Goal: Task Accomplishment & Management: Manage account settings

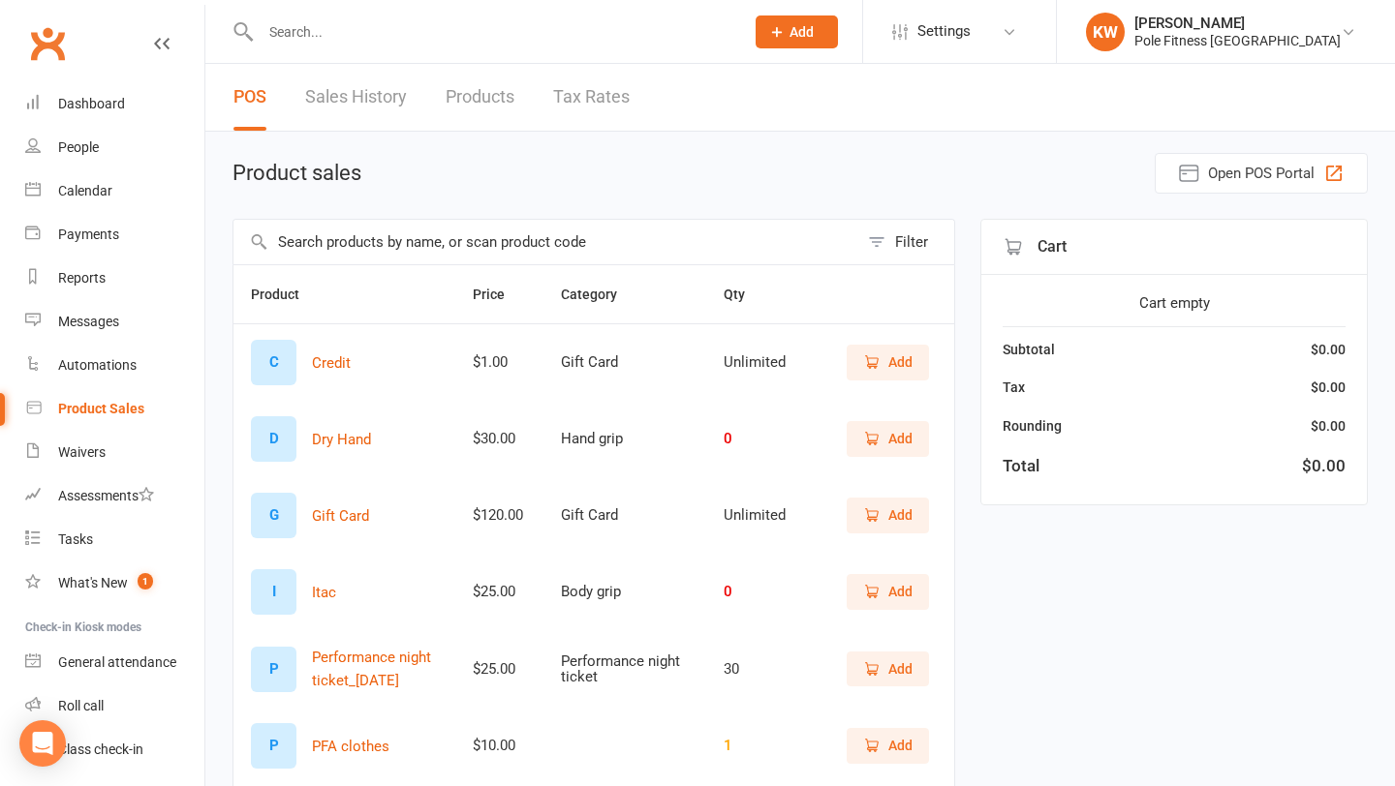
select select "100"
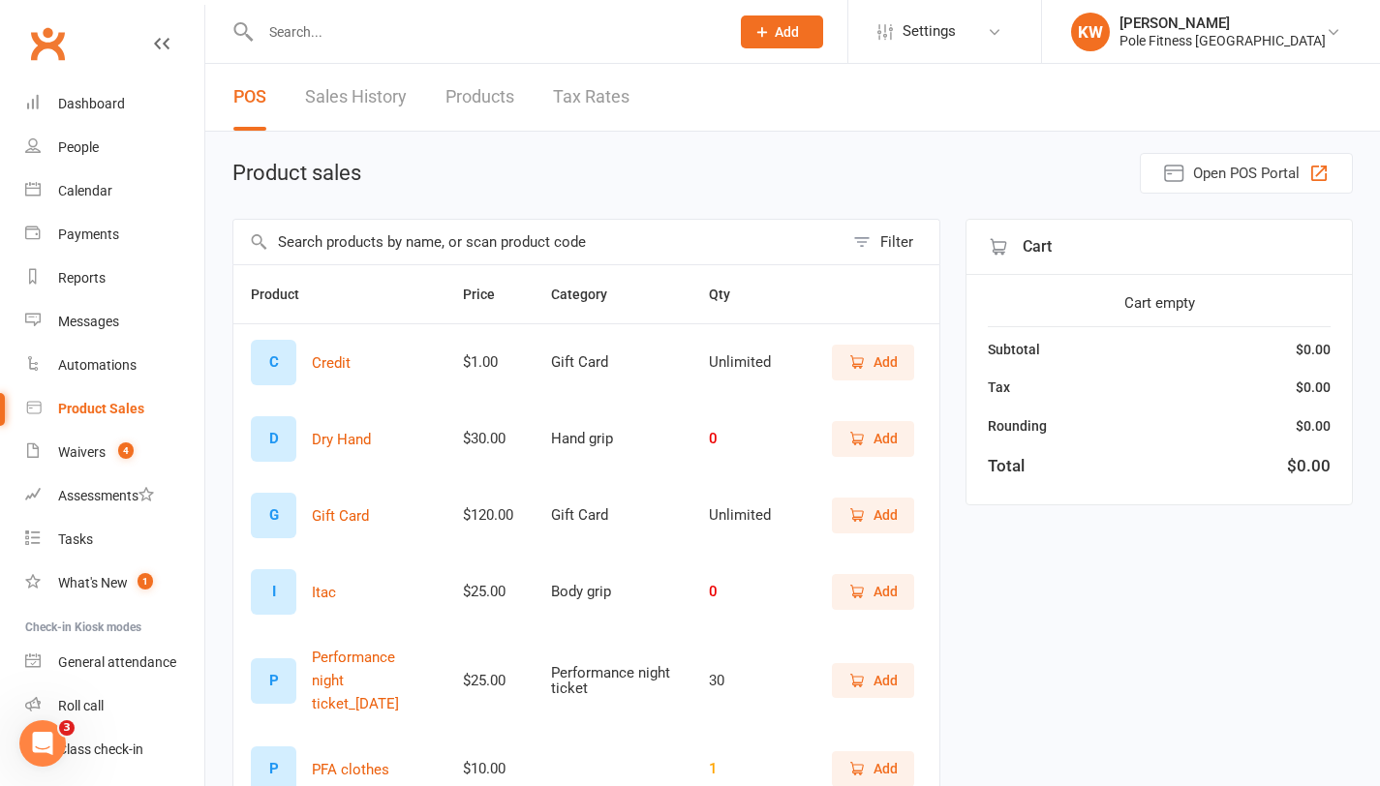
click at [404, 50] on div at bounding box center [473, 31] width 483 height 63
click at [389, 35] on input "text" at bounding box center [485, 31] width 461 height 27
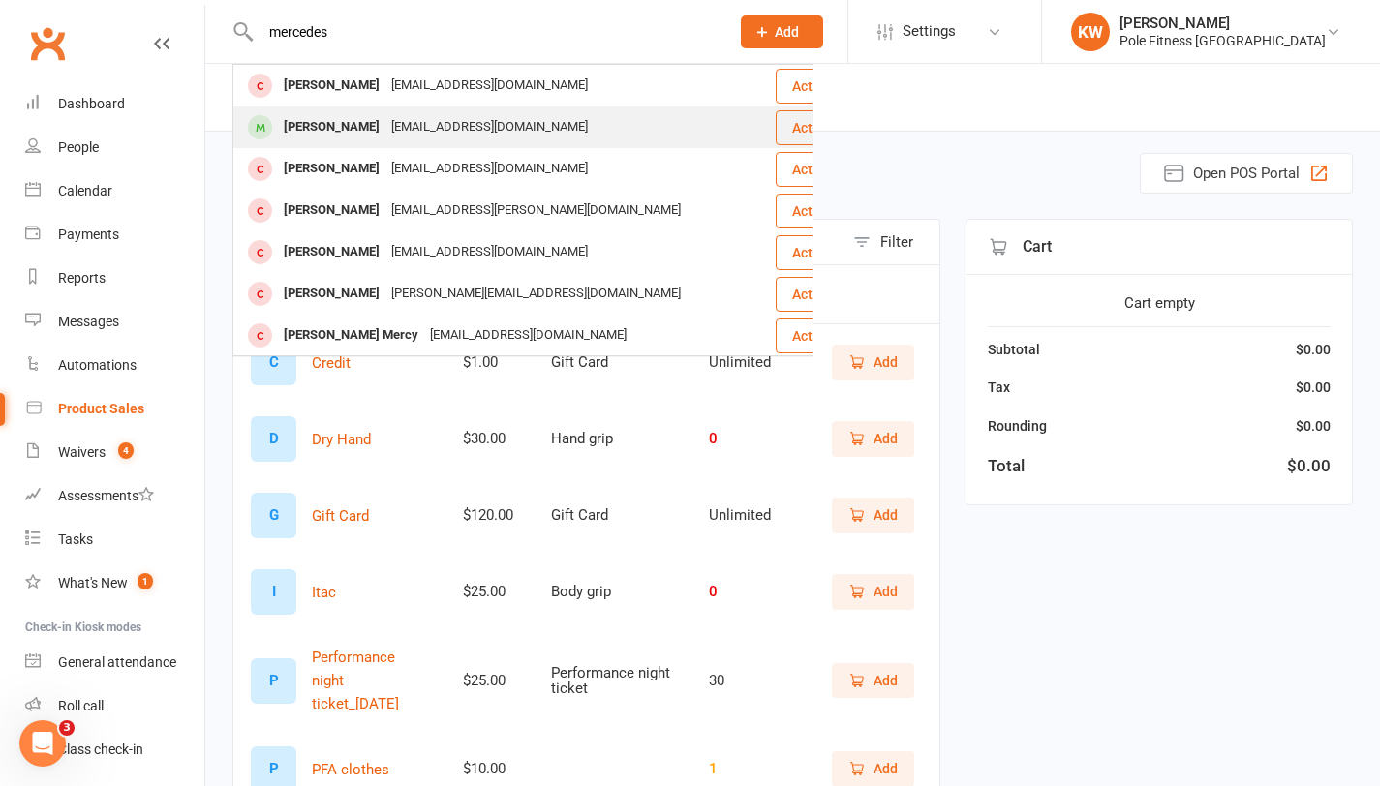
type input "mercedes"
click at [408, 136] on div "[EMAIL_ADDRESS][DOMAIN_NAME]" at bounding box center [489, 127] width 208 height 28
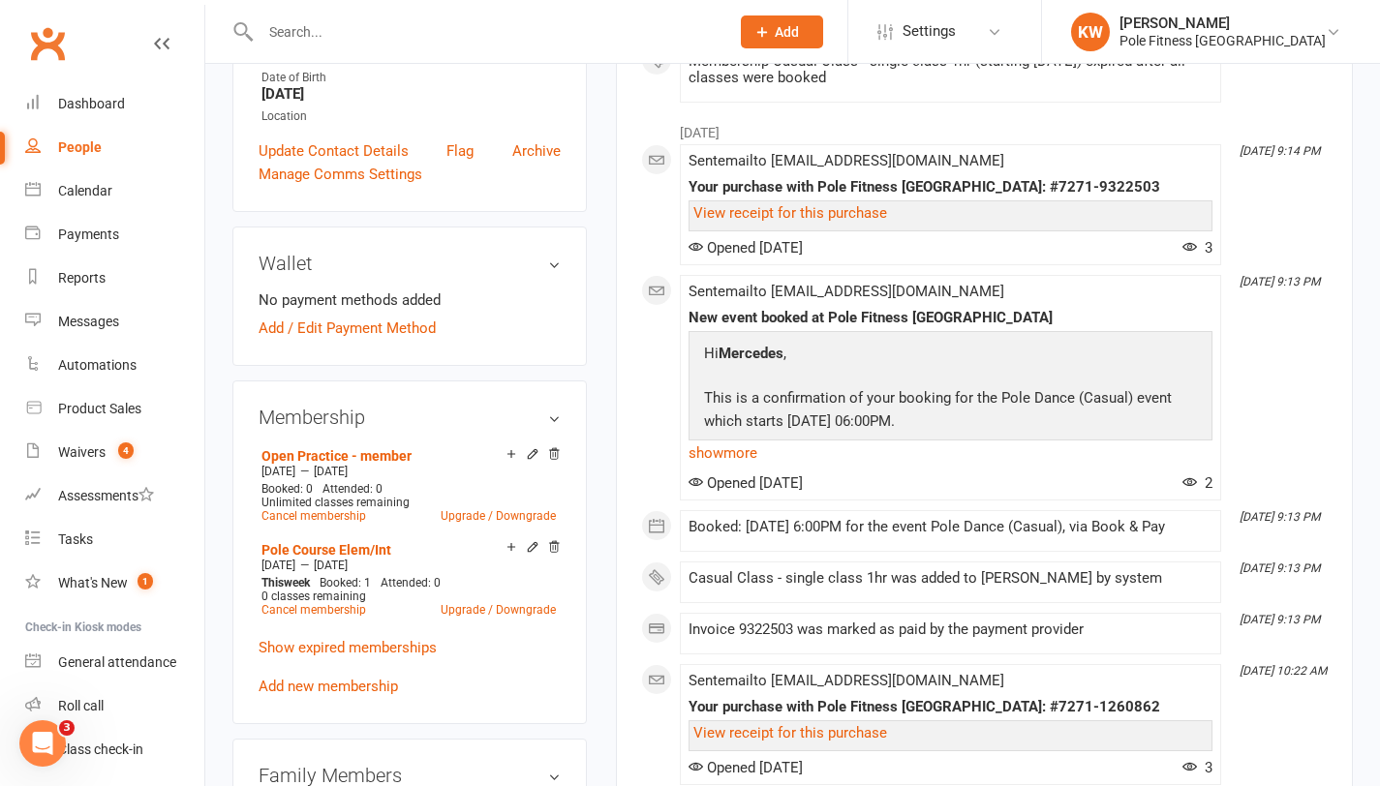
scroll to position [669, 0]
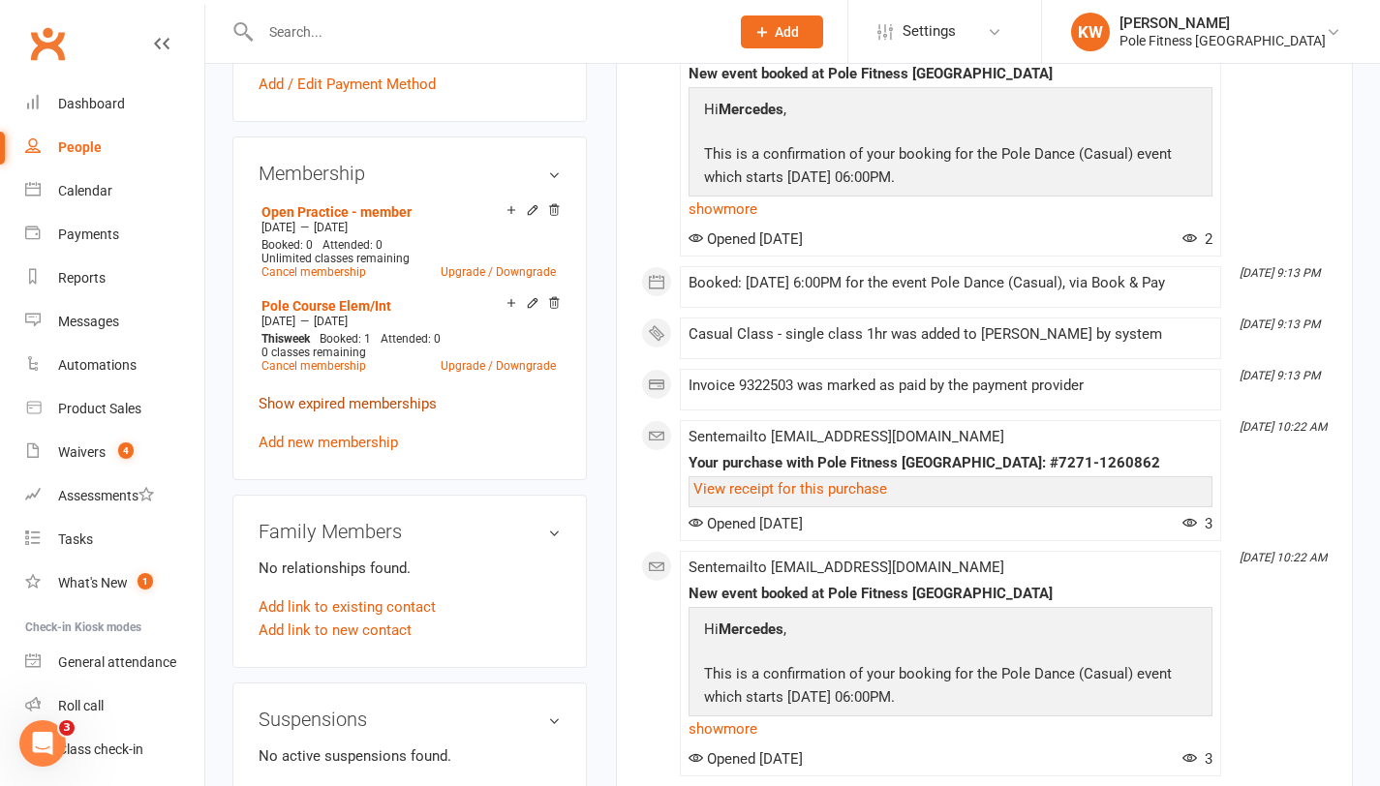
click at [392, 399] on link "Show expired memberships" at bounding box center [348, 403] width 178 height 17
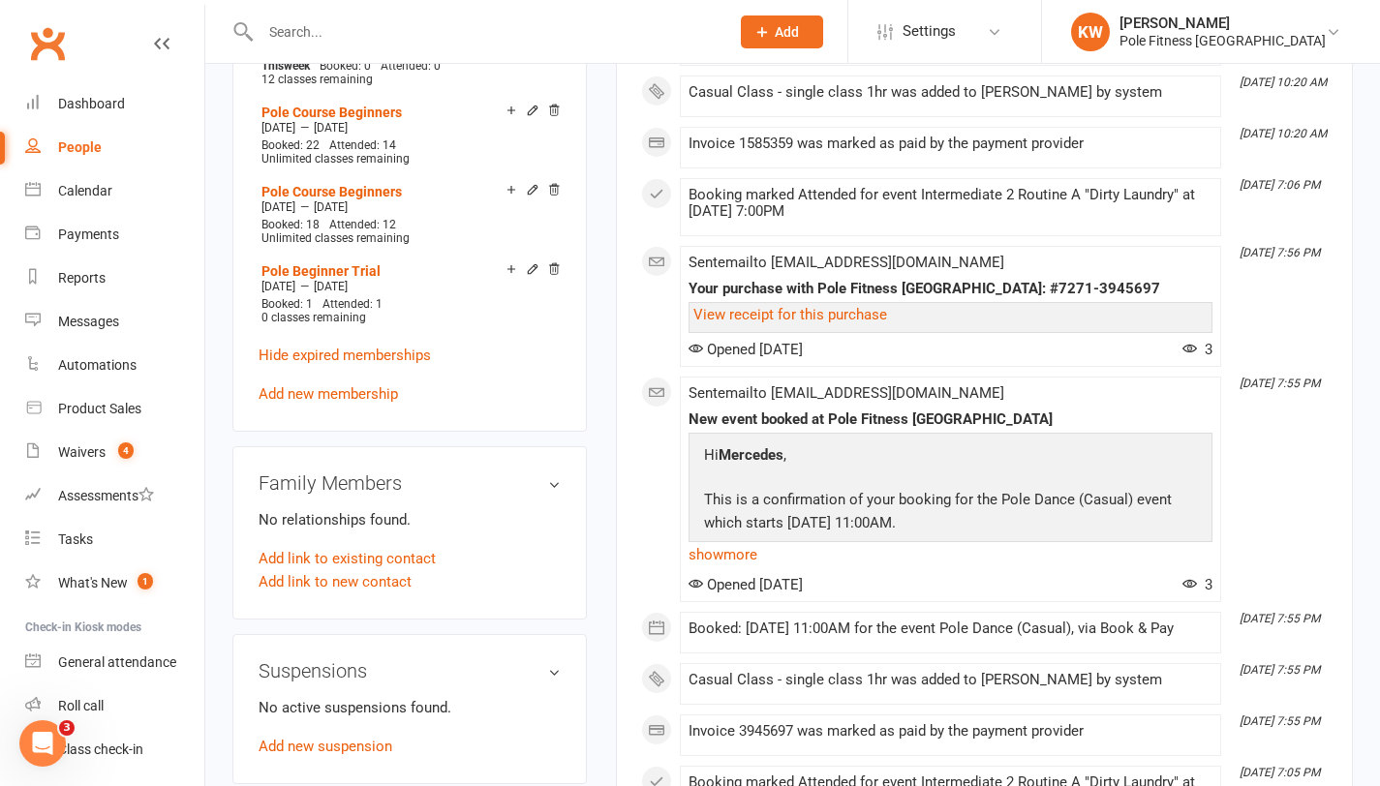
scroll to position [4508, 0]
click at [387, 387] on link "Add new membership" at bounding box center [328, 395] width 139 height 17
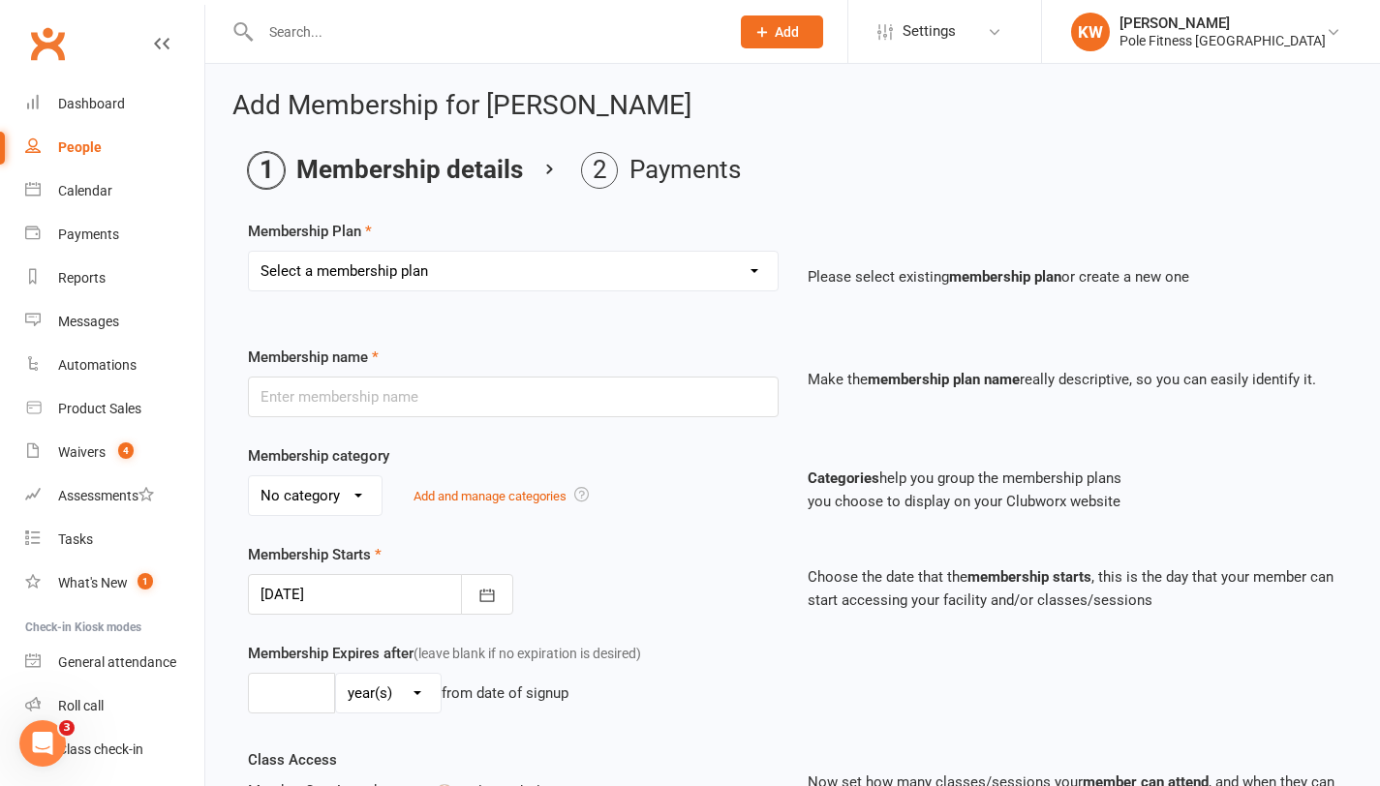
click at [429, 294] on div "Select a membership plan Pole Course Advanced Casual Class 45min Pole Course Be…" at bounding box center [513, 285] width 560 height 68
click at [439, 270] on select "Select a membership plan Pole Course Advanced Casual Class 45min Pole Course Be…" at bounding box center [513, 271] width 529 height 39
select select "4"
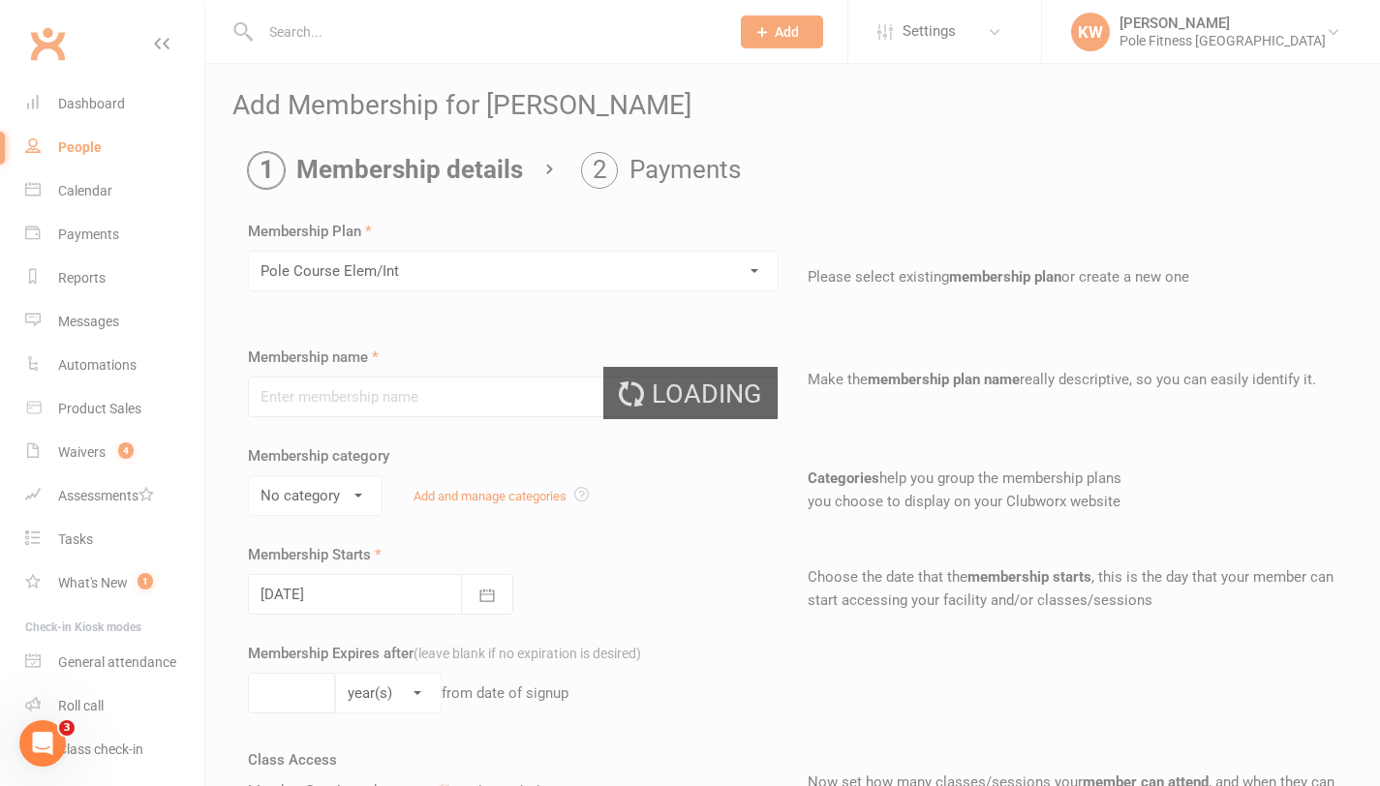
type input "Pole Course Elem/Int"
select select "1"
type input "22 Sep 2025"
type input "6"
select select "1"
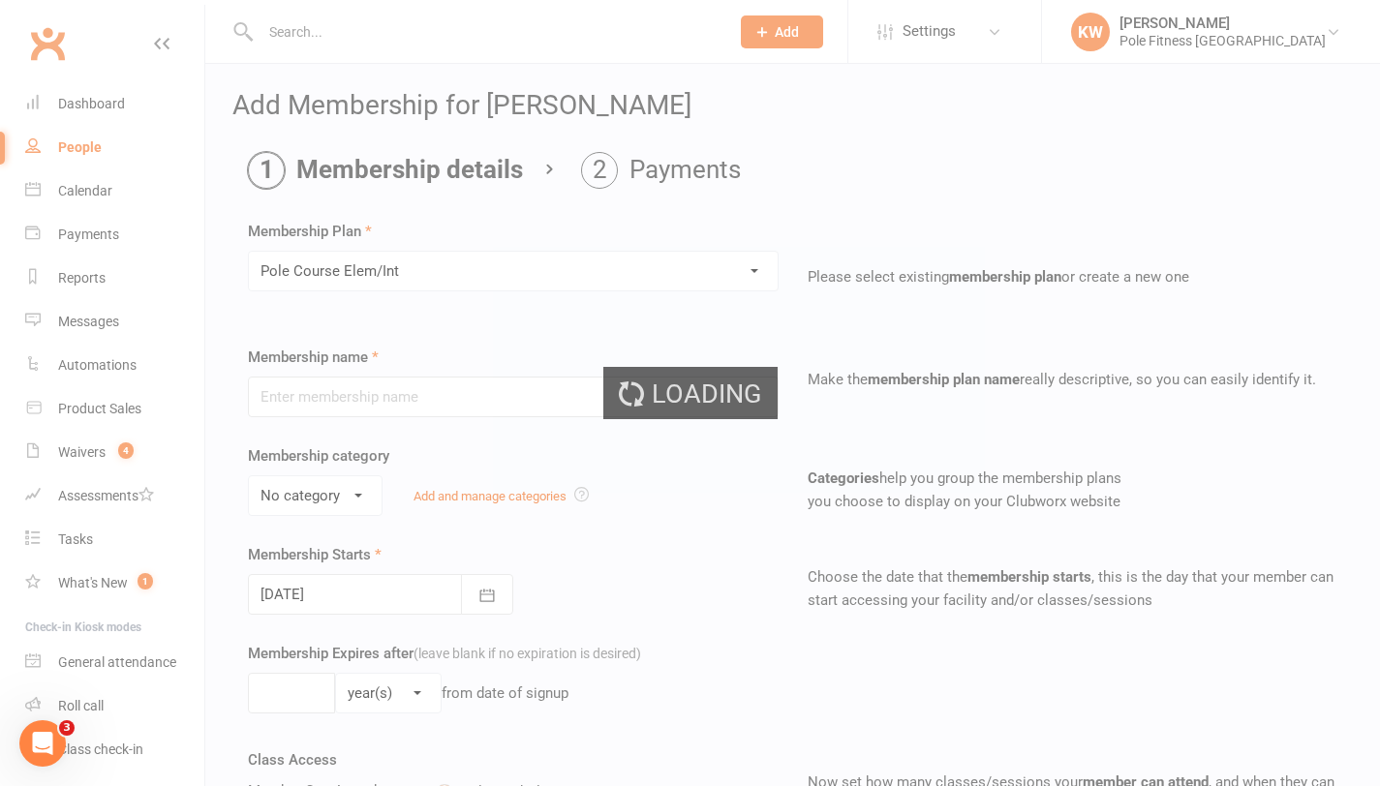
type input "1"
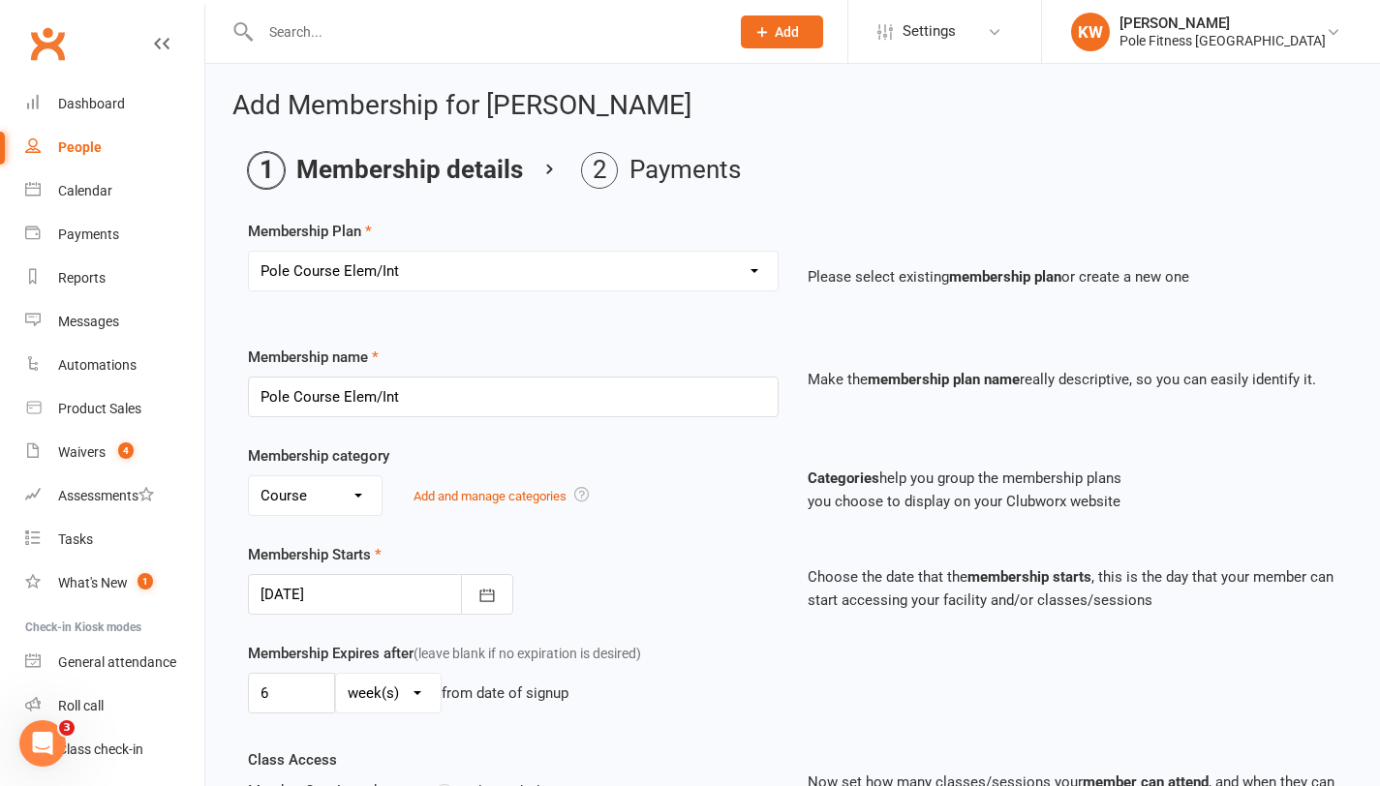
scroll to position [1170, 0]
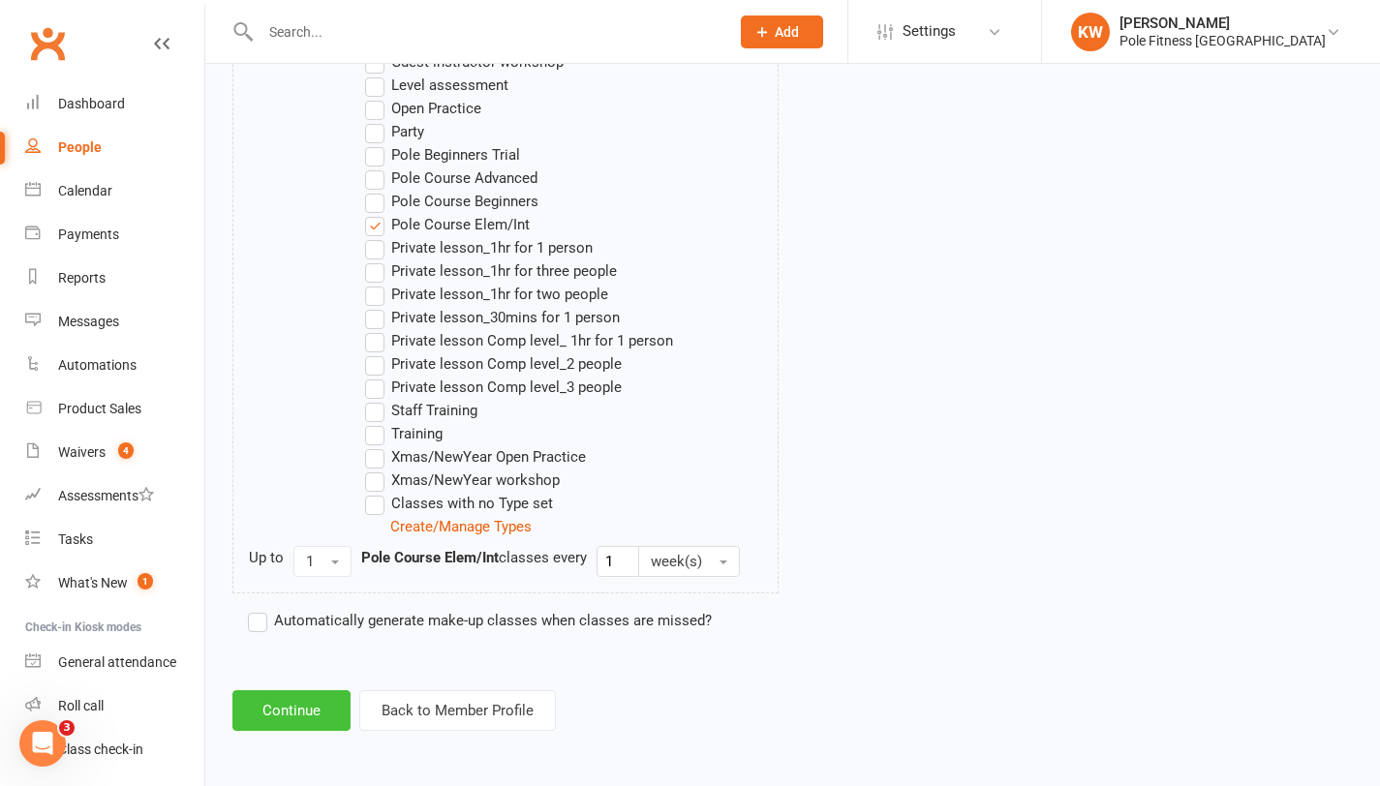
drag, startPoint x: 415, startPoint y: 400, endPoint x: 290, endPoint y: 713, distance: 337.2
click at [290, 713] on button "Continue" at bounding box center [291, 711] width 118 height 41
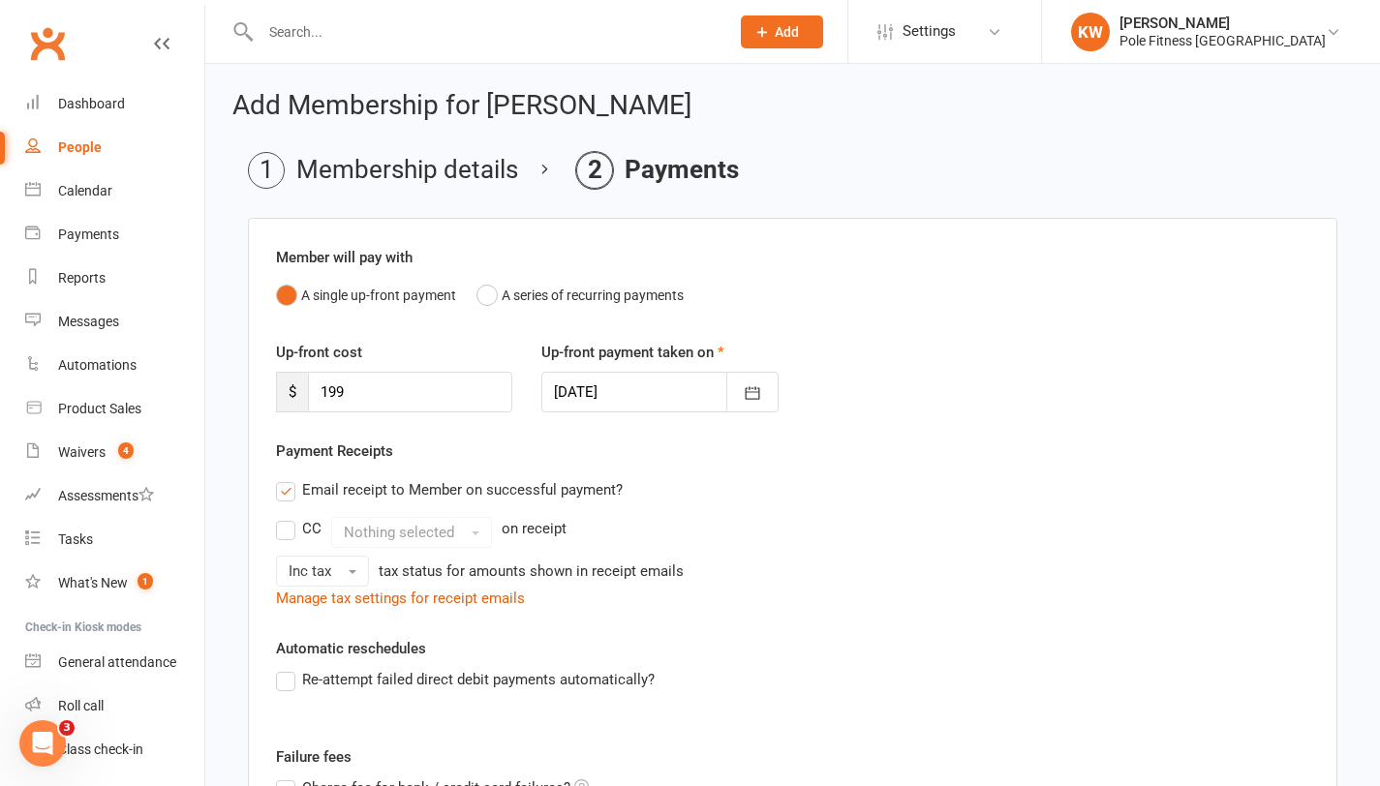
scroll to position [346, 0]
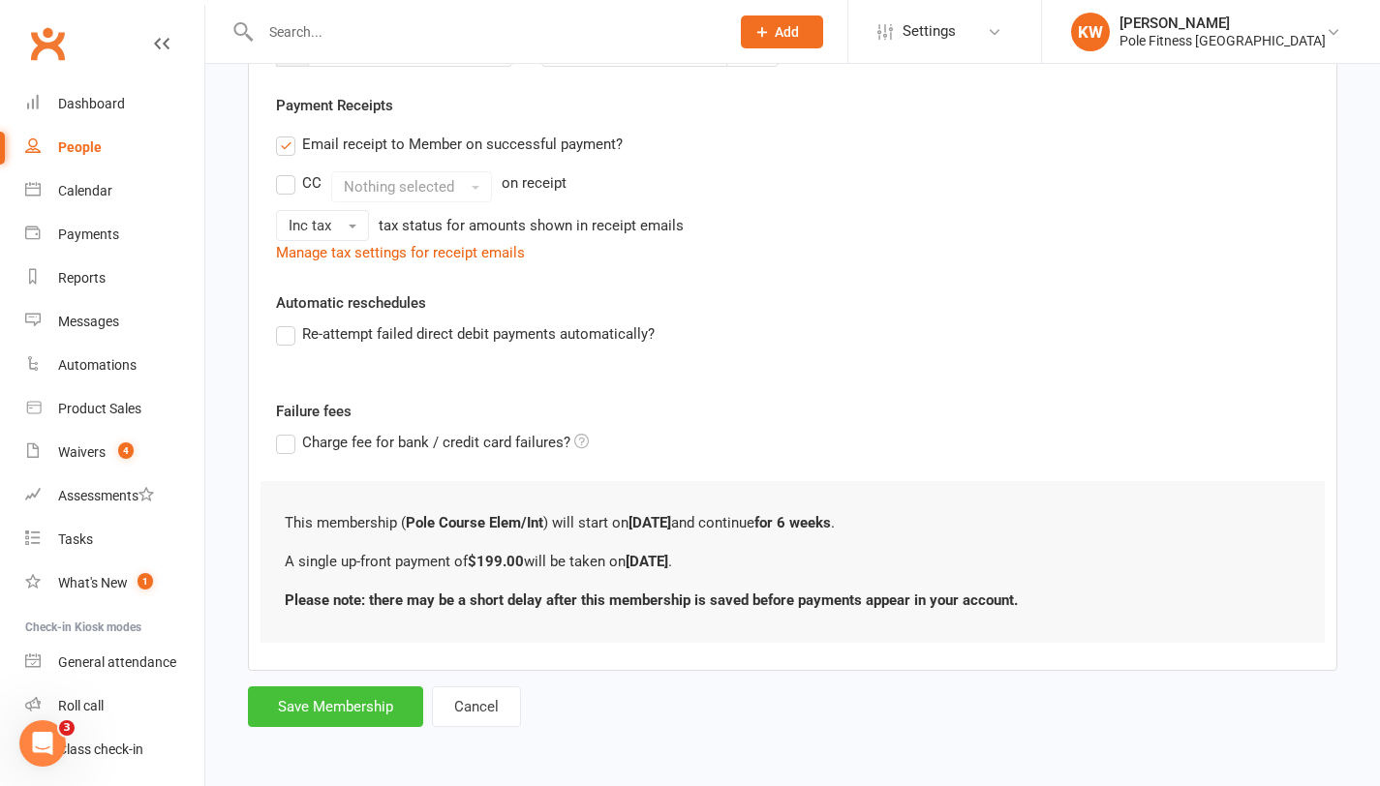
click at [302, 716] on button "Save Membership" at bounding box center [335, 707] width 175 height 41
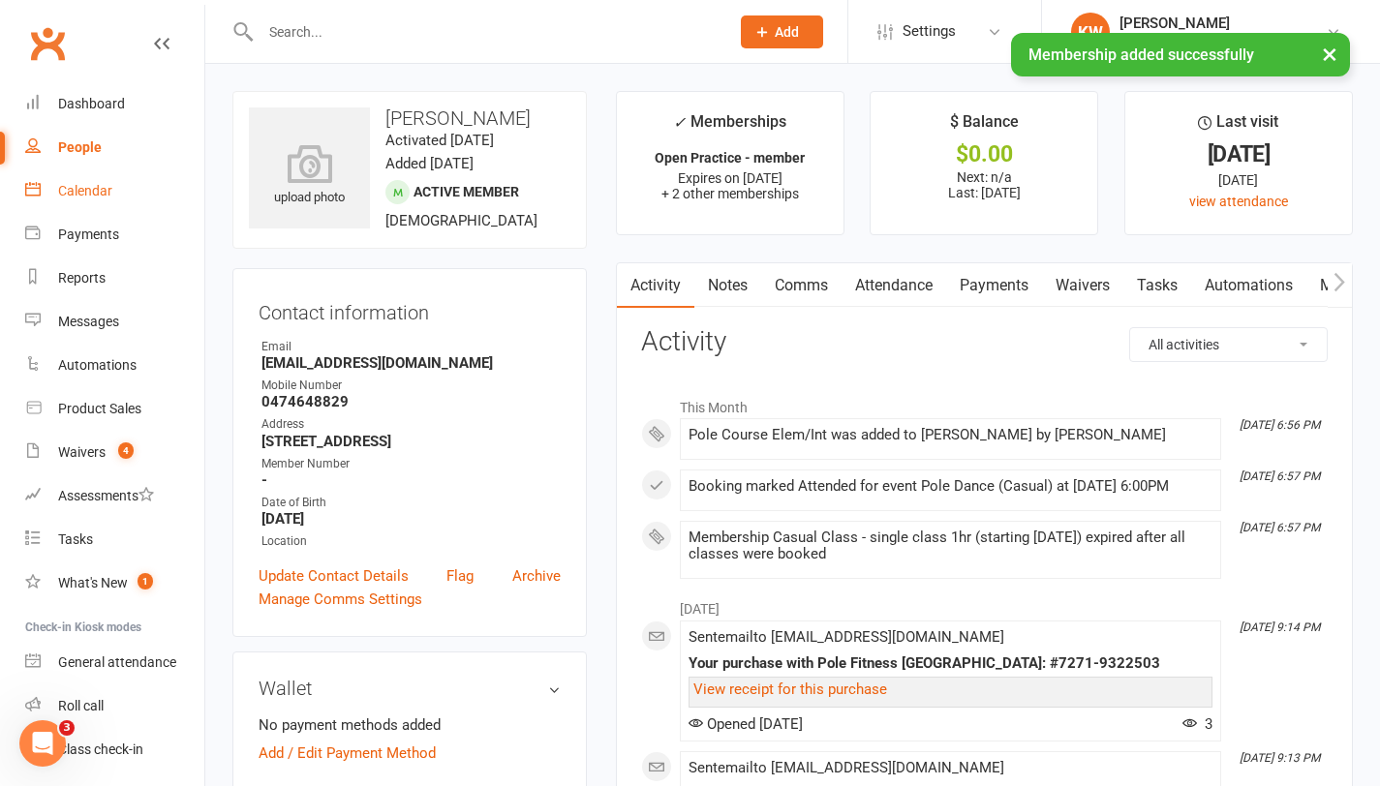
click at [89, 194] on div "Calendar" at bounding box center [85, 190] width 54 height 15
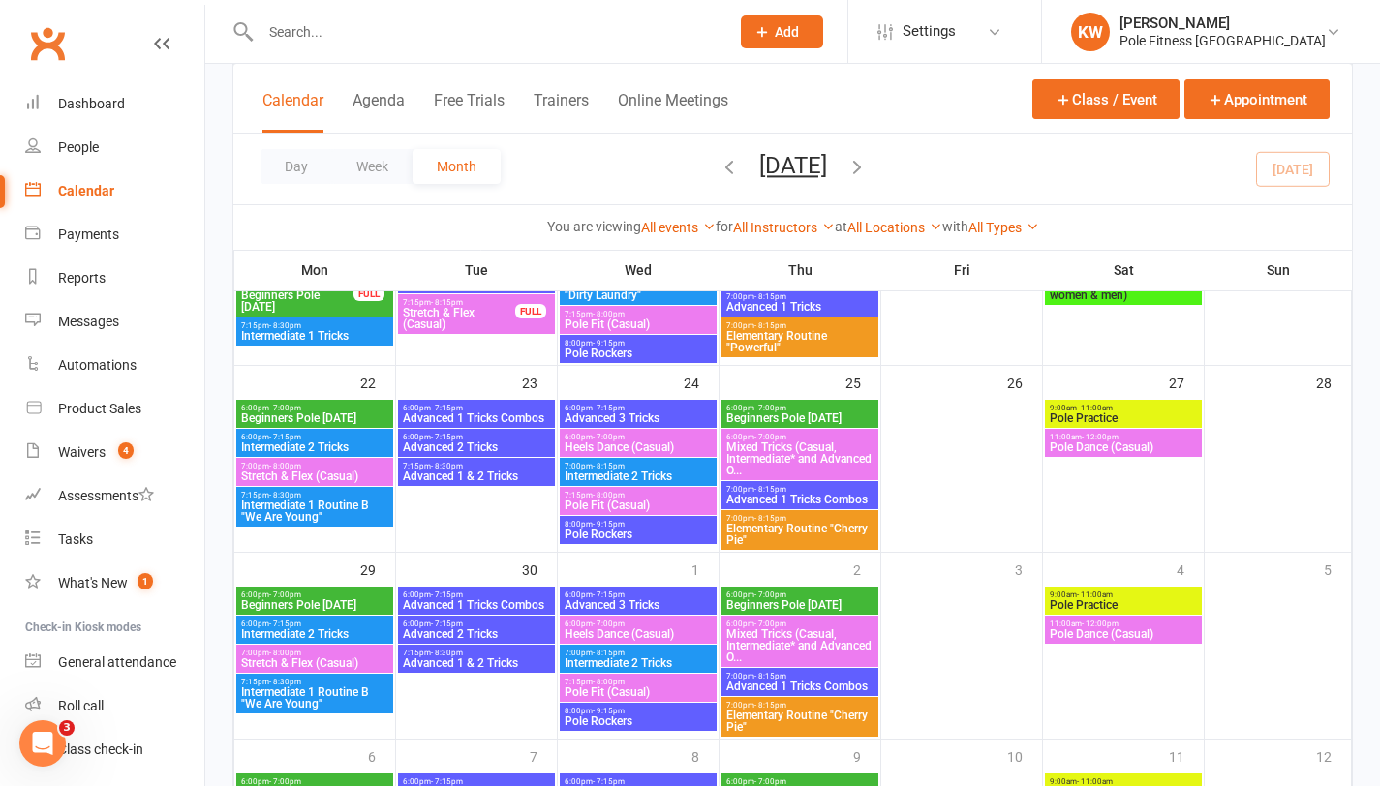
scroll to position [806, 0]
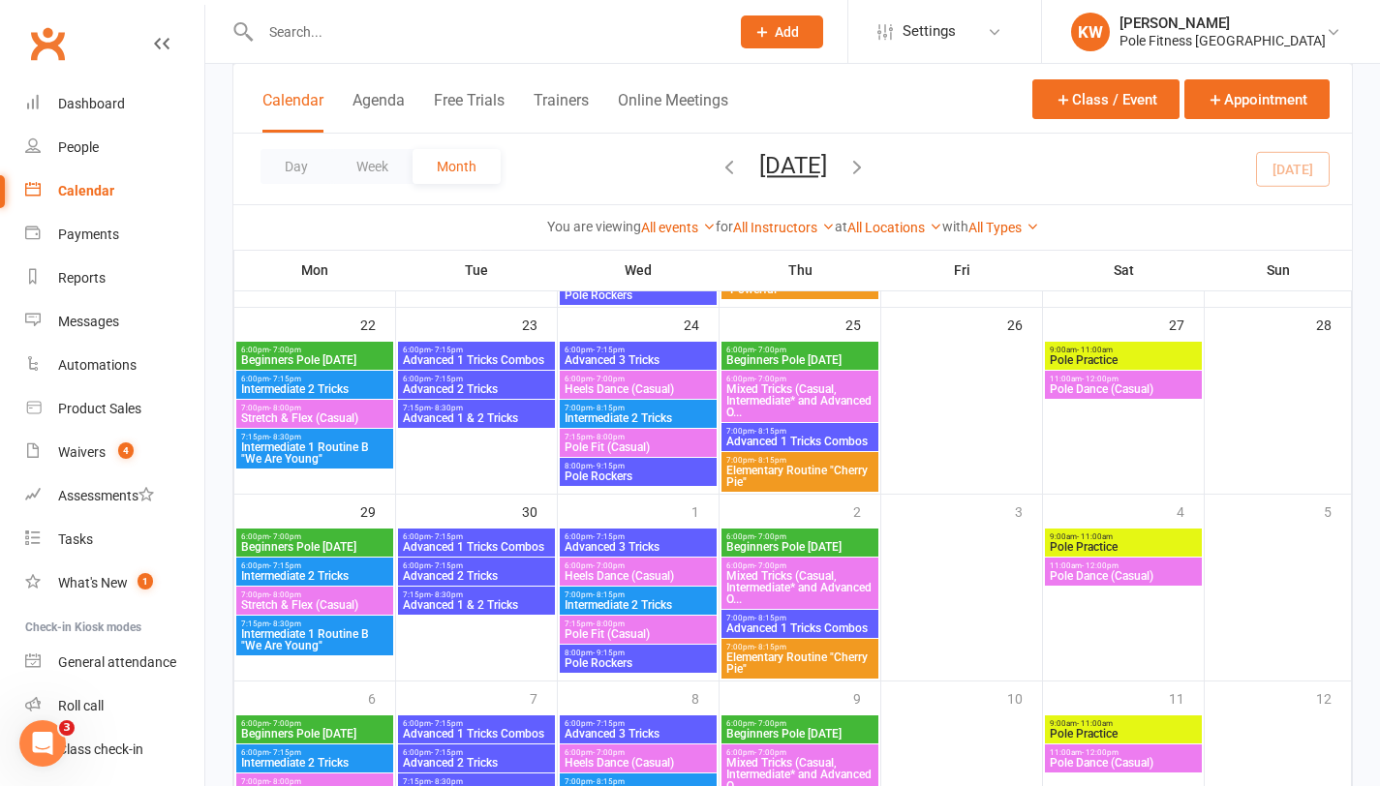
click at [633, 413] on span "Intermediate 2 Tricks" at bounding box center [638, 419] width 149 height 12
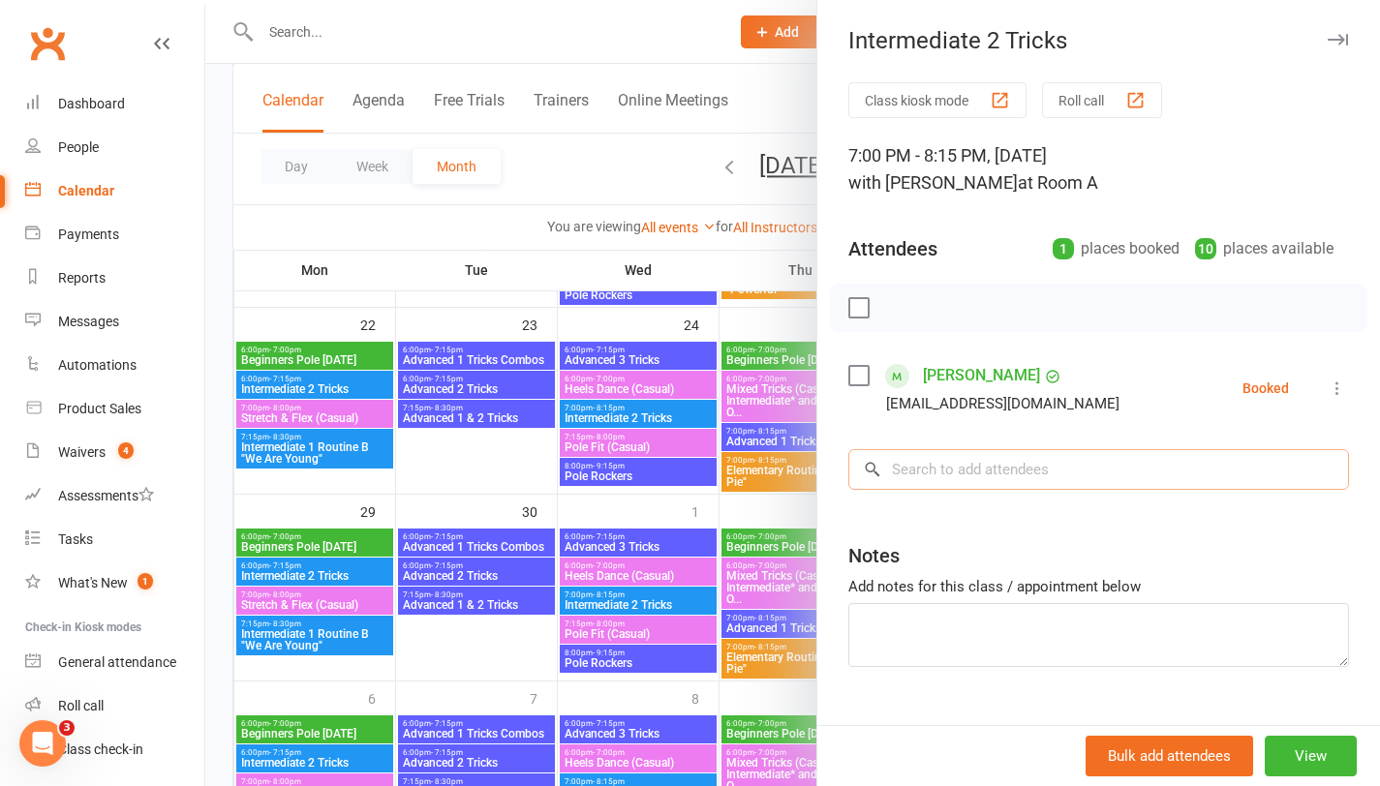
click at [966, 462] on input "search" at bounding box center [1098, 469] width 501 height 41
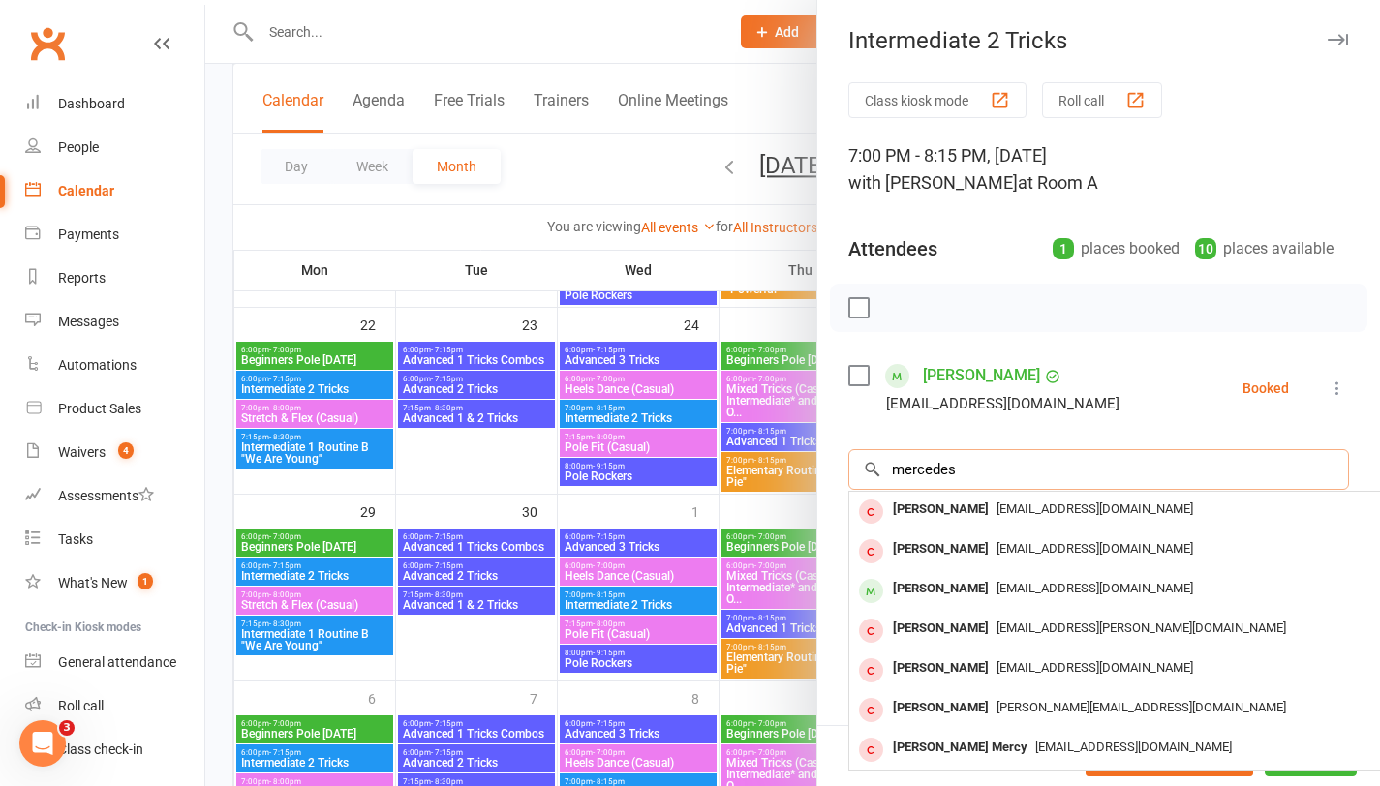
type input "mercedes"
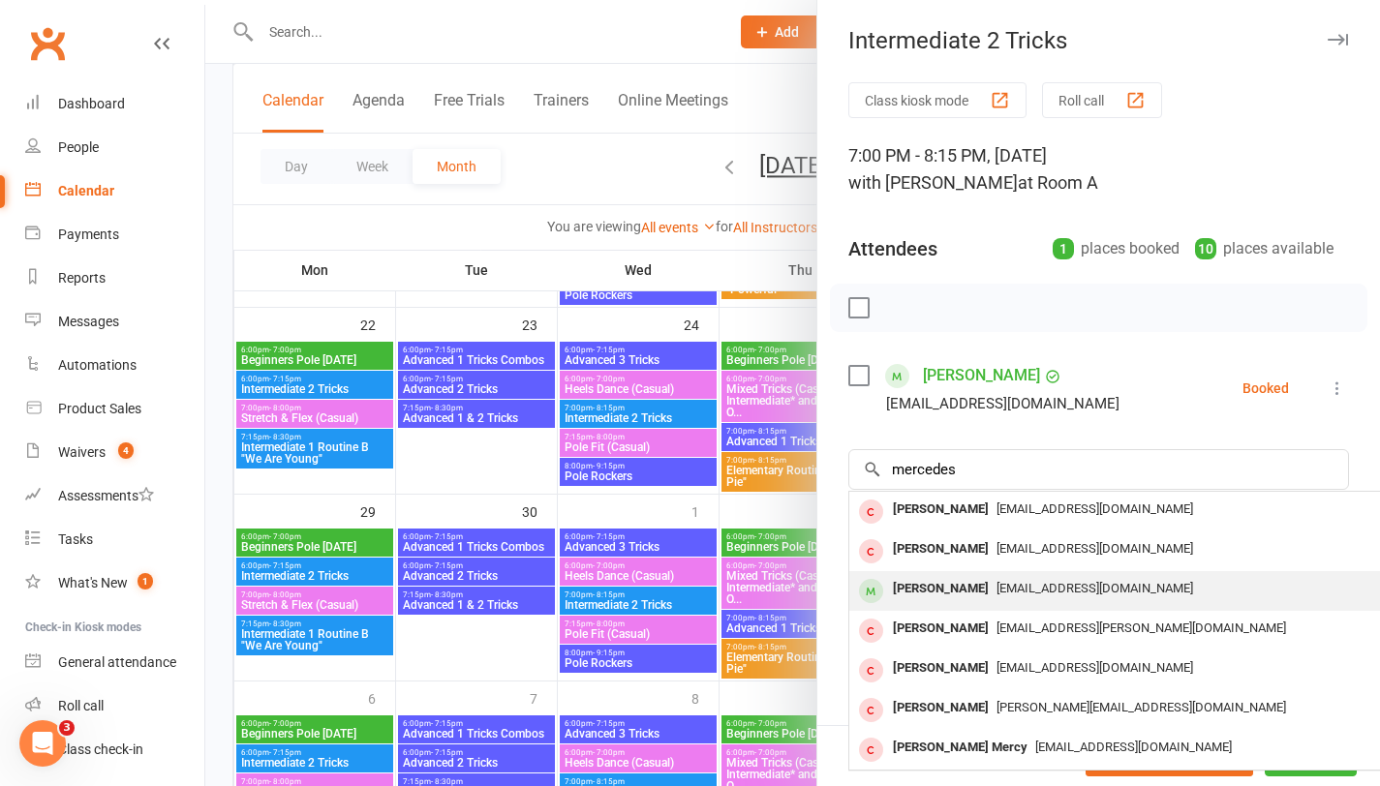
drag, startPoint x: 290, startPoint y: 713, endPoint x: 985, endPoint y: 588, distance: 706.5
click at [997, 588] on span "[EMAIL_ADDRESS][DOMAIN_NAME]" at bounding box center [1095, 588] width 197 height 15
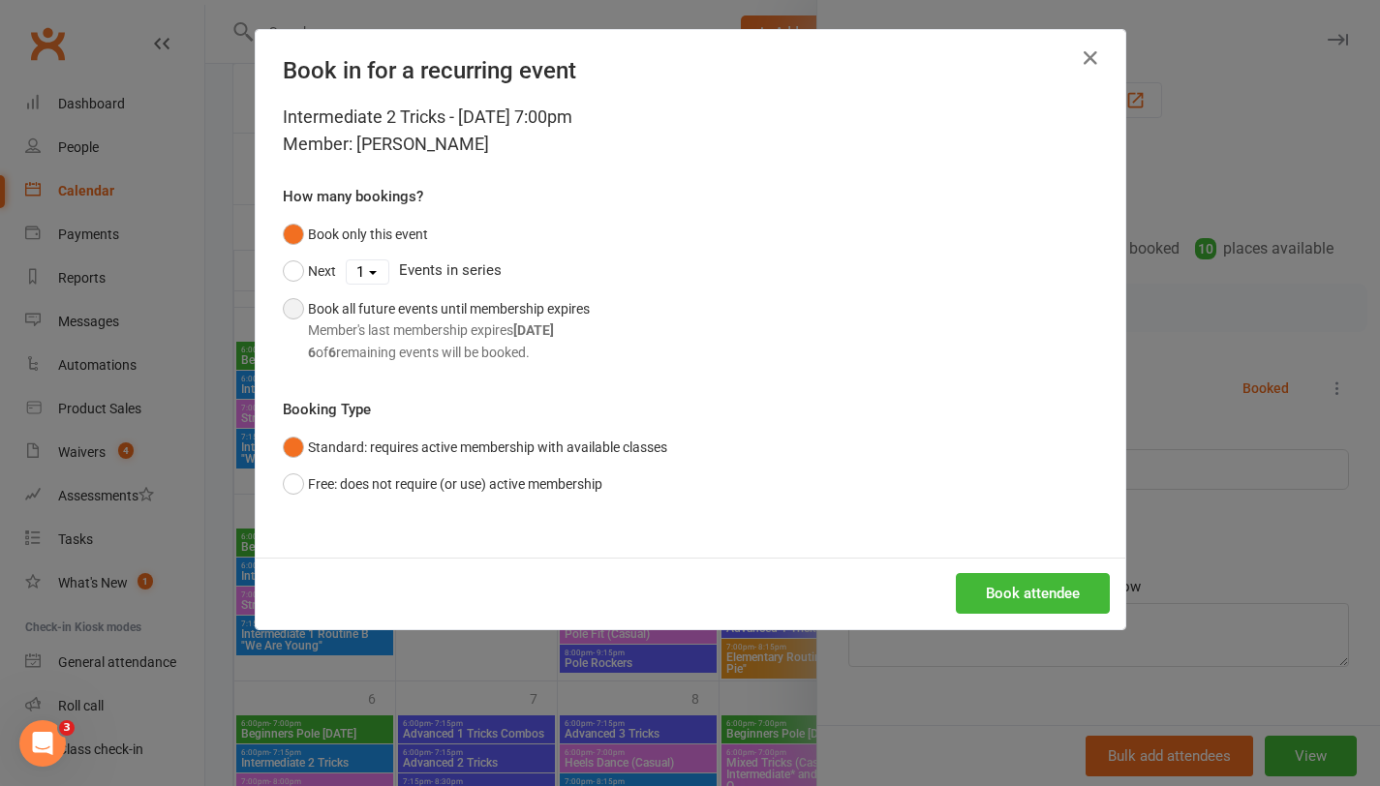
click at [452, 332] on div "Member's last membership expires Nov 2, 2025" at bounding box center [449, 330] width 282 height 21
click at [1028, 585] on button "Book attendee" at bounding box center [1033, 593] width 154 height 41
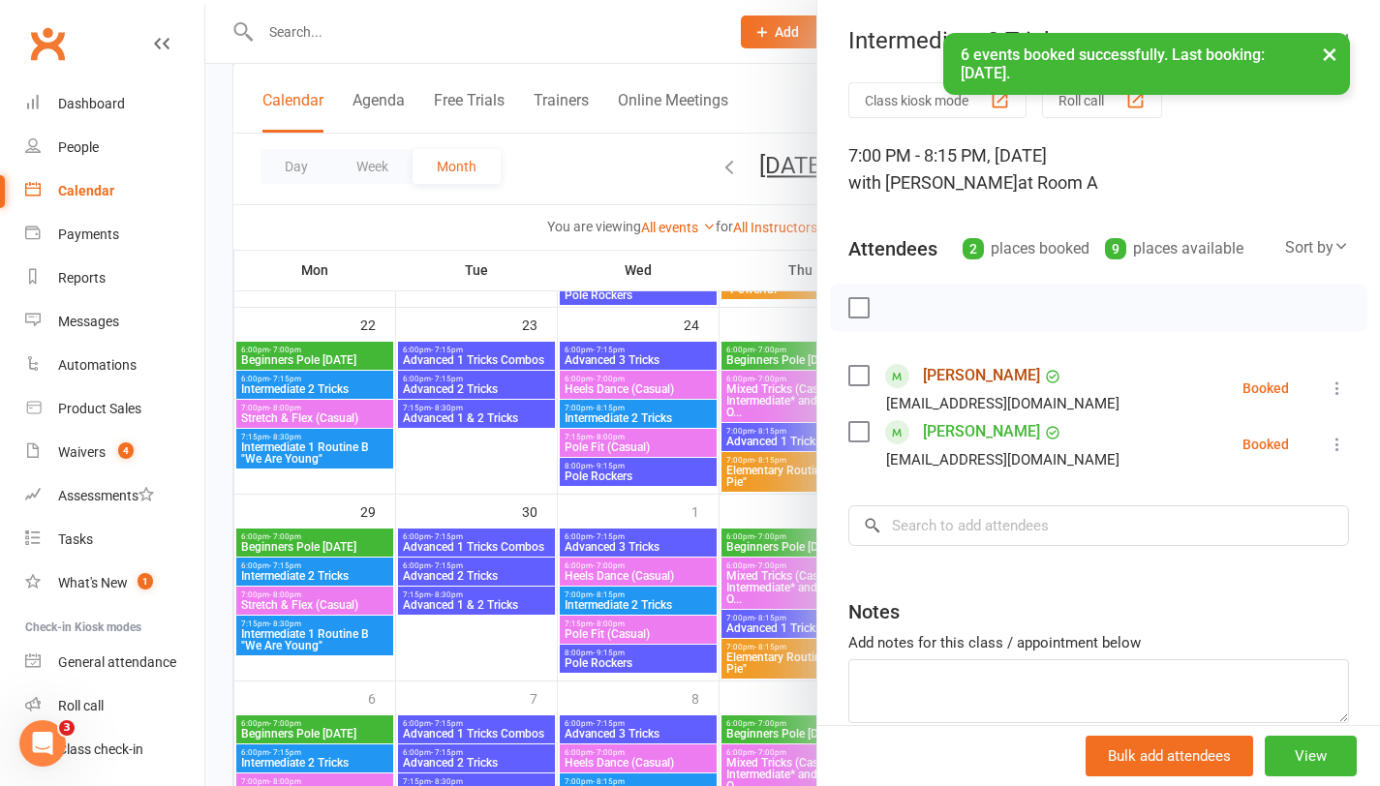
click at [996, 383] on link "[PERSON_NAME]" at bounding box center [981, 375] width 117 height 31
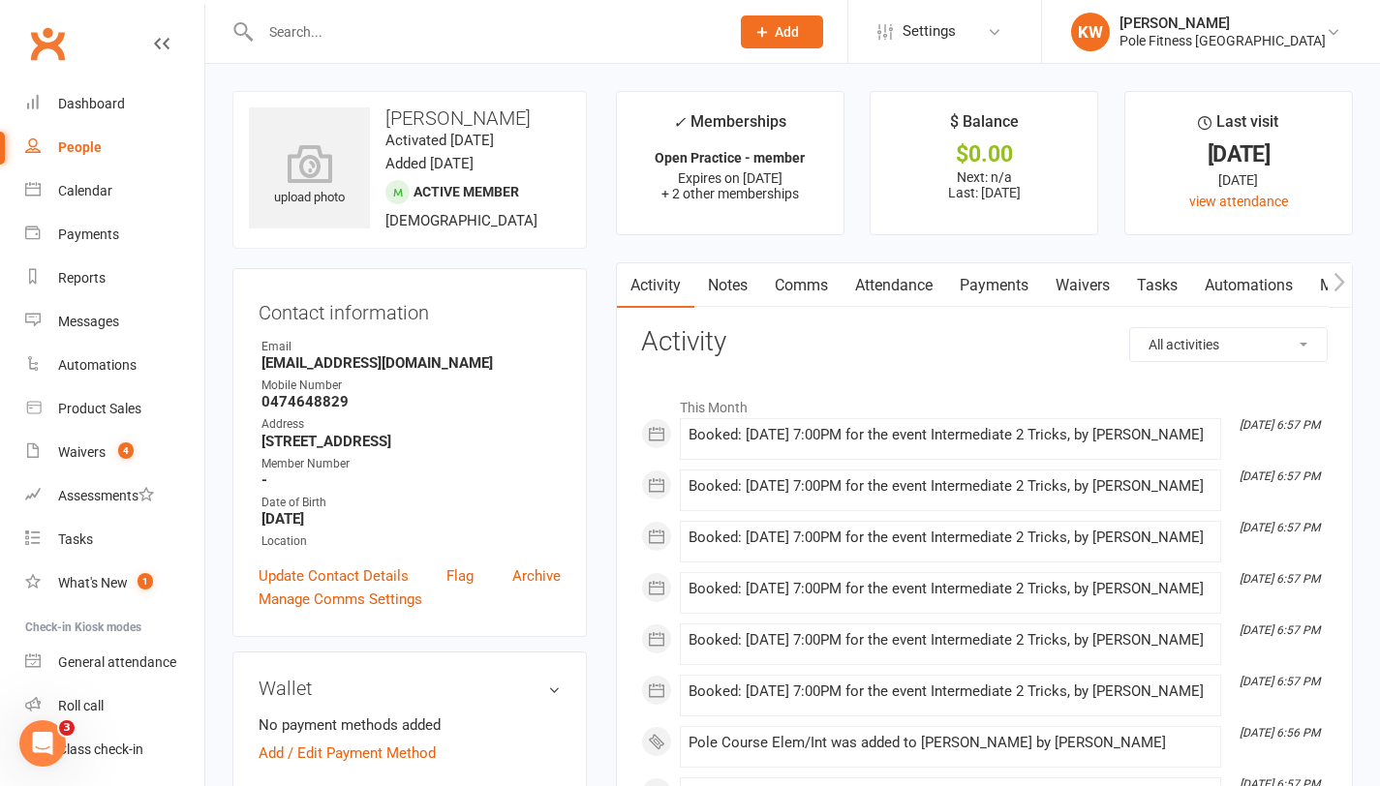
click at [1002, 296] on link "Payments" at bounding box center [994, 285] width 96 height 45
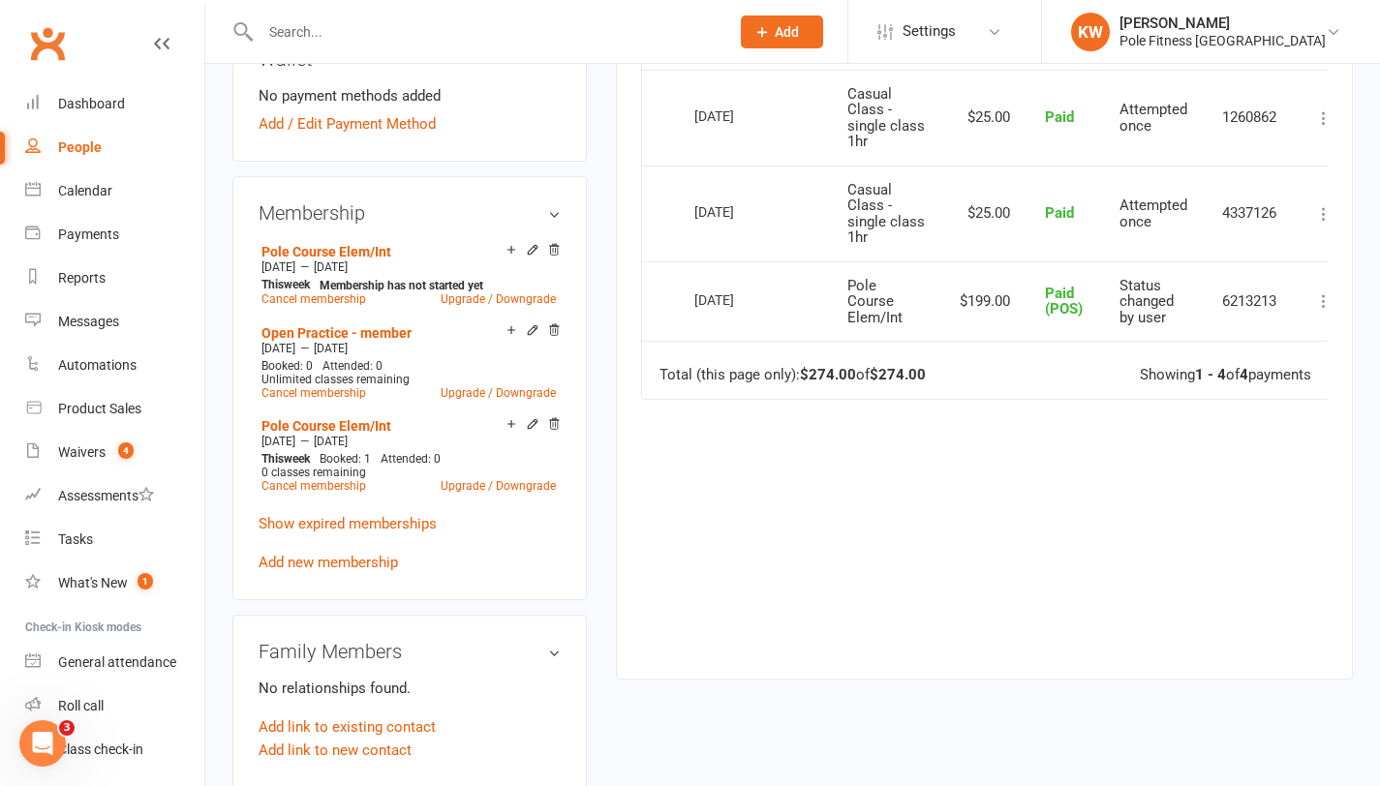
scroll to position [631, 0]
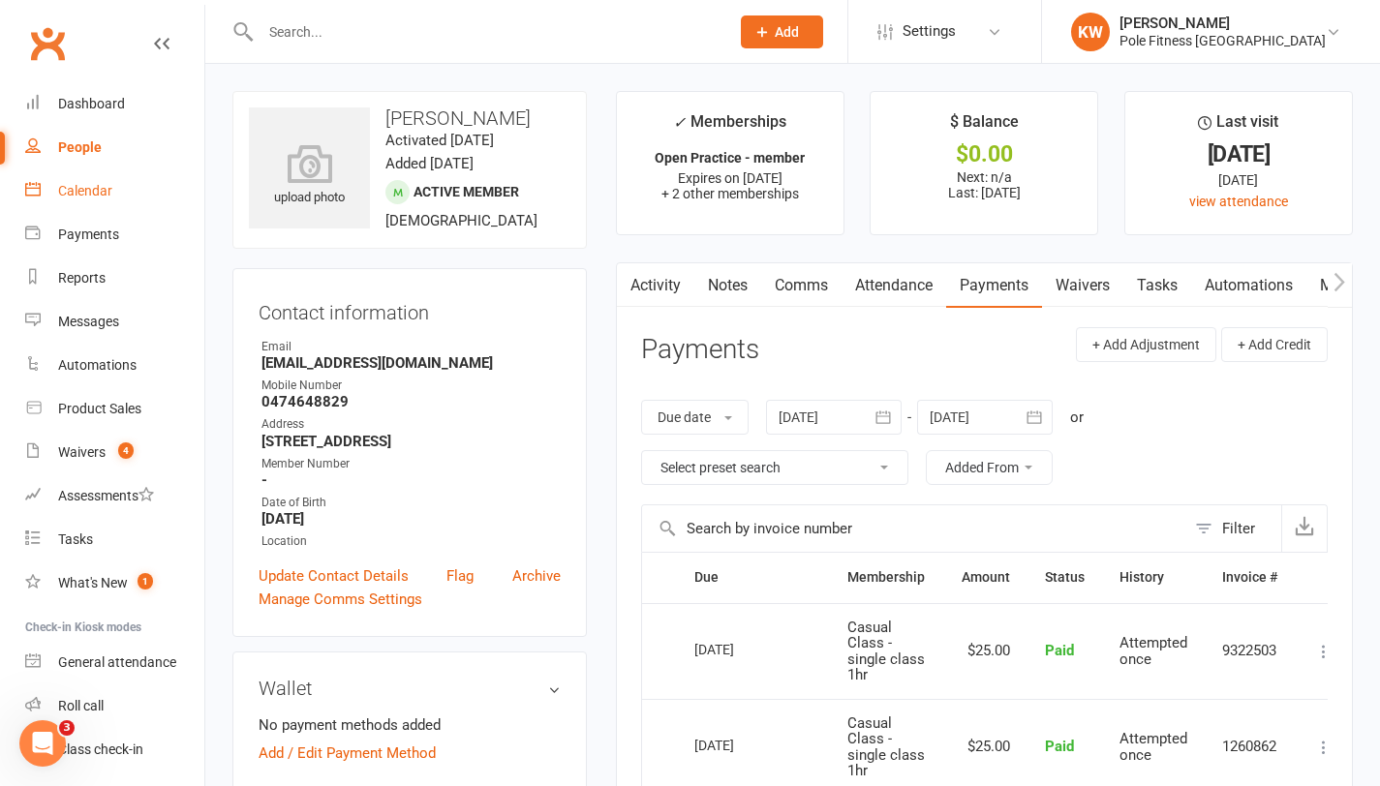
click at [59, 200] on link "Calendar" at bounding box center [114, 191] width 179 height 44
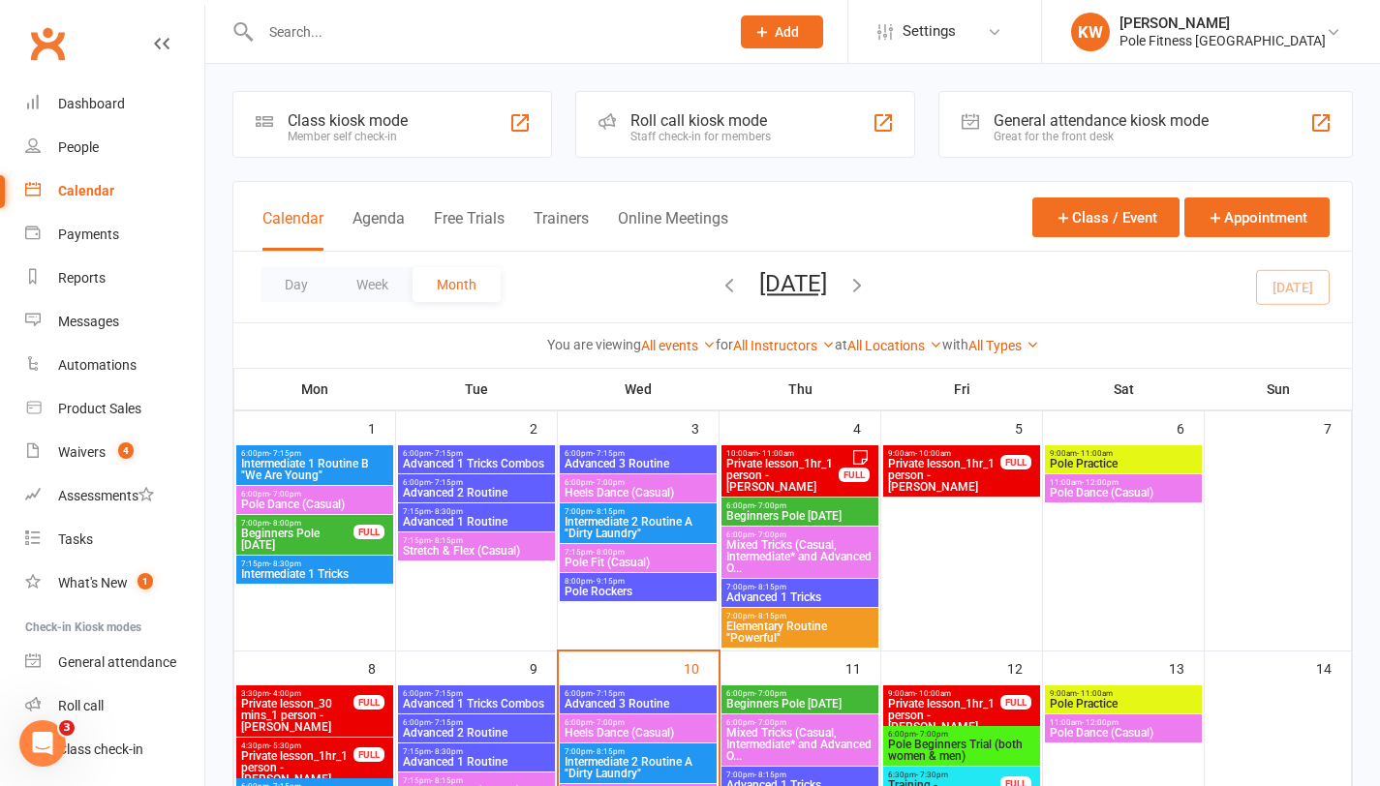
click at [323, 23] on input "text" at bounding box center [485, 31] width 461 height 27
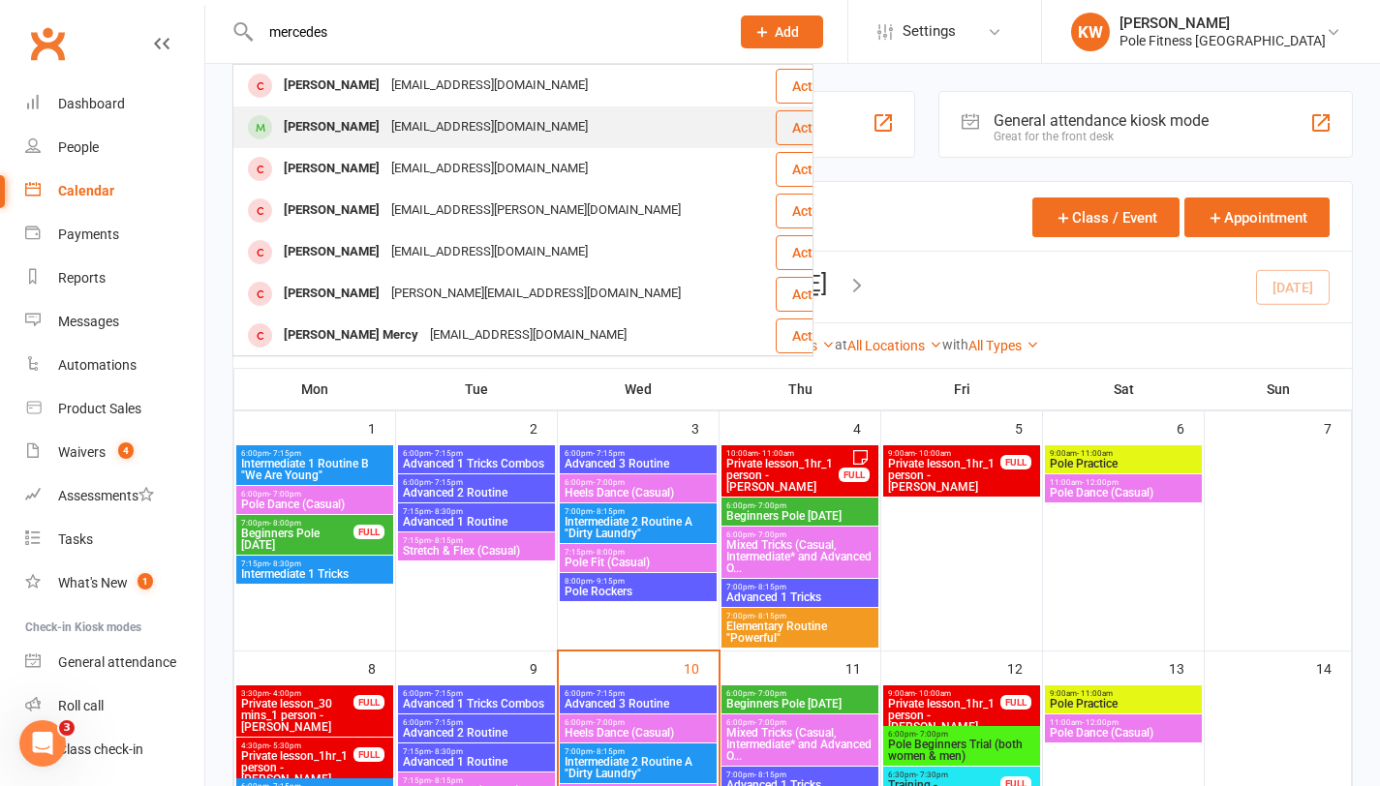
type input "mercedes"
click at [343, 117] on div "[PERSON_NAME]" at bounding box center [332, 127] width 108 height 28
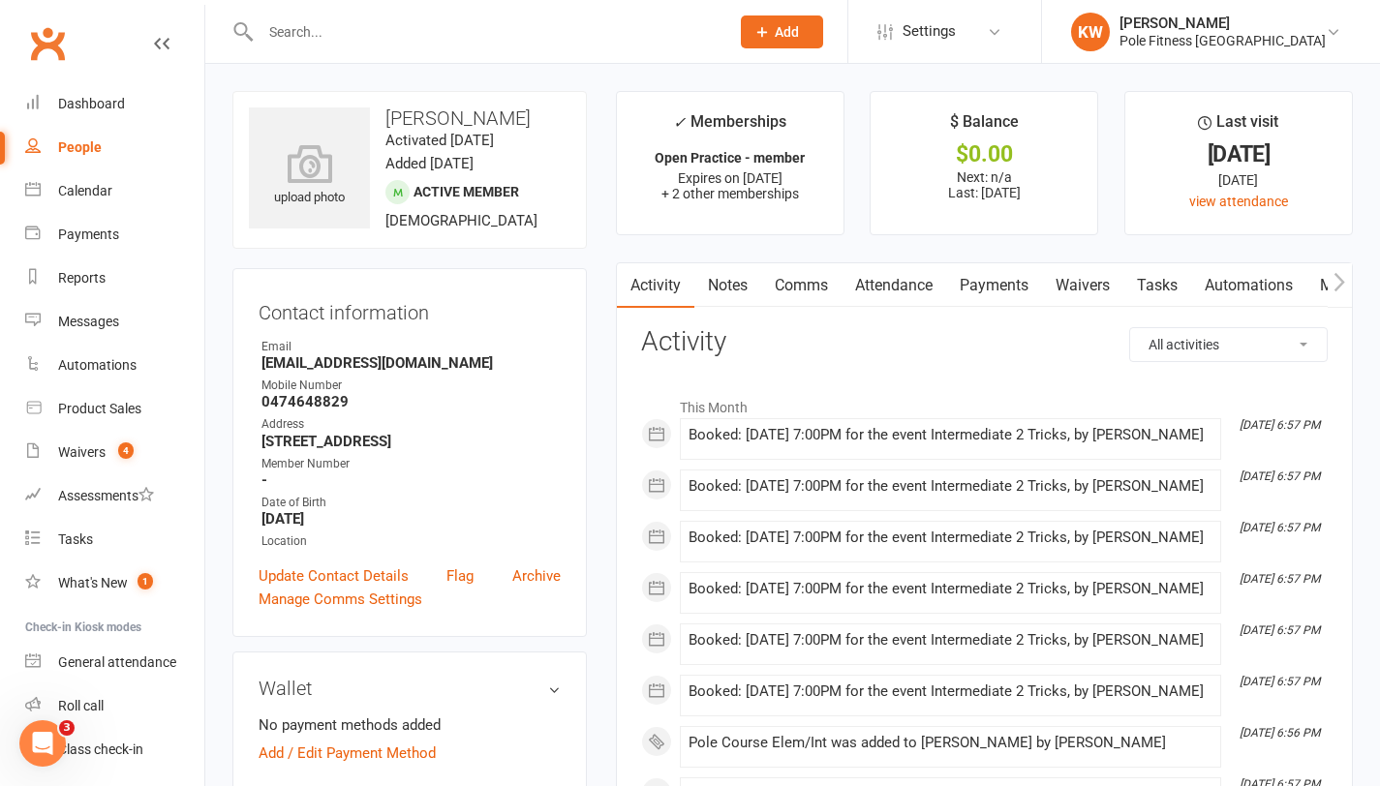
click at [995, 279] on link "Payments" at bounding box center [994, 285] width 96 height 45
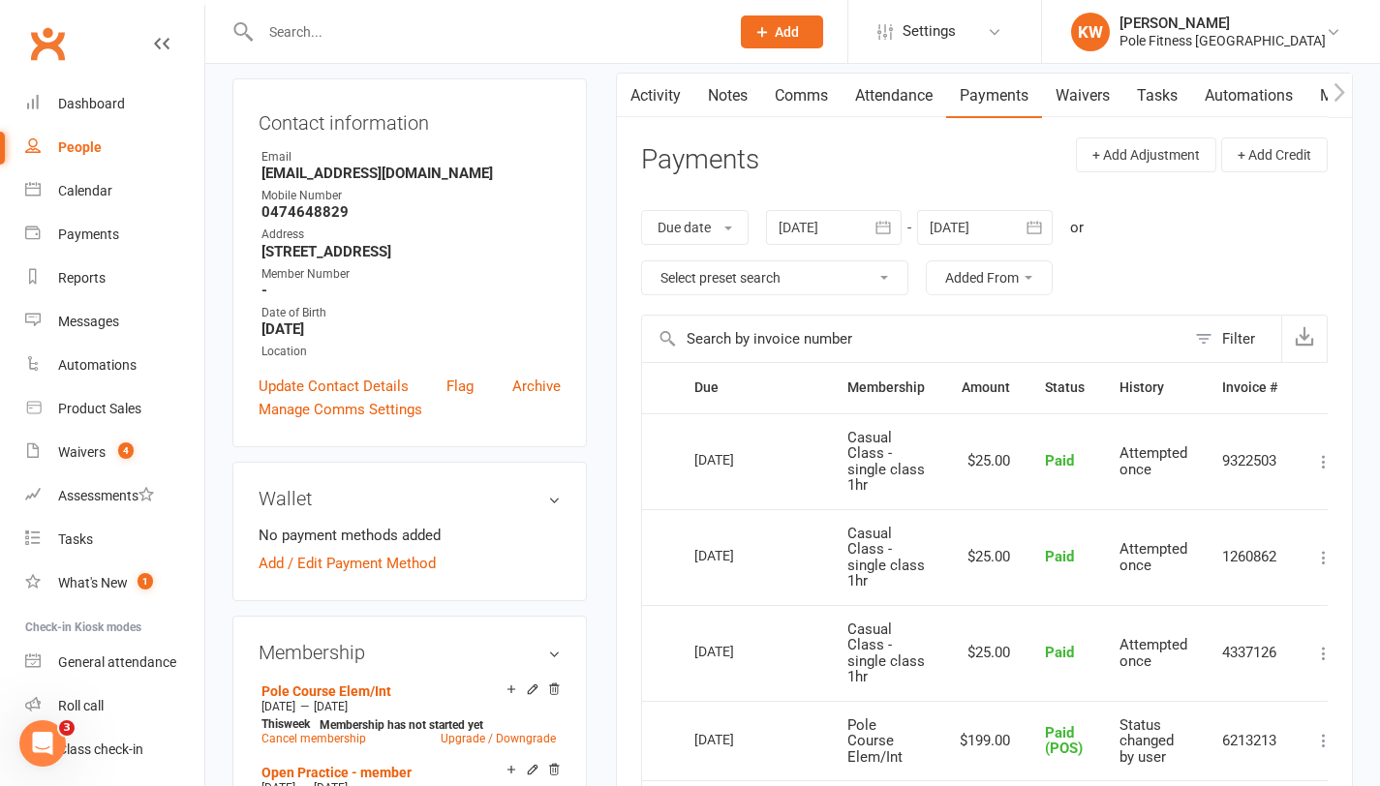
scroll to position [516, 0]
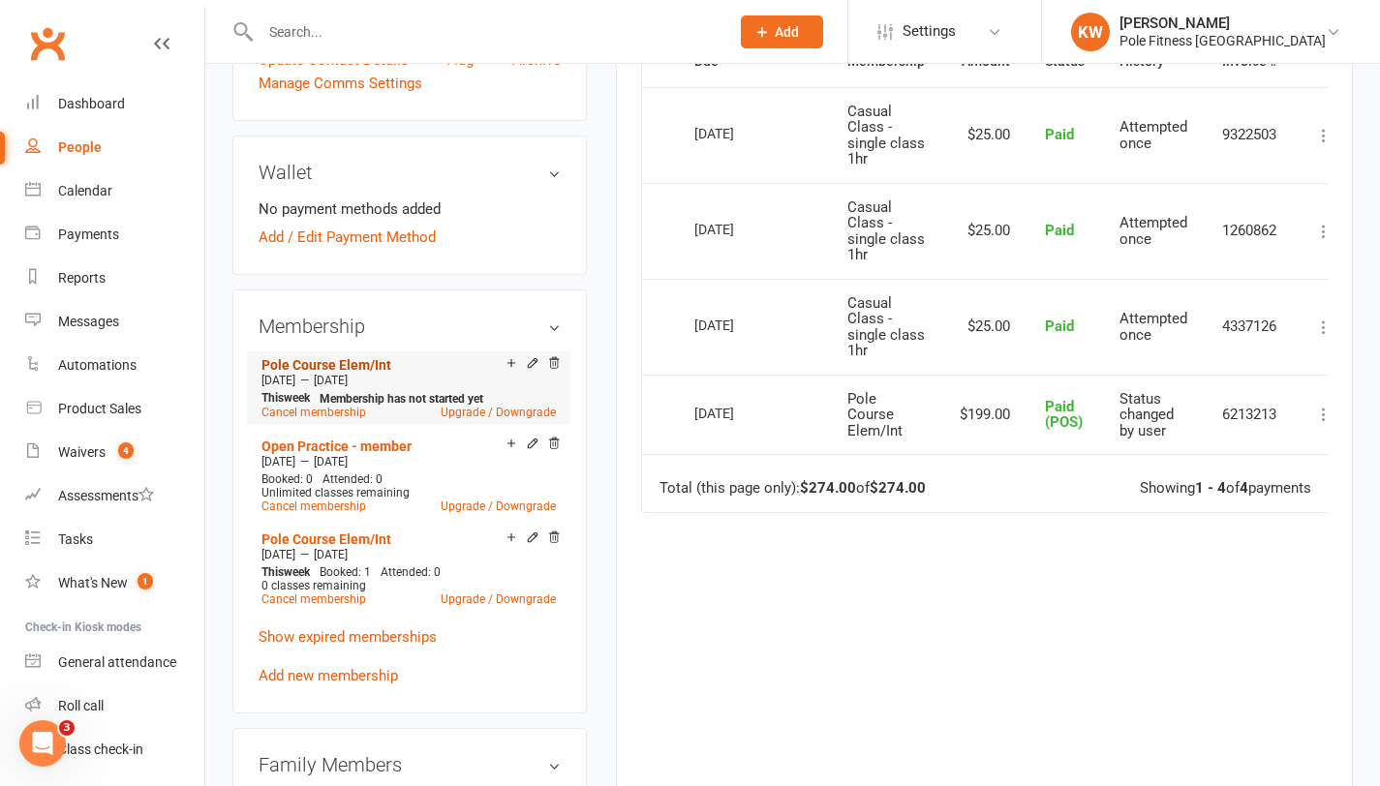
click at [310, 361] on link "Pole Course Elem/Int" at bounding box center [326, 364] width 130 height 15
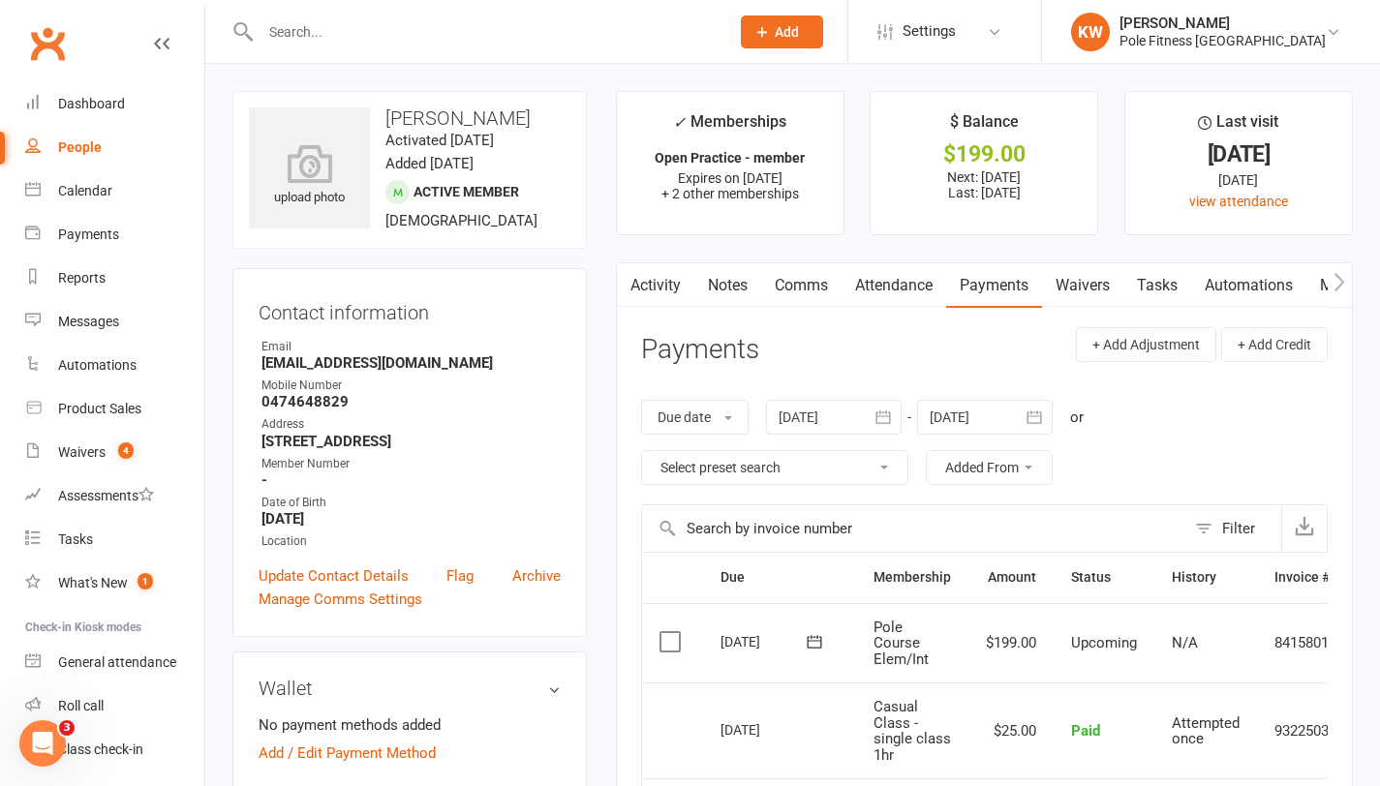
click at [672, 650] on label at bounding box center [673, 641] width 26 height 19
click at [672, 632] on input "checkbox" at bounding box center [666, 632] width 13 height 0
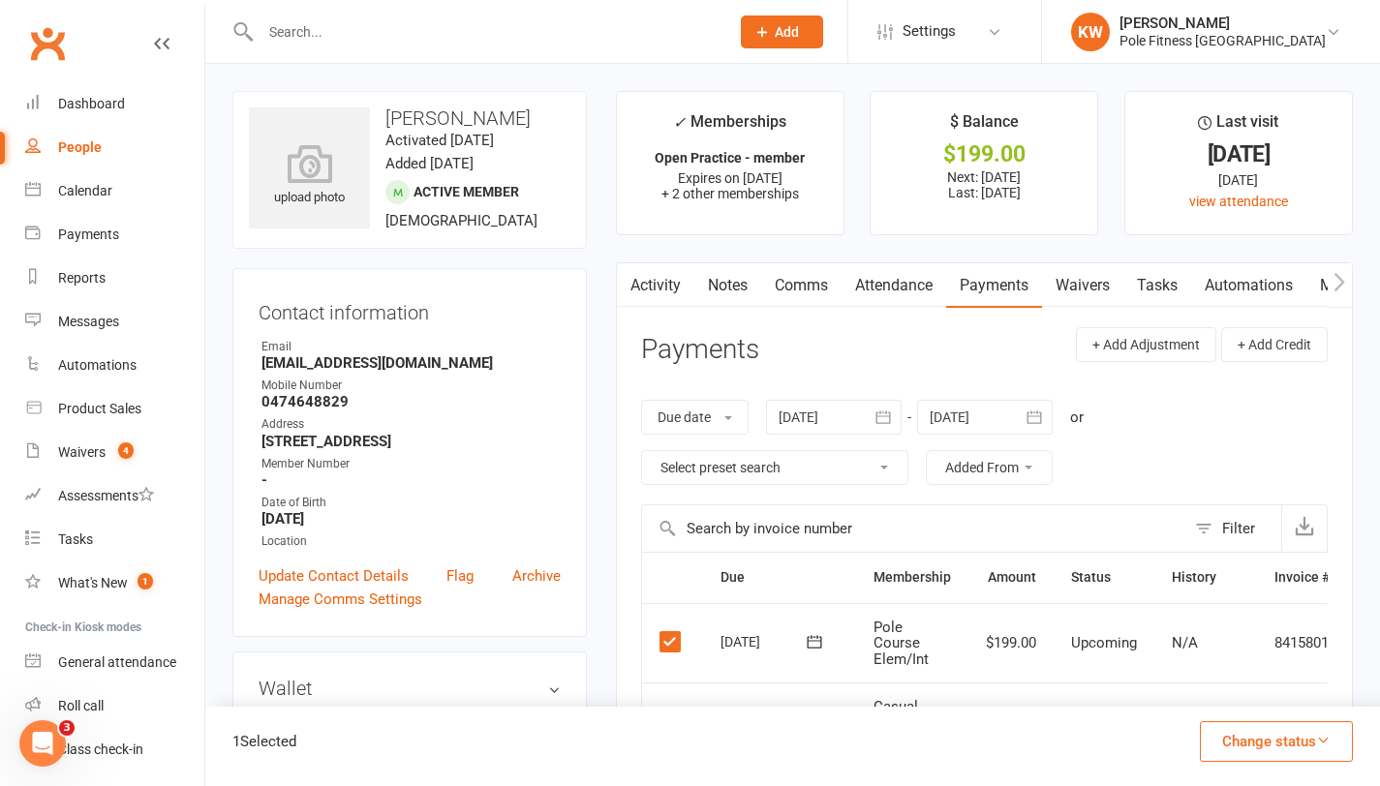
click at [1246, 753] on button "Change status" at bounding box center [1276, 742] width 153 height 41
click at [1207, 619] on link "Paid (POS)" at bounding box center [1256, 612] width 192 height 39
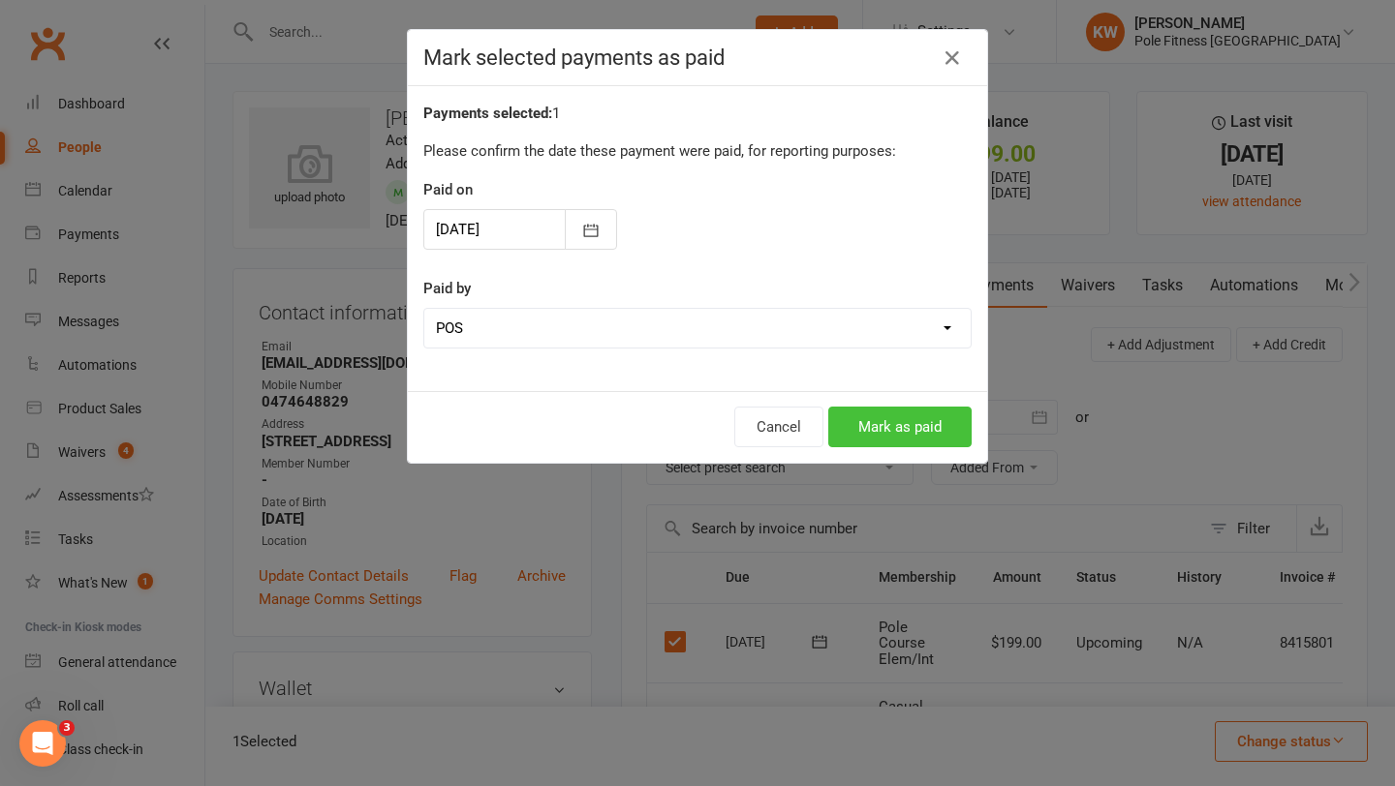
click at [909, 427] on button "Mark as paid" at bounding box center [899, 427] width 143 height 41
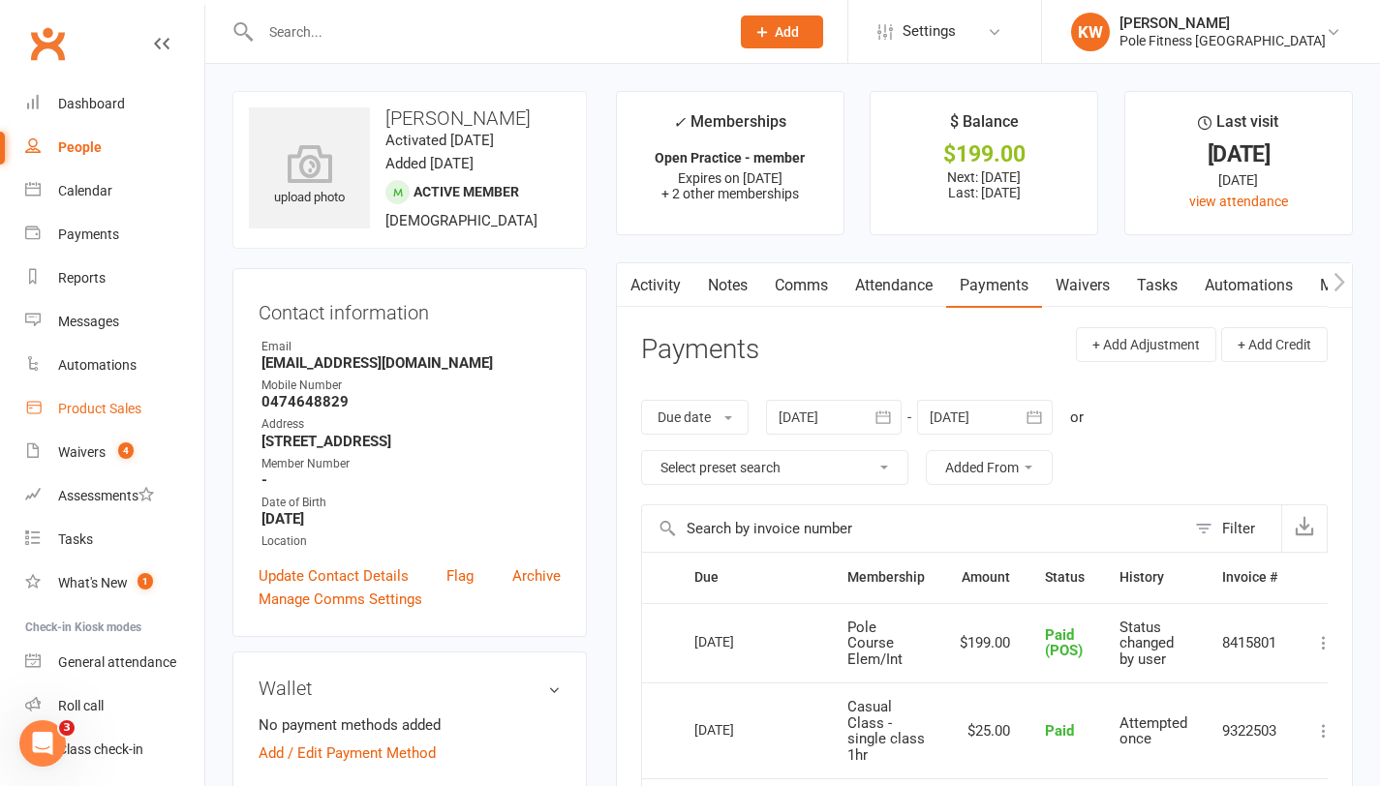
click at [127, 410] on div "Product Sales" at bounding box center [99, 408] width 83 height 15
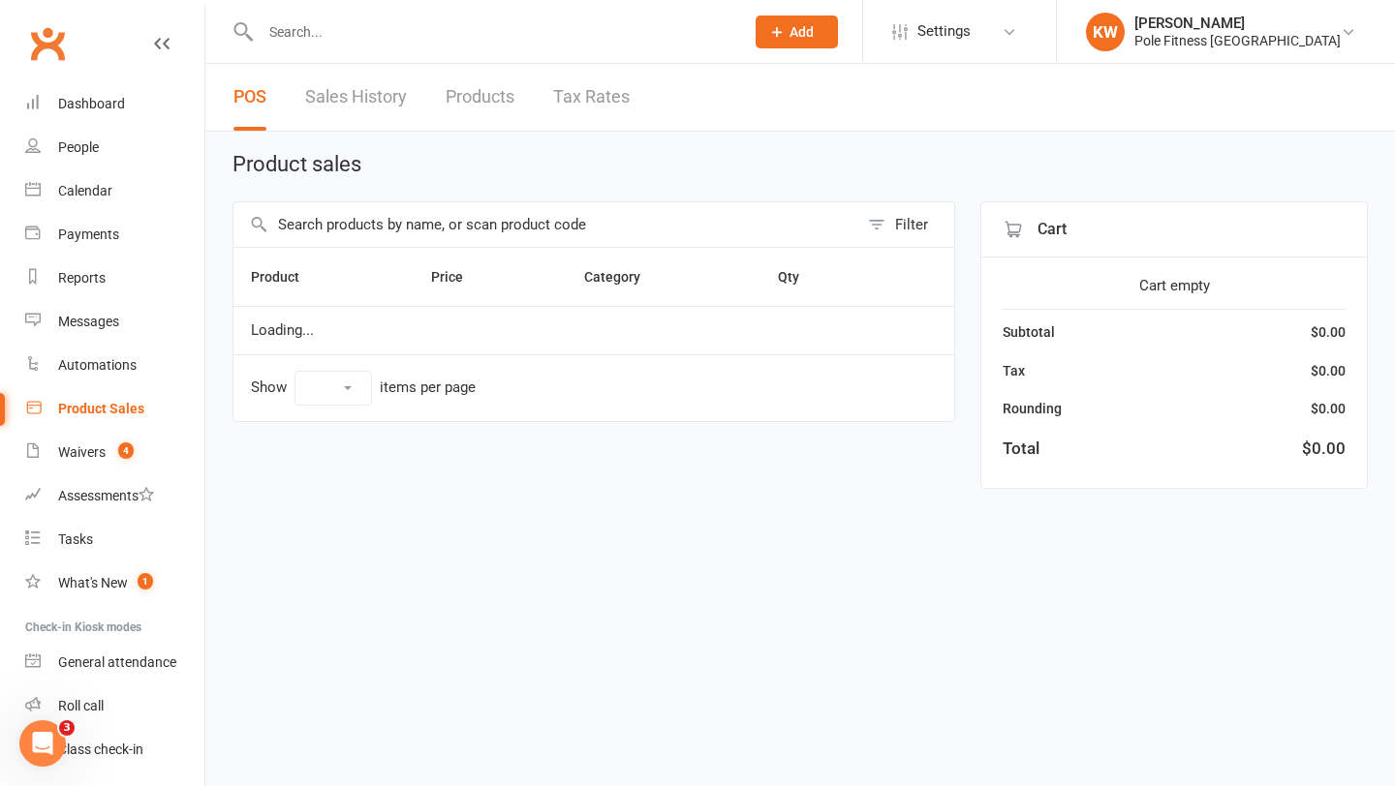
select select "100"
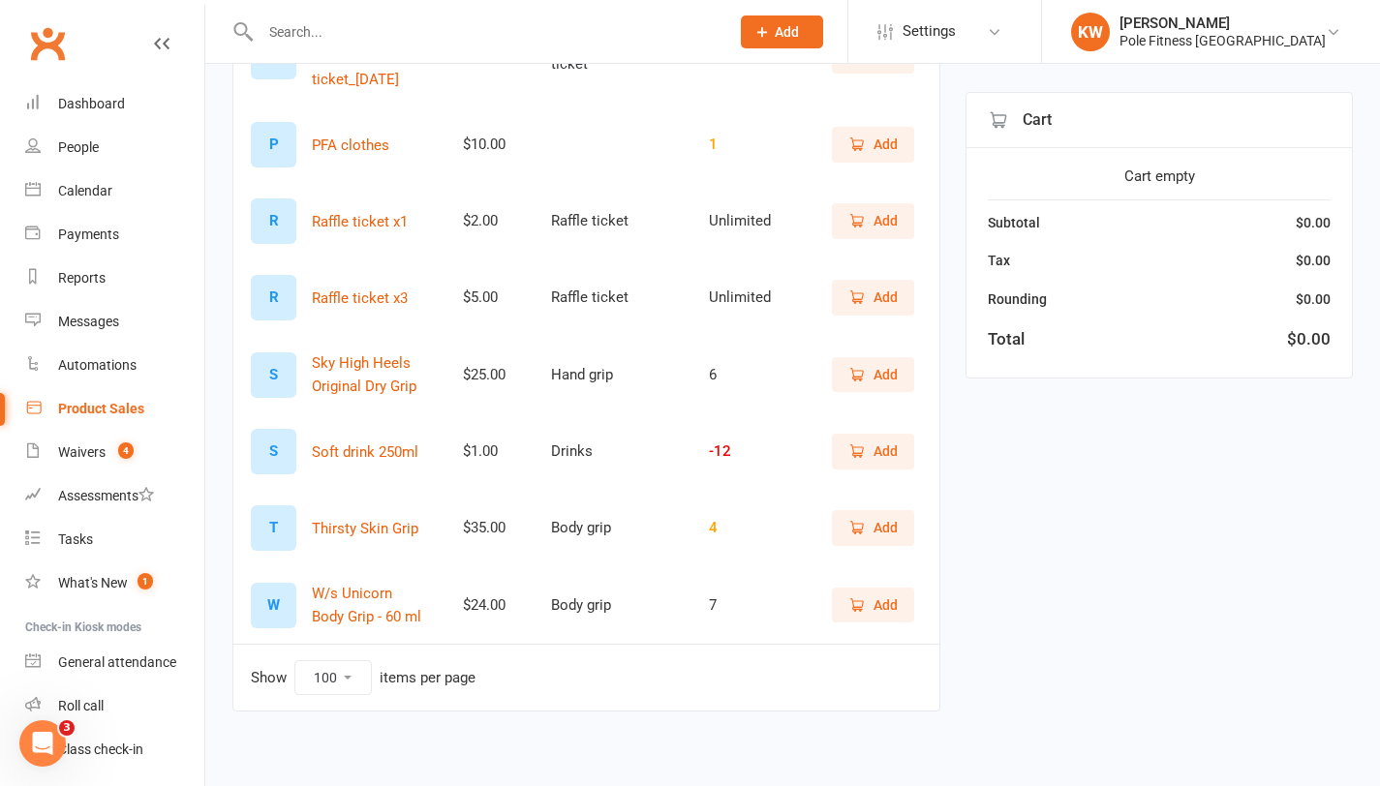
scroll to position [632, 0]
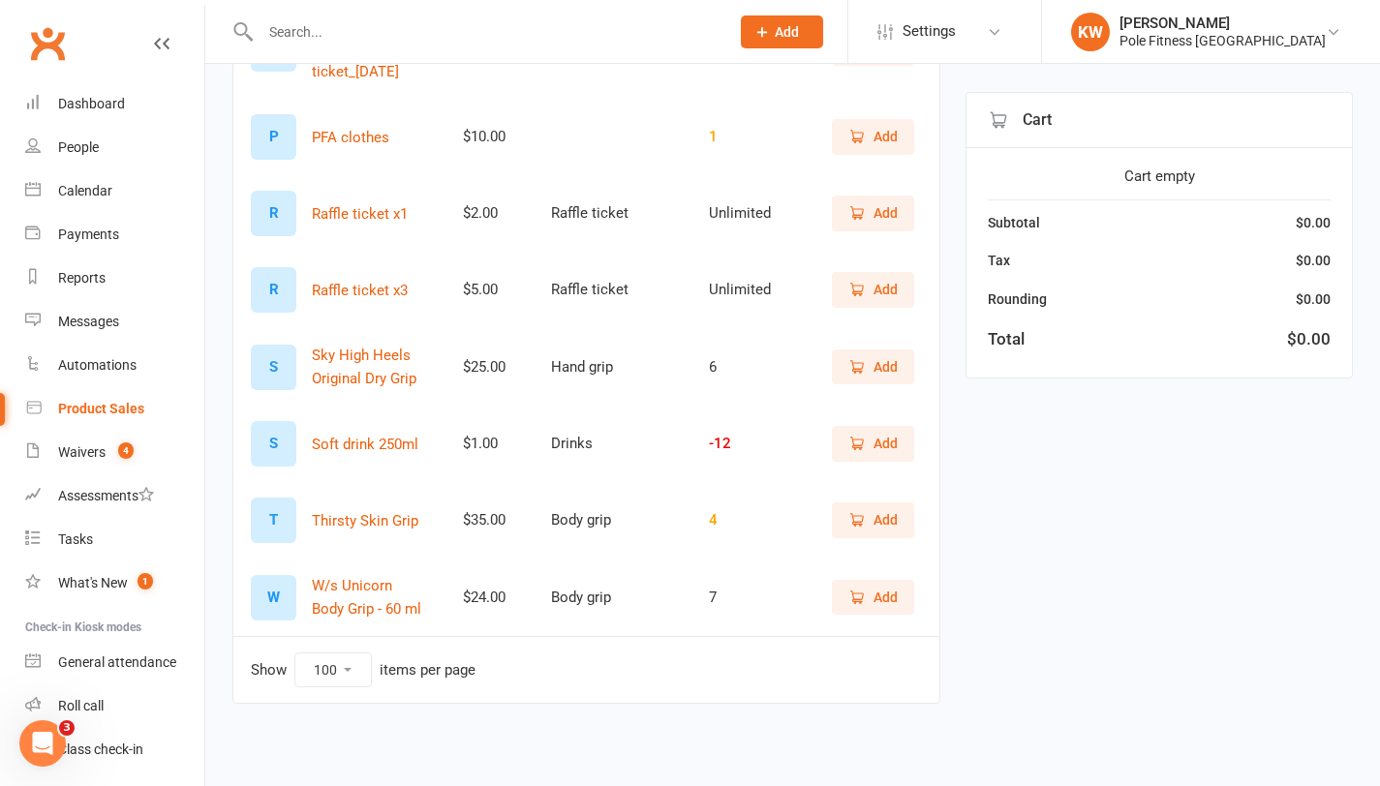
click at [885, 374] on span "Add" at bounding box center [886, 366] width 24 height 21
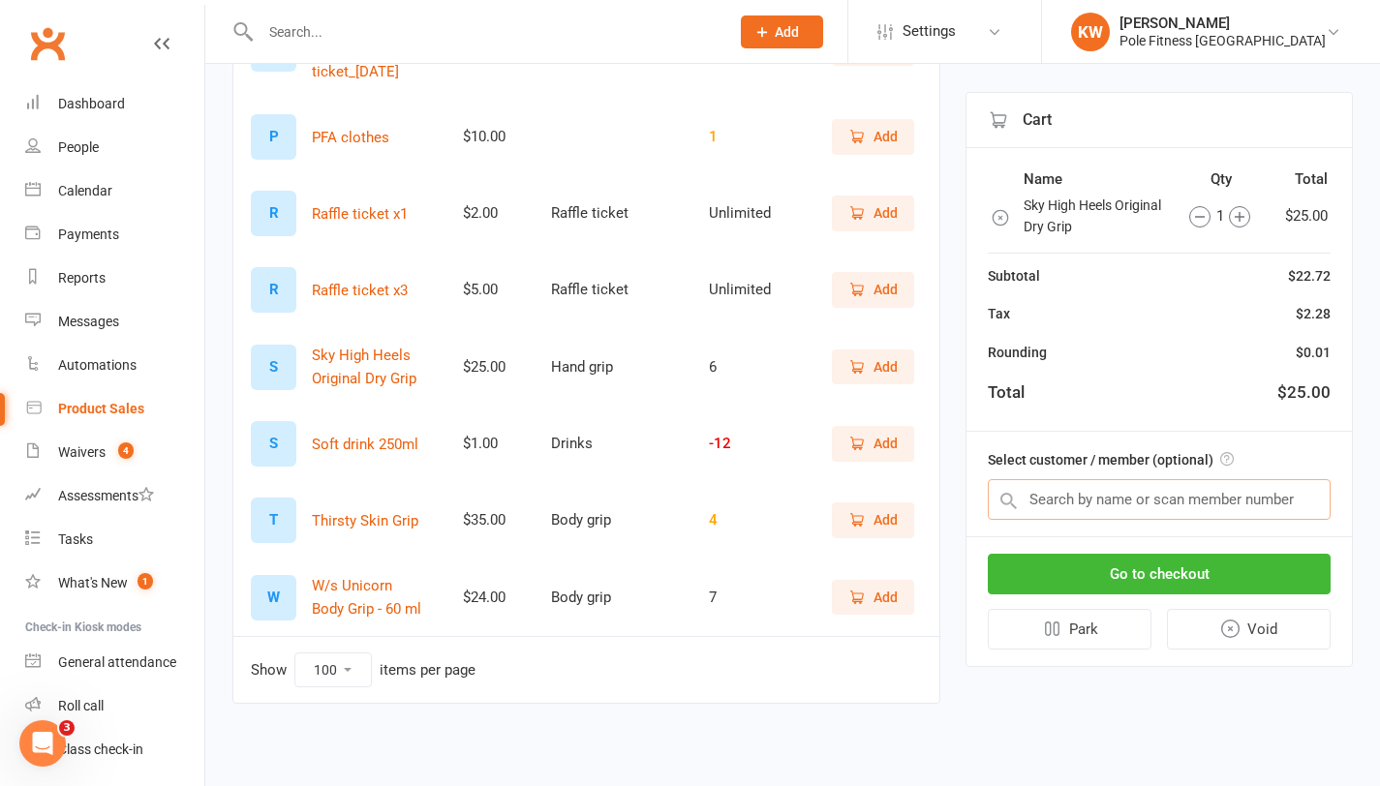
click at [1131, 494] on input "text" at bounding box center [1159, 499] width 343 height 41
click at [1119, 576] on button "Go to checkout" at bounding box center [1159, 574] width 343 height 41
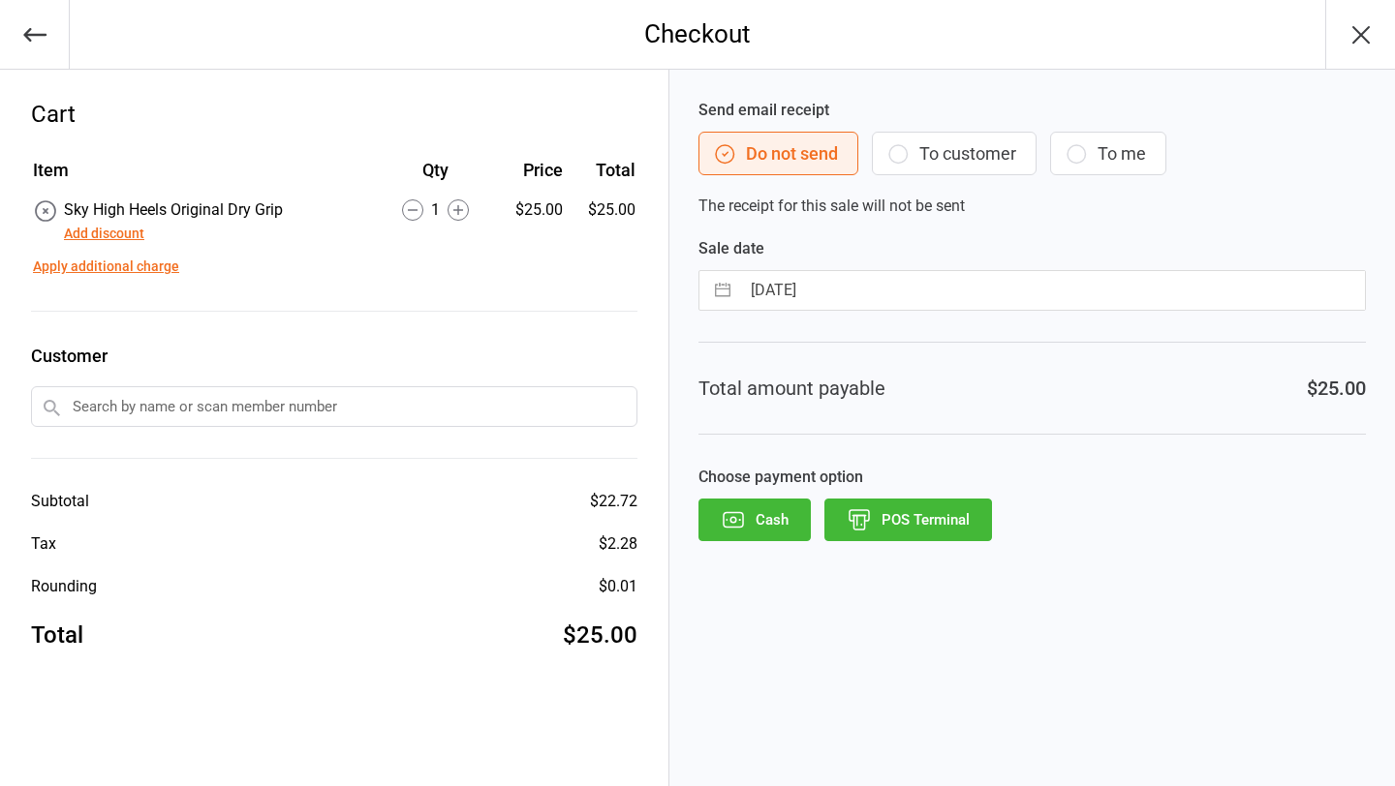
click at [916, 521] on button "POS Terminal" at bounding box center [908, 520] width 168 height 43
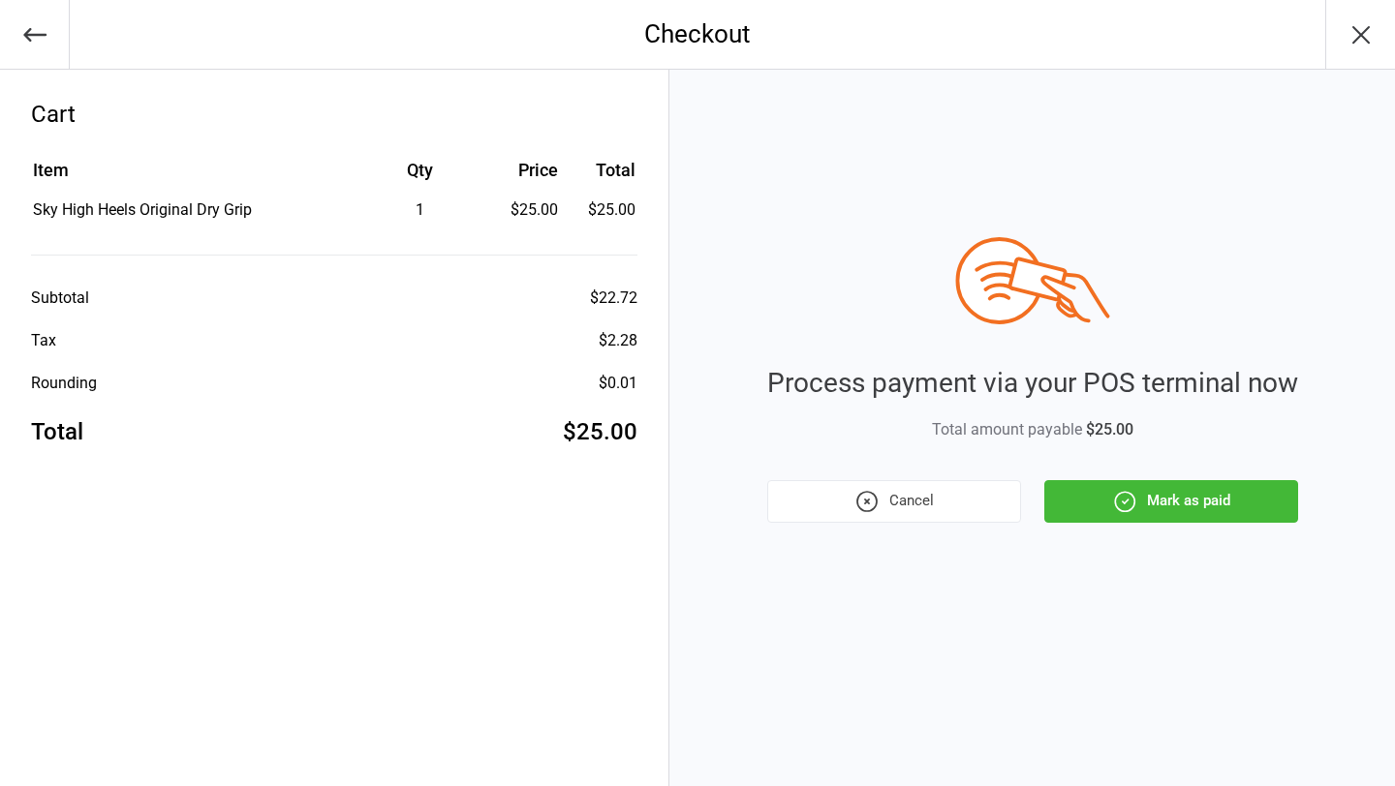
click at [1150, 490] on button "Mark as paid" at bounding box center [1171, 501] width 254 height 43
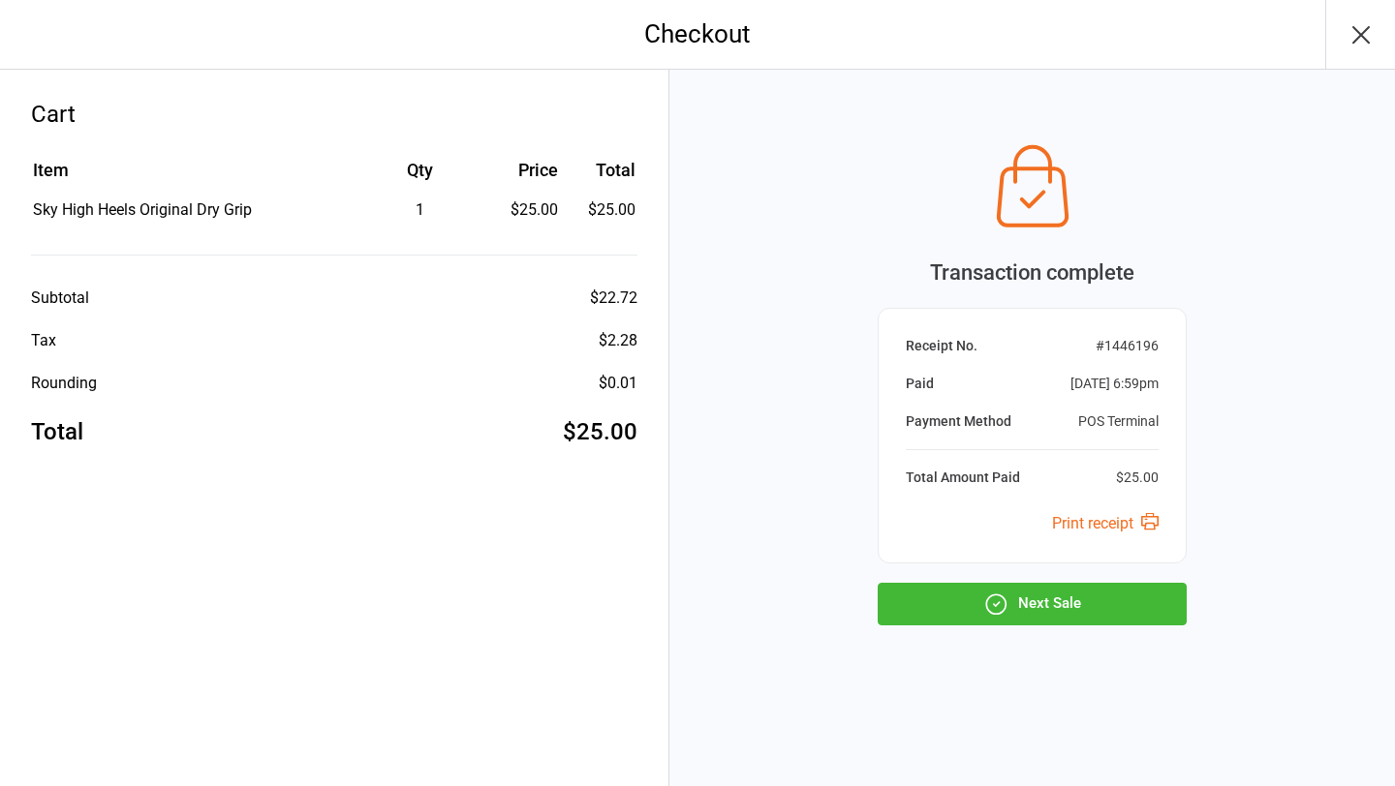
click at [1090, 599] on button "Next Sale" at bounding box center [1031, 604] width 309 height 43
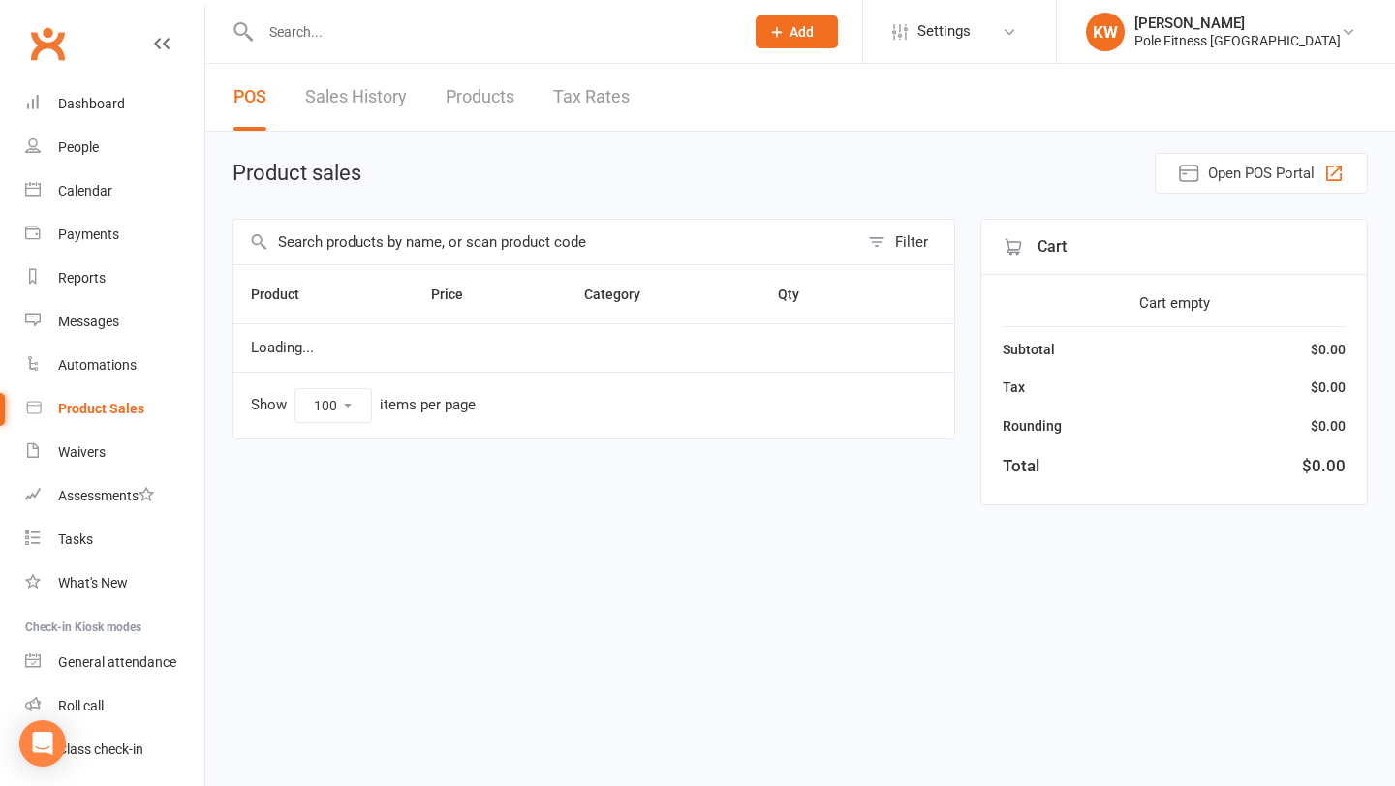
select select "100"
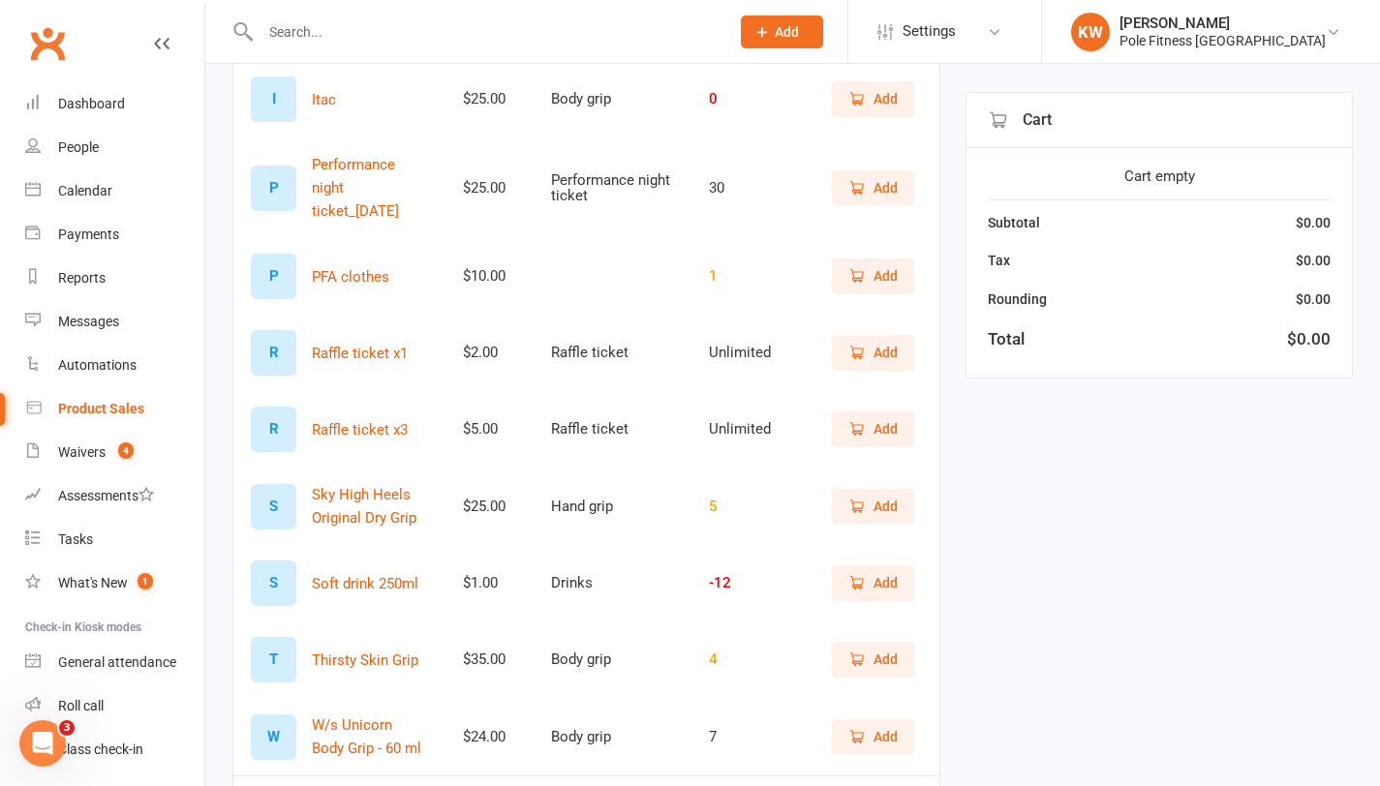
scroll to position [584, 0]
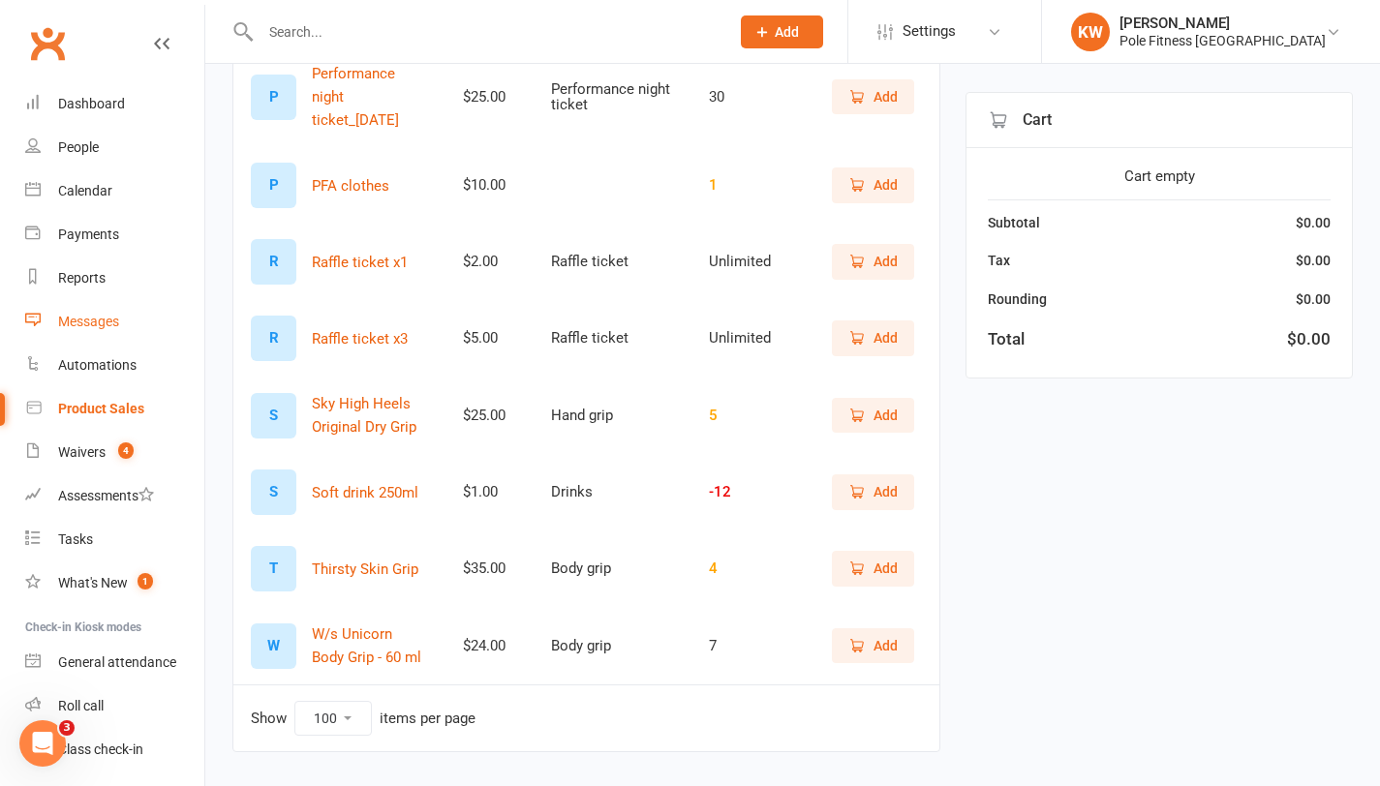
click at [100, 307] on link "Messages" at bounding box center [114, 322] width 179 height 44
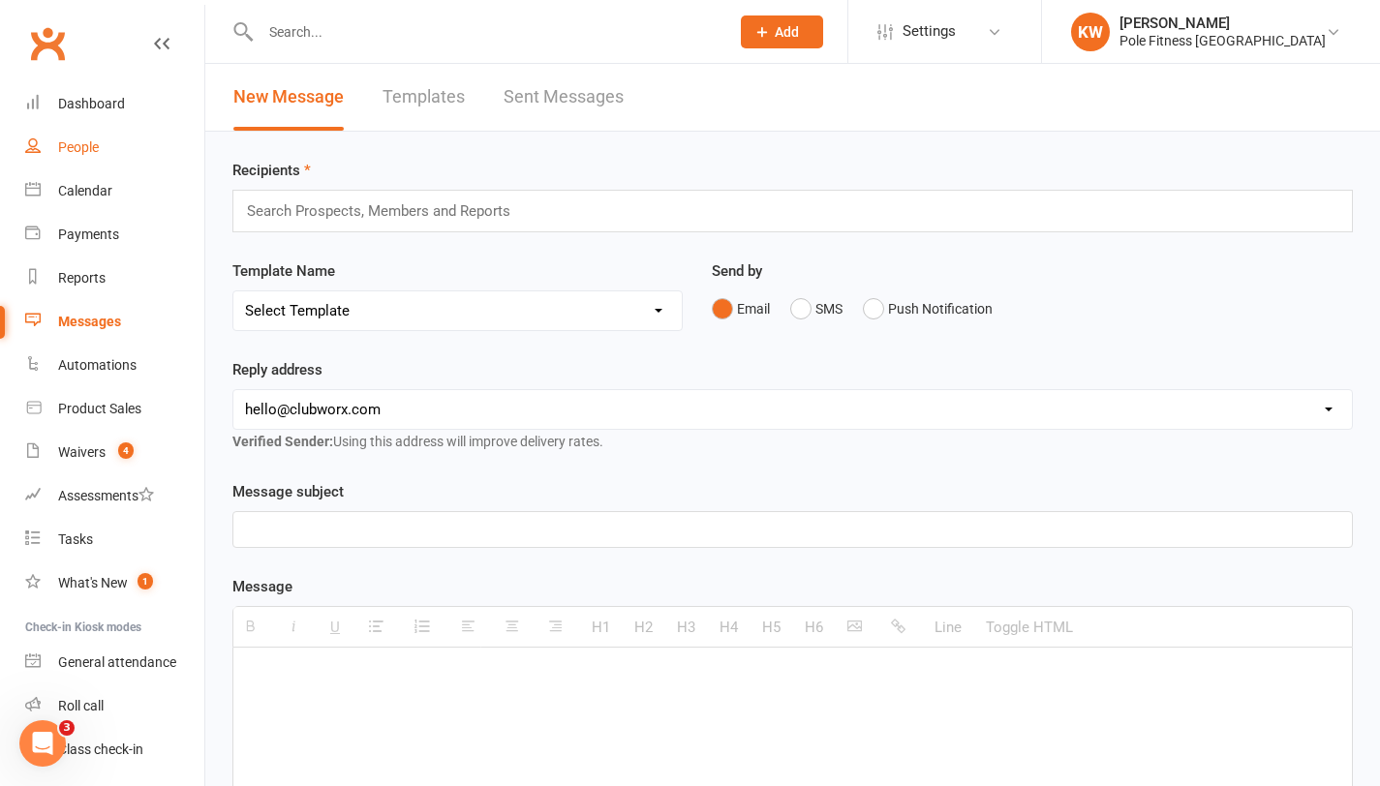
click at [68, 151] on div "People" at bounding box center [78, 146] width 41 height 15
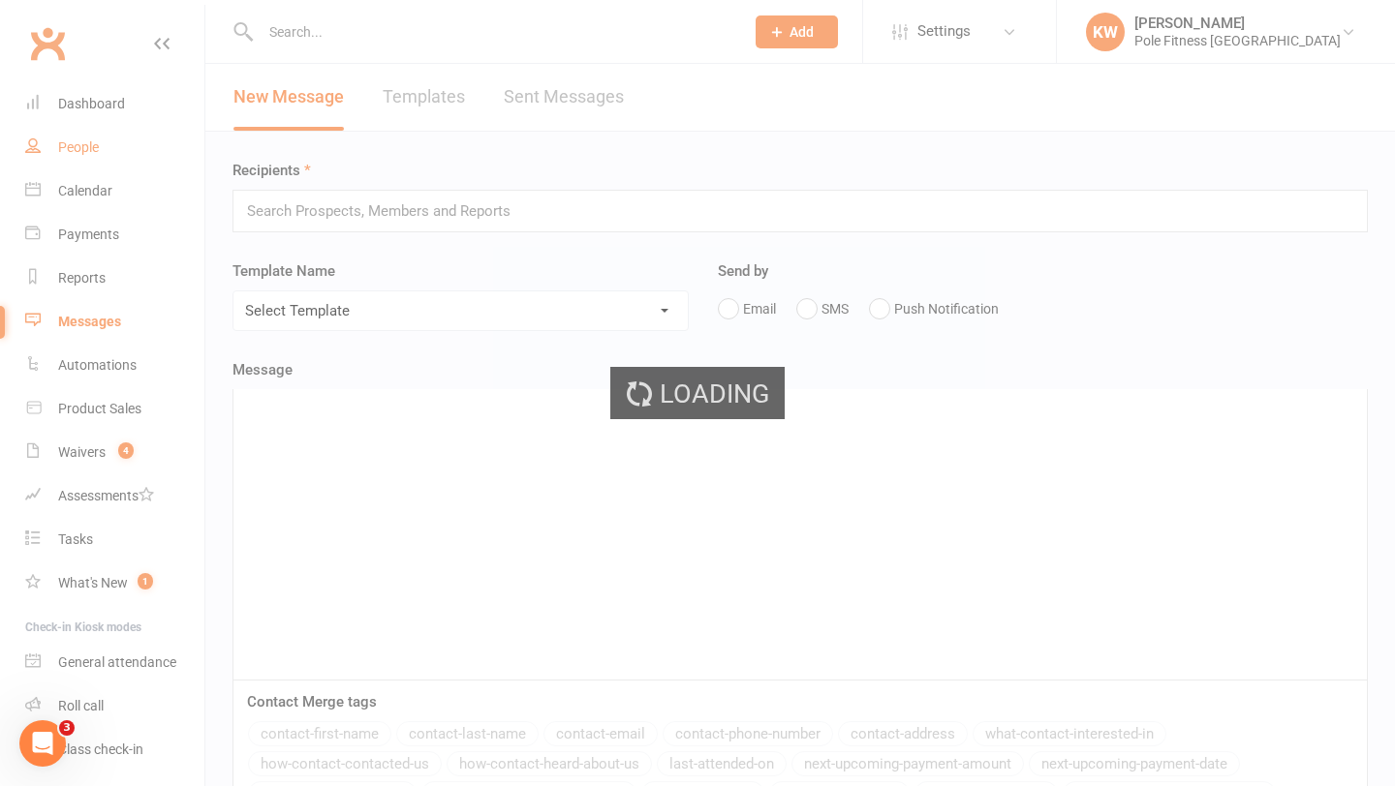
select select "100"
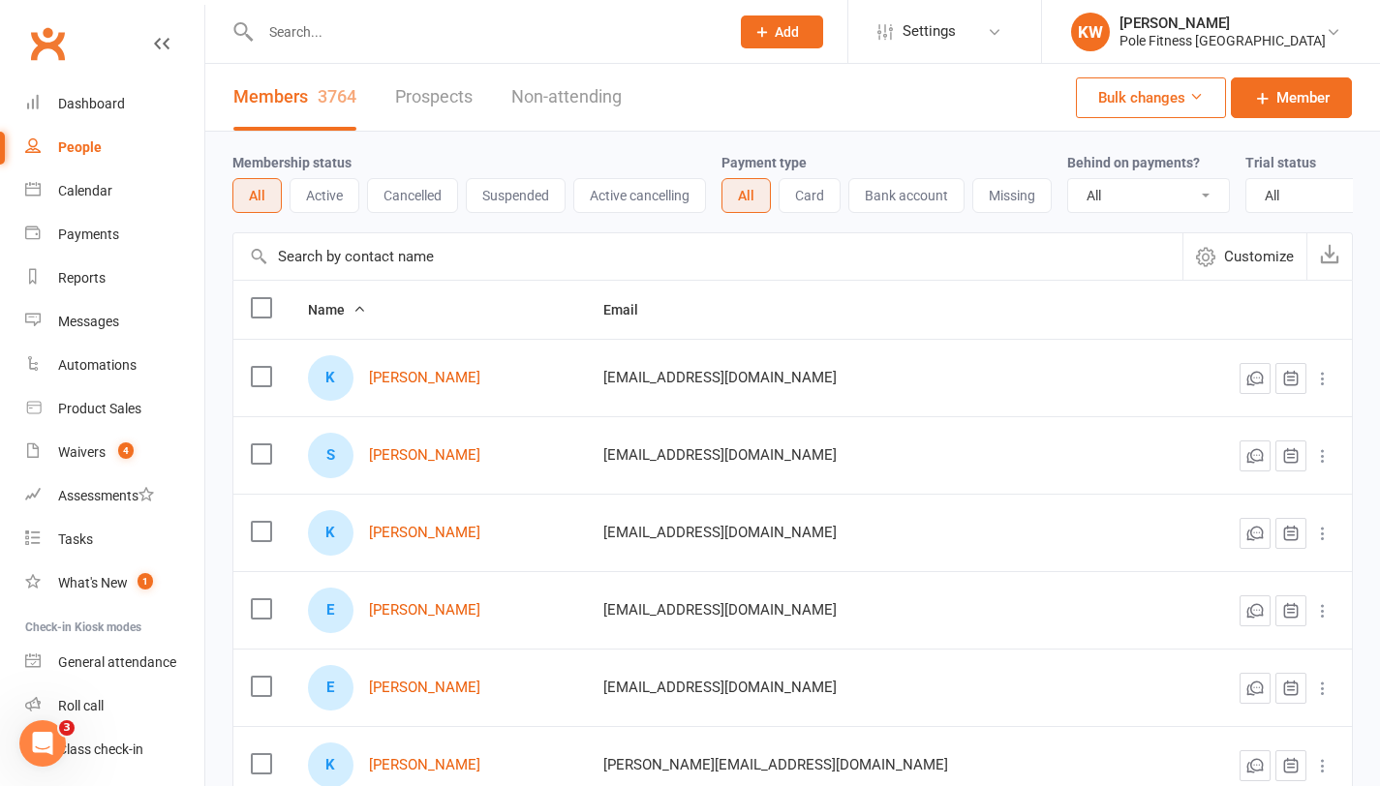
click at [384, 32] on input "text" at bounding box center [485, 31] width 461 height 27
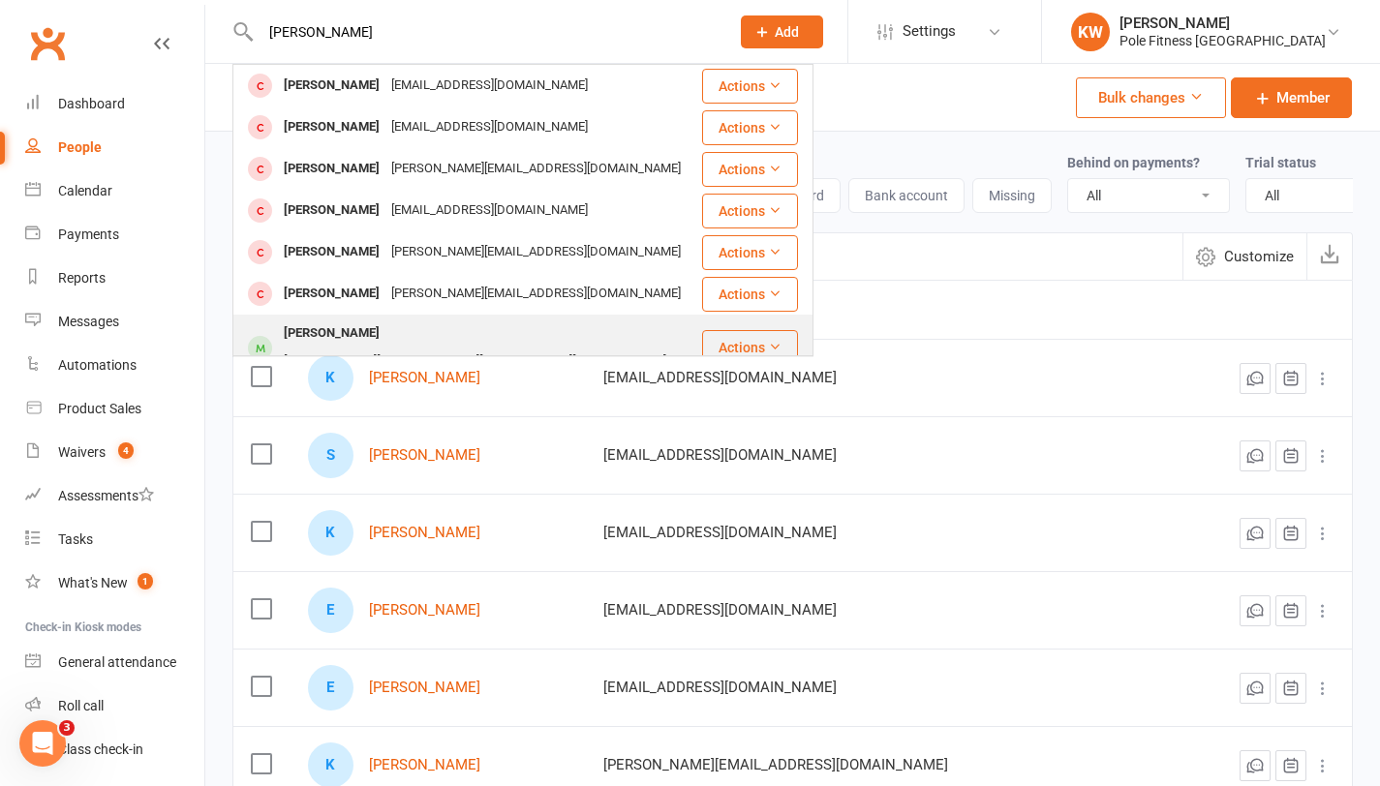
type input "[PERSON_NAME]"
click at [383, 348] on div "[PERSON_NAME][EMAIL_ADDRESS][PERSON_NAME][DOMAIN_NAME]" at bounding box center [475, 362] width 394 height 28
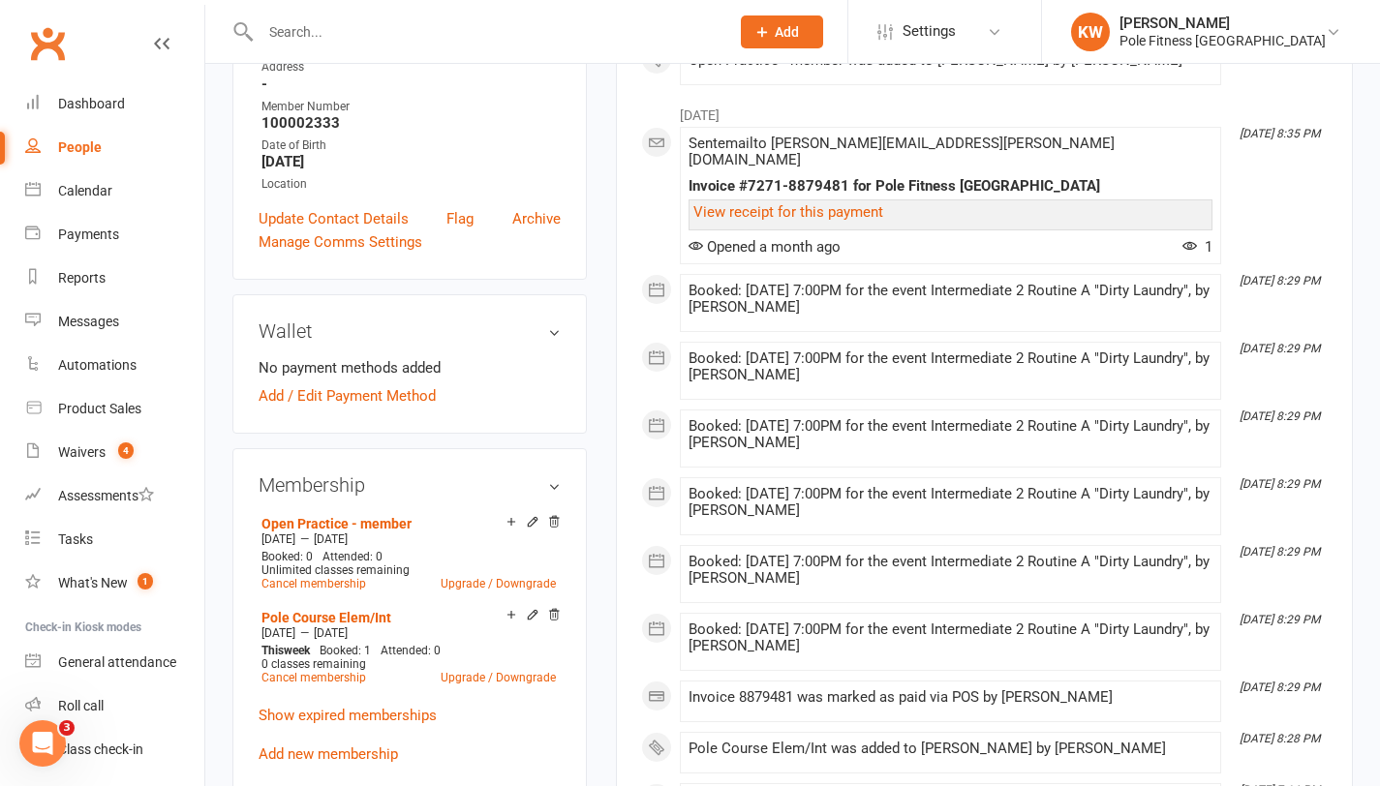
scroll to position [517, 0]
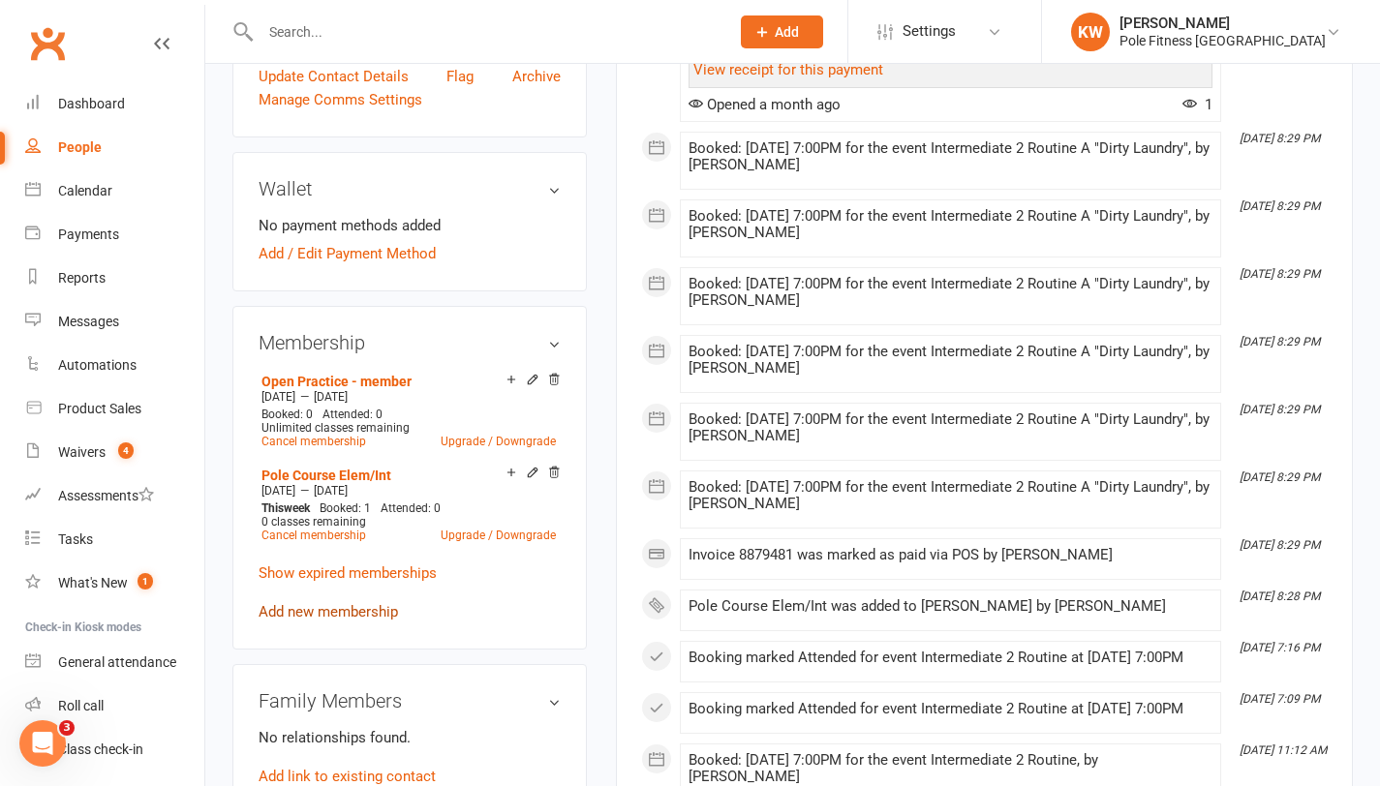
click at [353, 603] on link "Add new membership" at bounding box center [328, 611] width 139 height 17
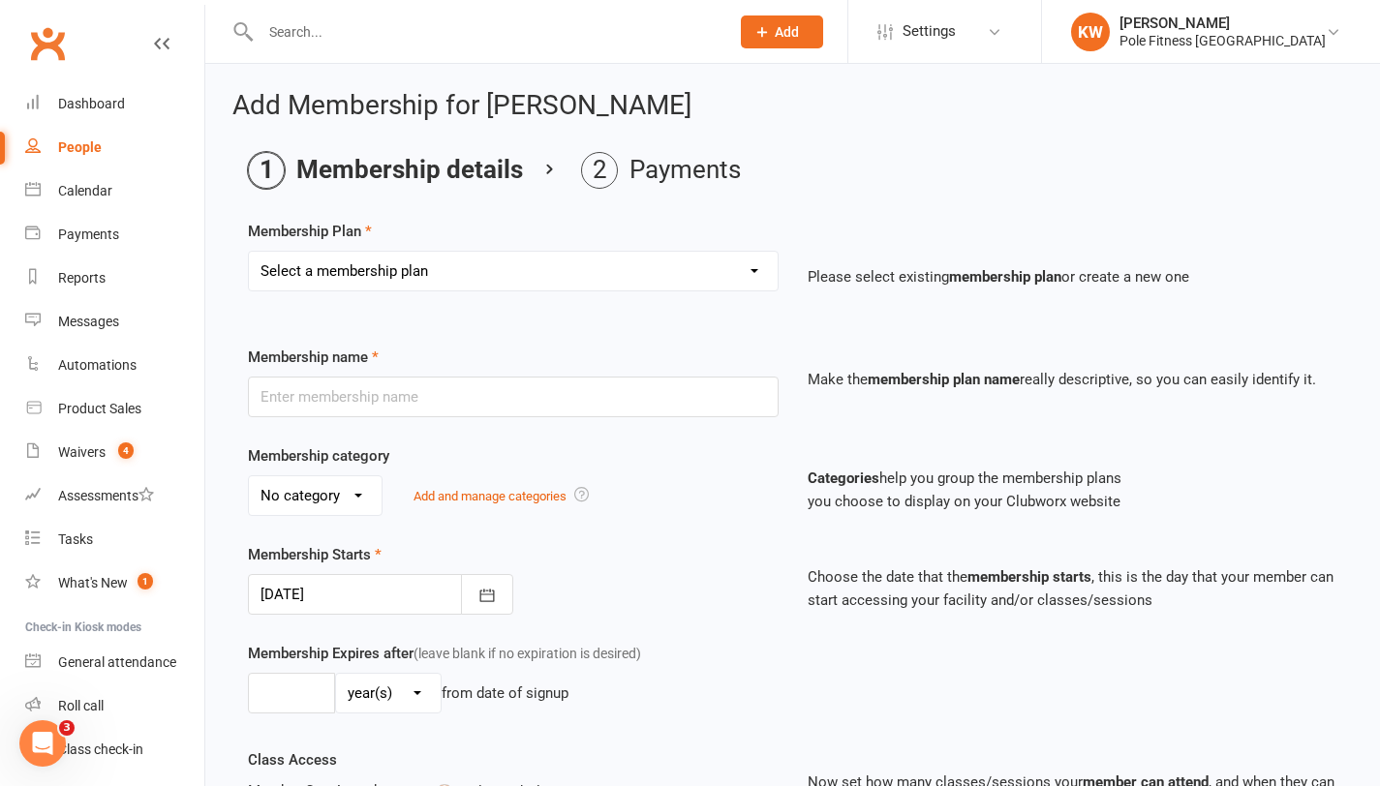
click at [417, 267] on select "Select a membership plan Pole Course Advanced Casual Class 45min Pole Course Be…" at bounding box center [513, 271] width 529 height 39
select select "4"
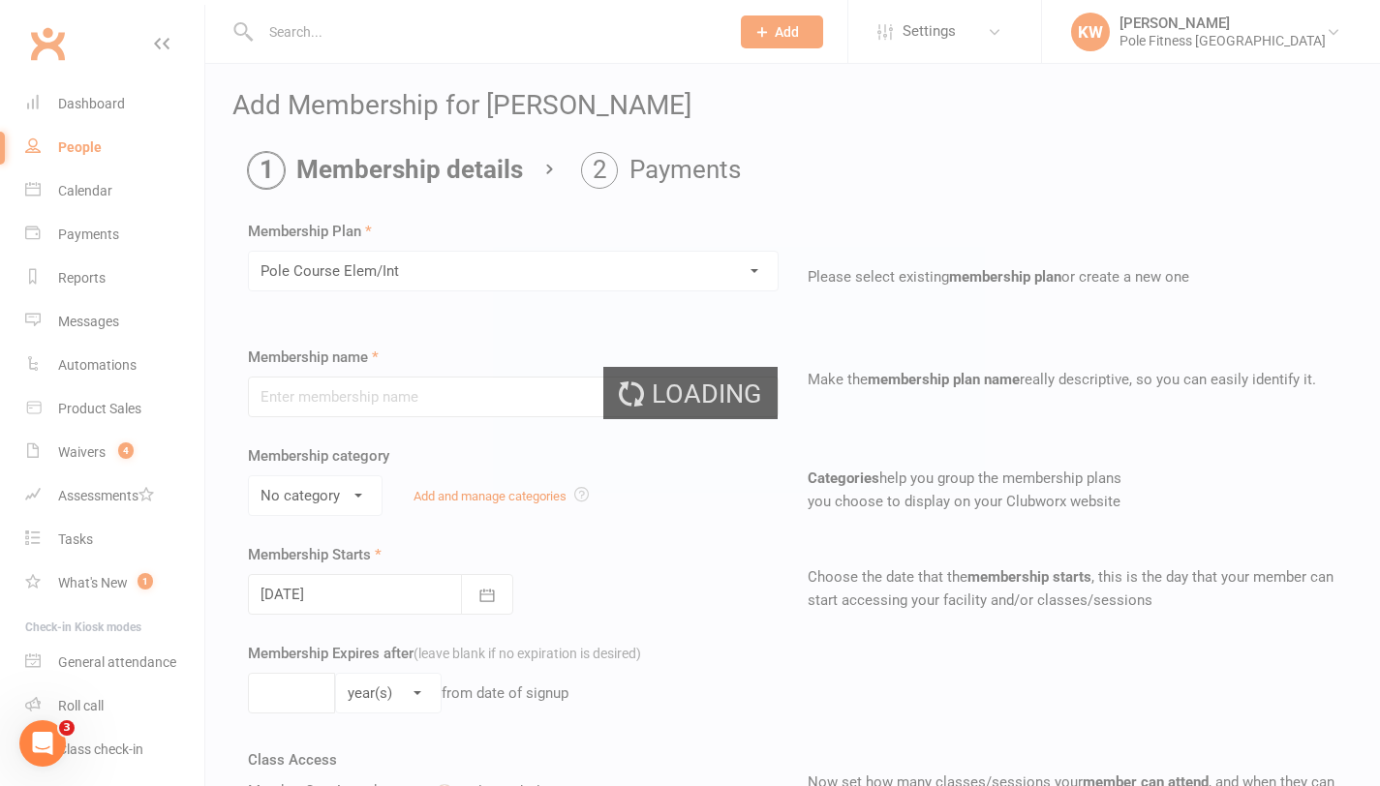
type input "Pole Course Elem/Int"
select select "1"
type input "[DATE]"
type input "6"
select select "1"
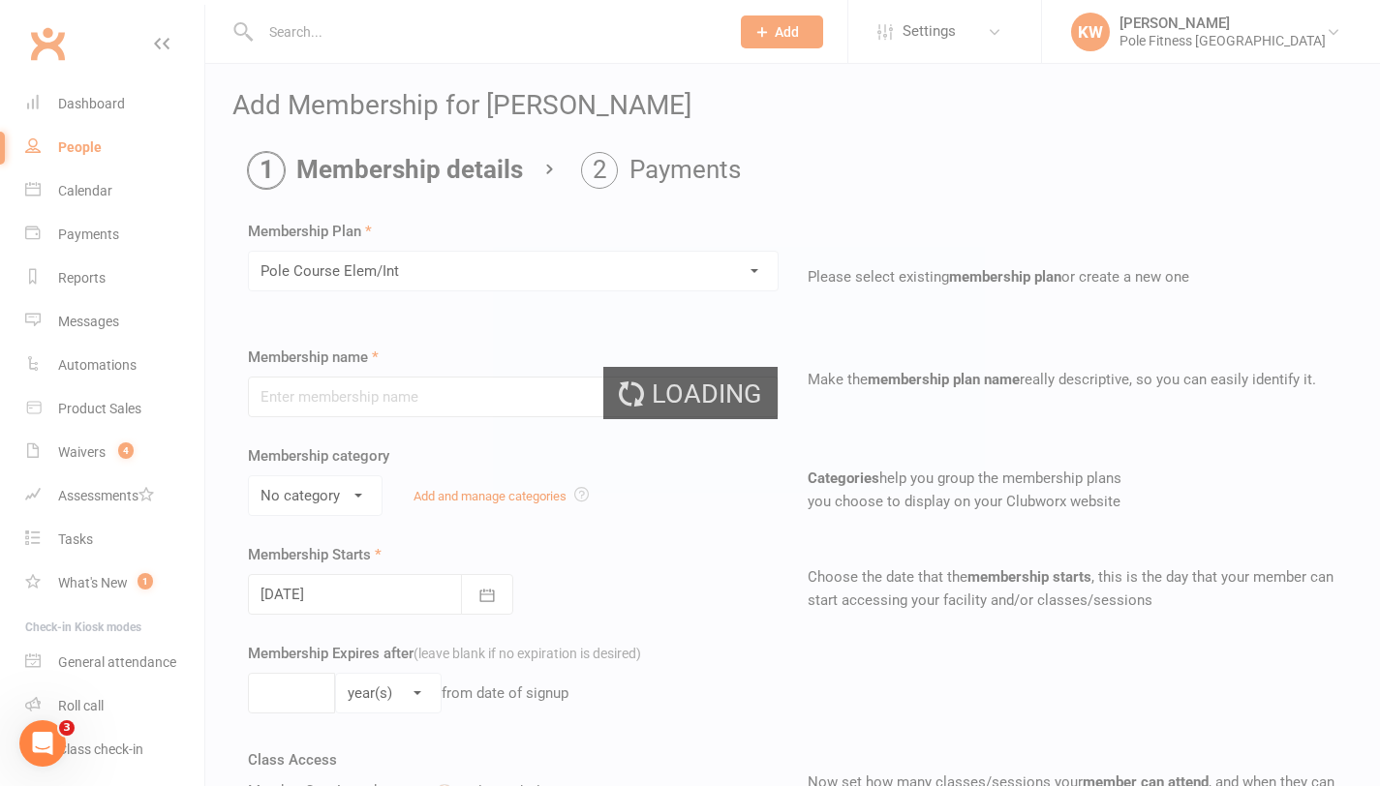
type input "1"
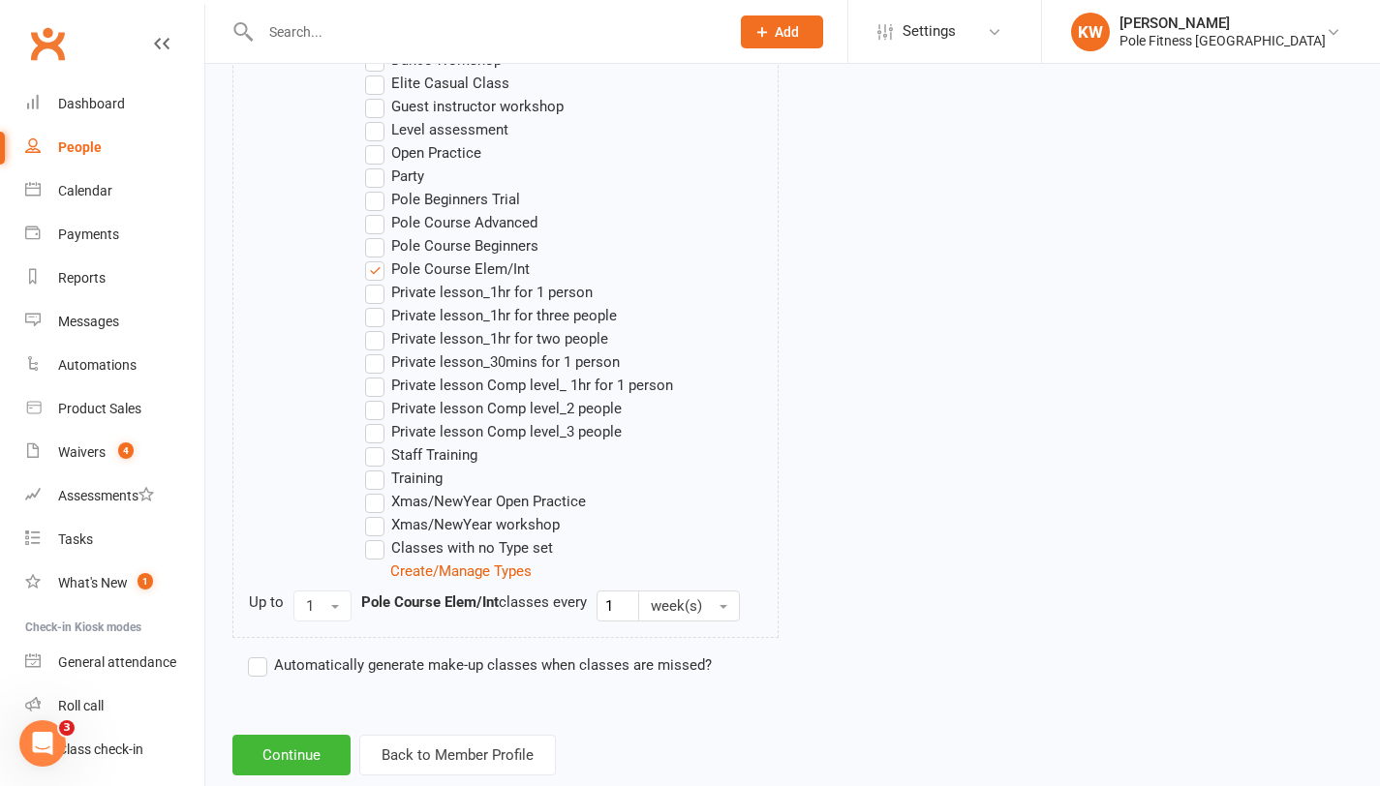
scroll to position [1170, 0]
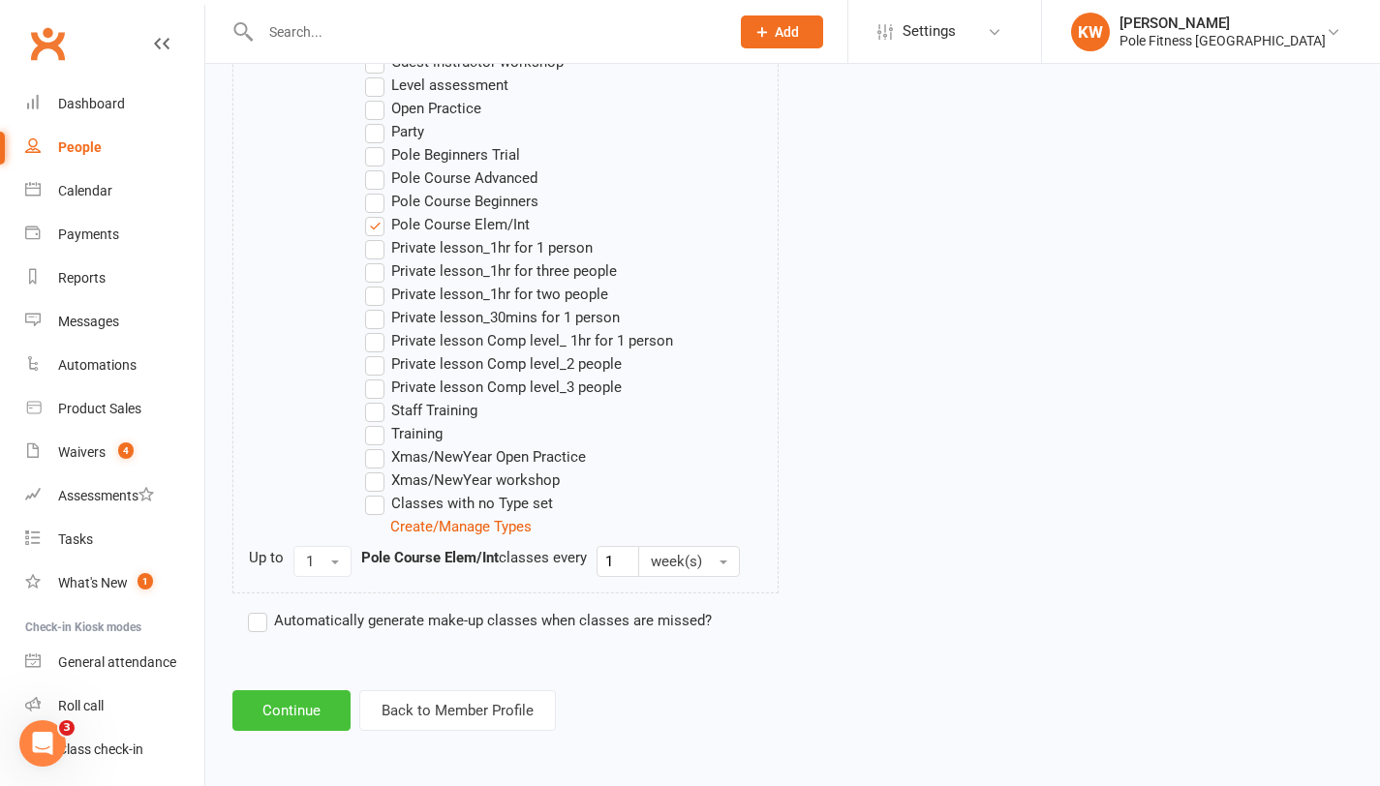
click at [317, 723] on button "Continue" at bounding box center [291, 711] width 118 height 41
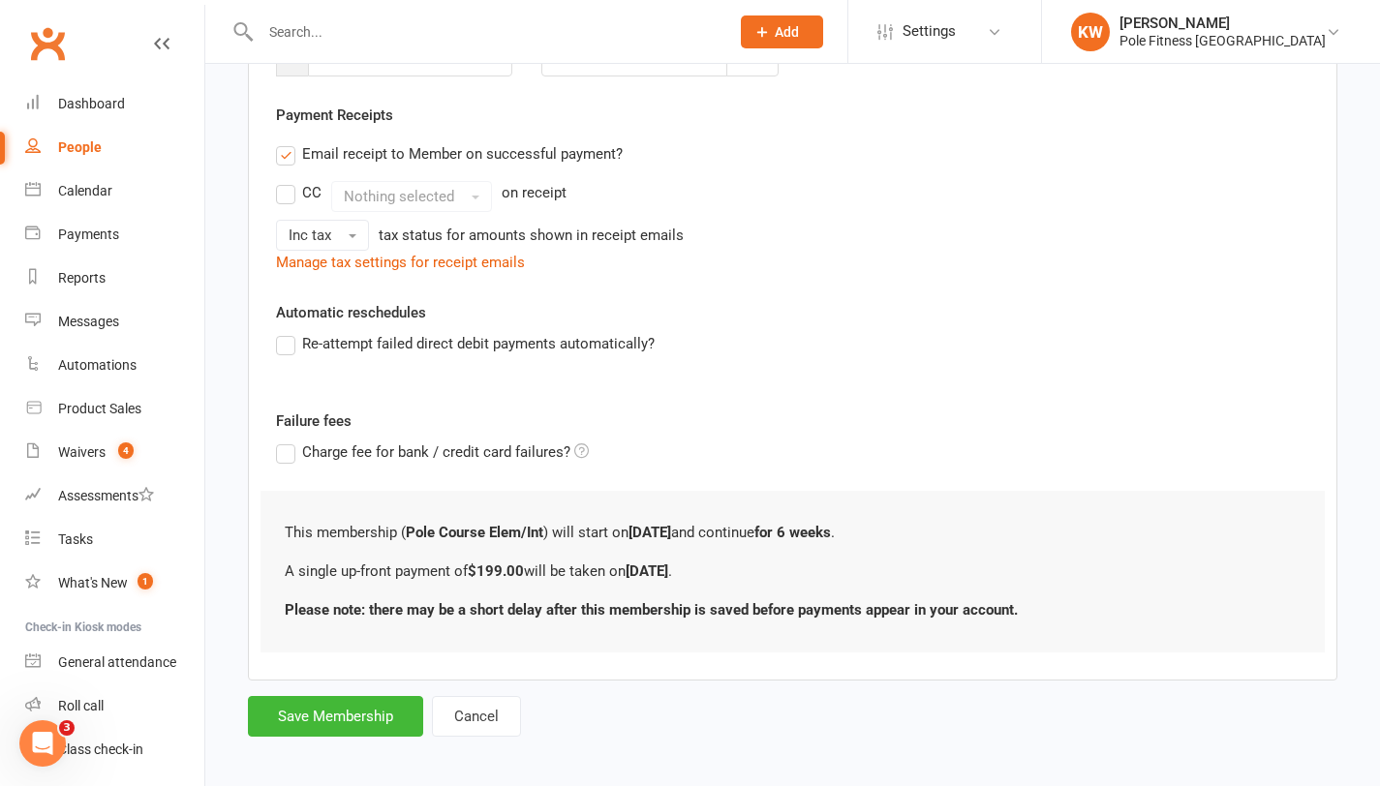
scroll to position [346, 0]
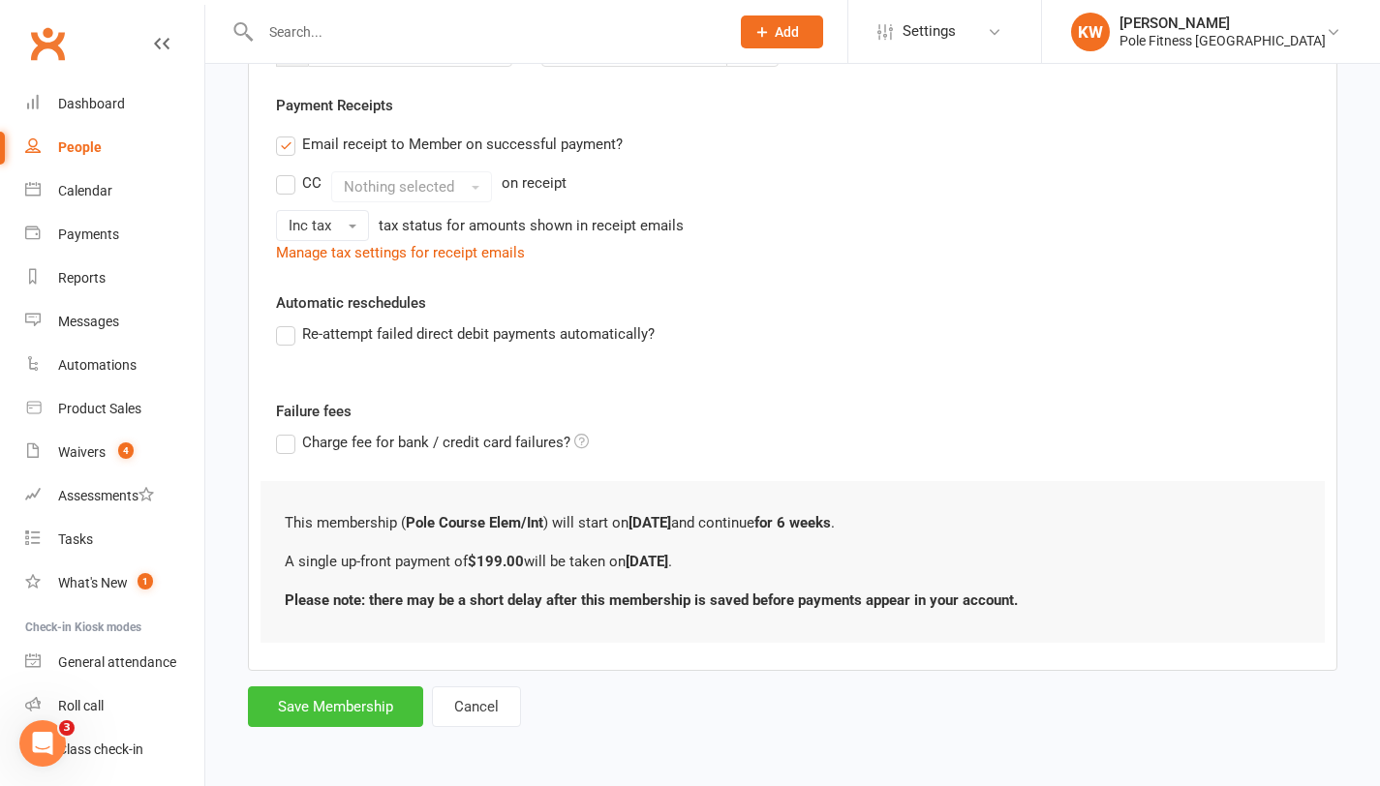
click at [317, 723] on button "Save Membership" at bounding box center [335, 707] width 175 height 41
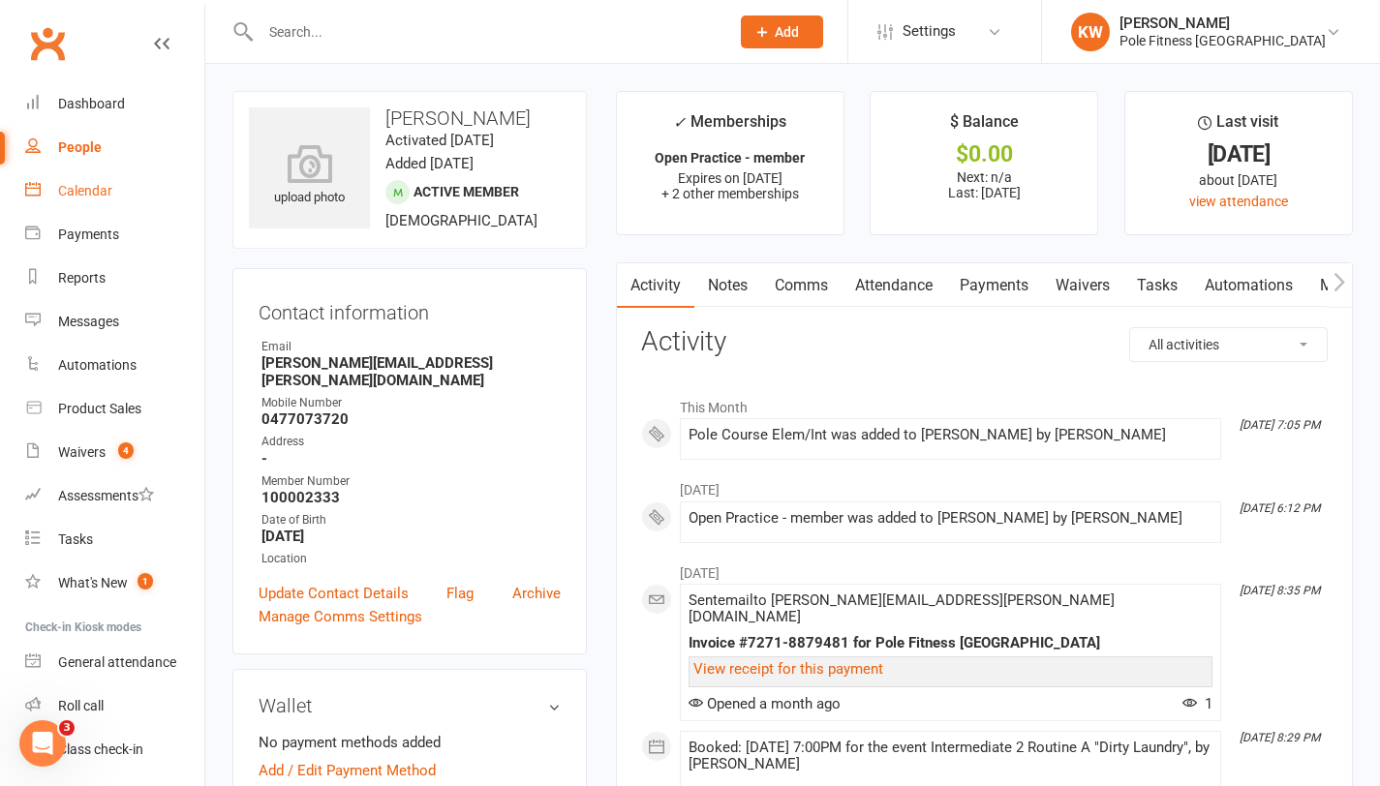
click at [93, 190] on div "Calendar" at bounding box center [85, 190] width 54 height 15
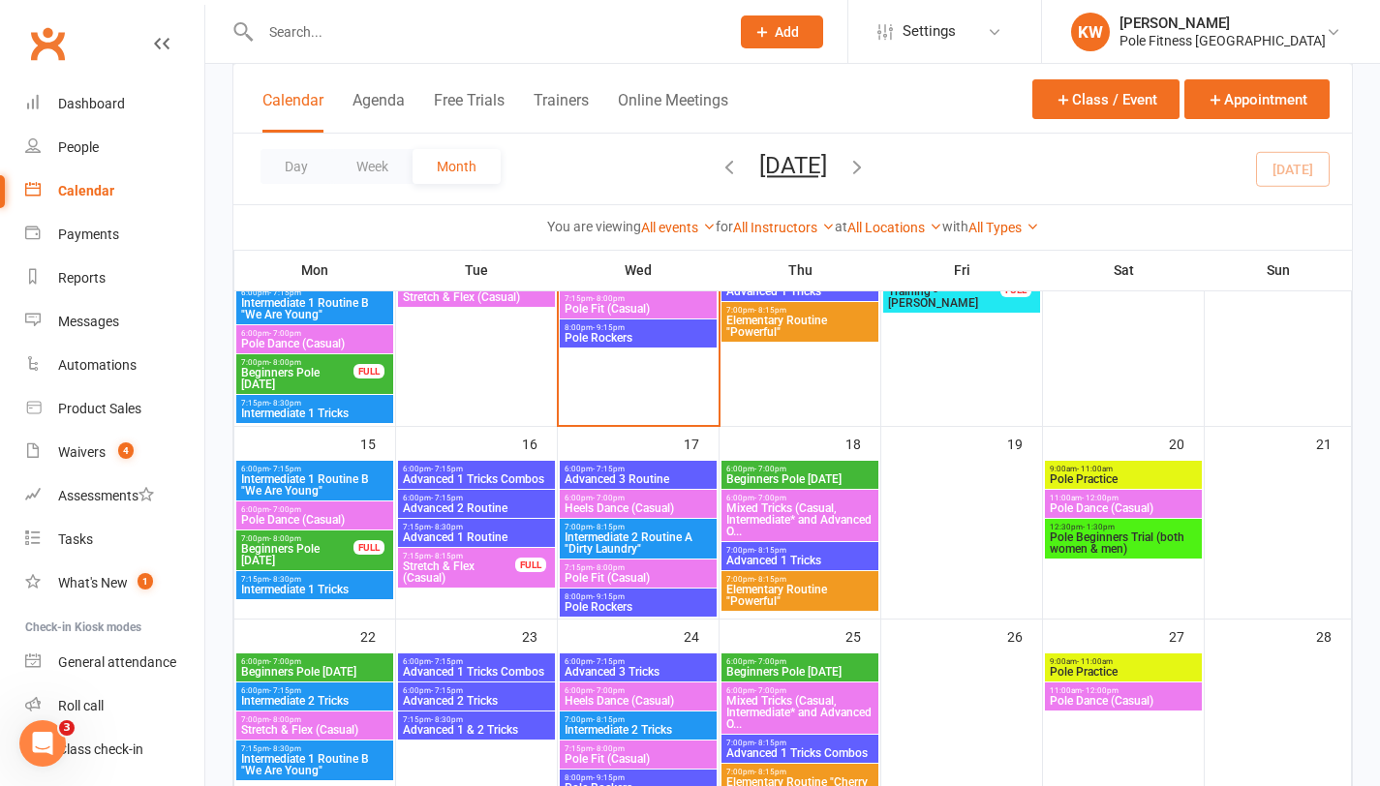
scroll to position [524, 0]
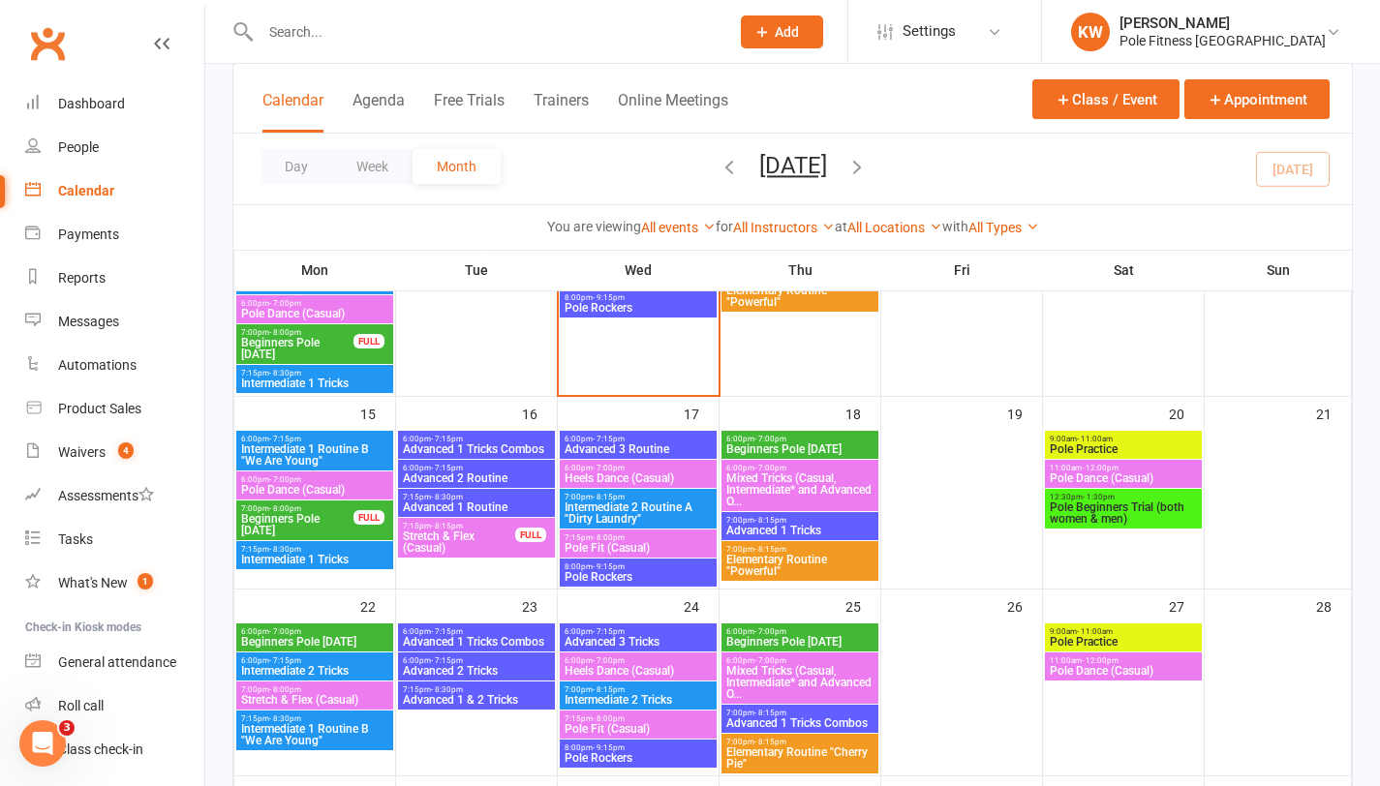
click at [628, 694] on span "Intermediate 2 Tricks" at bounding box center [638, 700] width 149 height 12
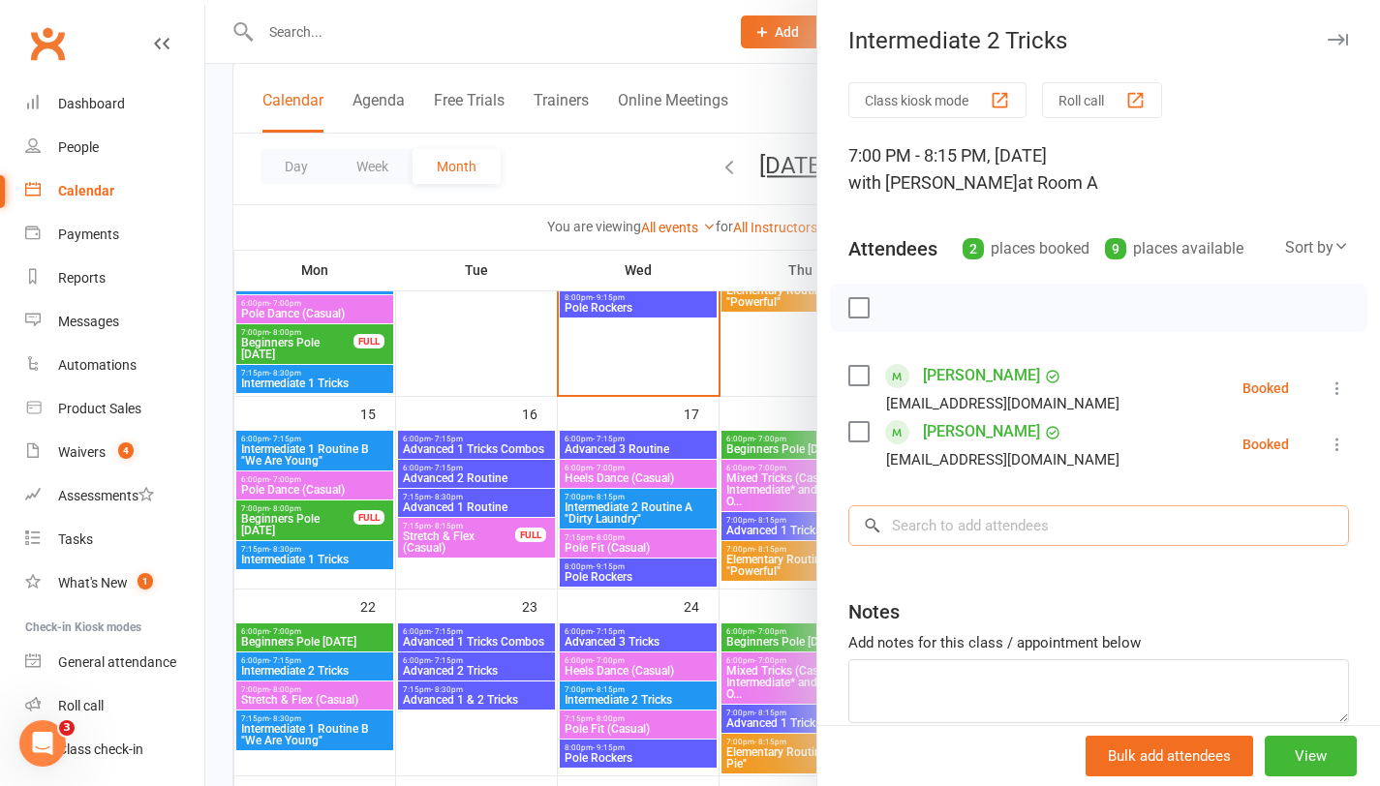
click at [979, 528] on input "search" at bounding box center [1098, 526] width 501 height 41
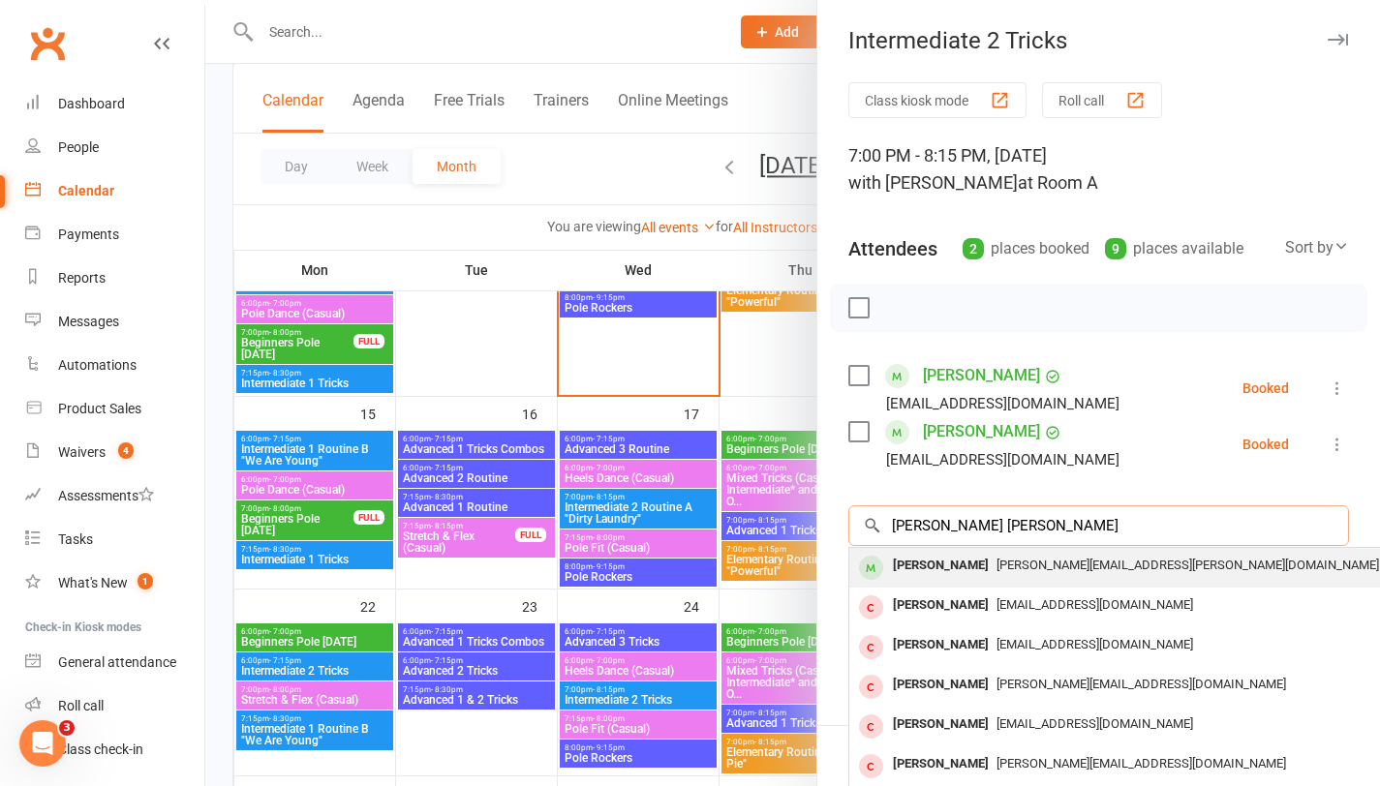
type input "[PERSON_NAME] [PERSON_NAME]"
click at [997, 573] on div "[PERSON_NAME][EMAIL_ADDRESS][PERSON_NAME][DOMAIN_NAME]" at bounding box center [1139, 566] width 564 height 28
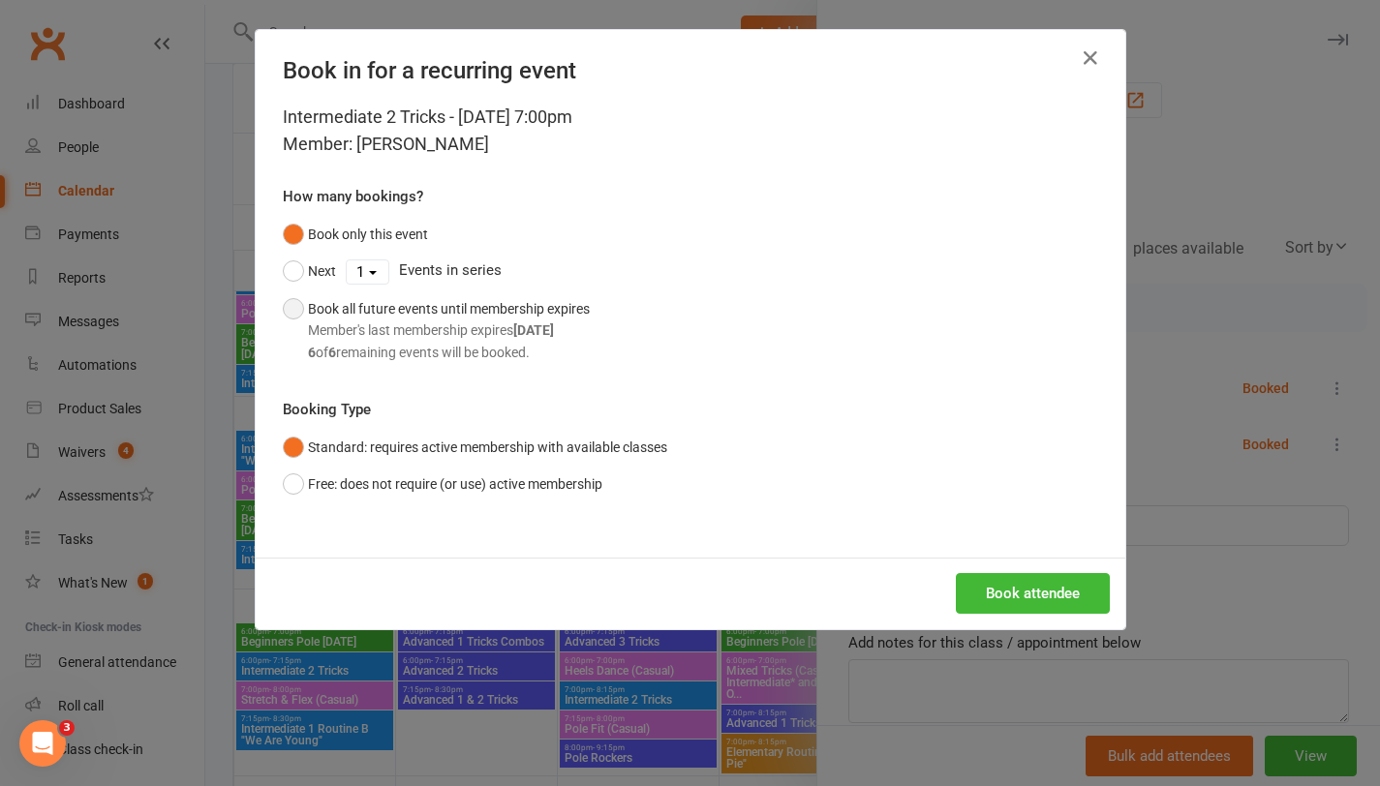
click at [552, 350] on div "6 of 6 remaining events will be booked." at bounding box center [449, 352] width 282 height 21
click at [993, 588] on button "Book attendee" at bounding box center [1033, 593] width 154 height 41
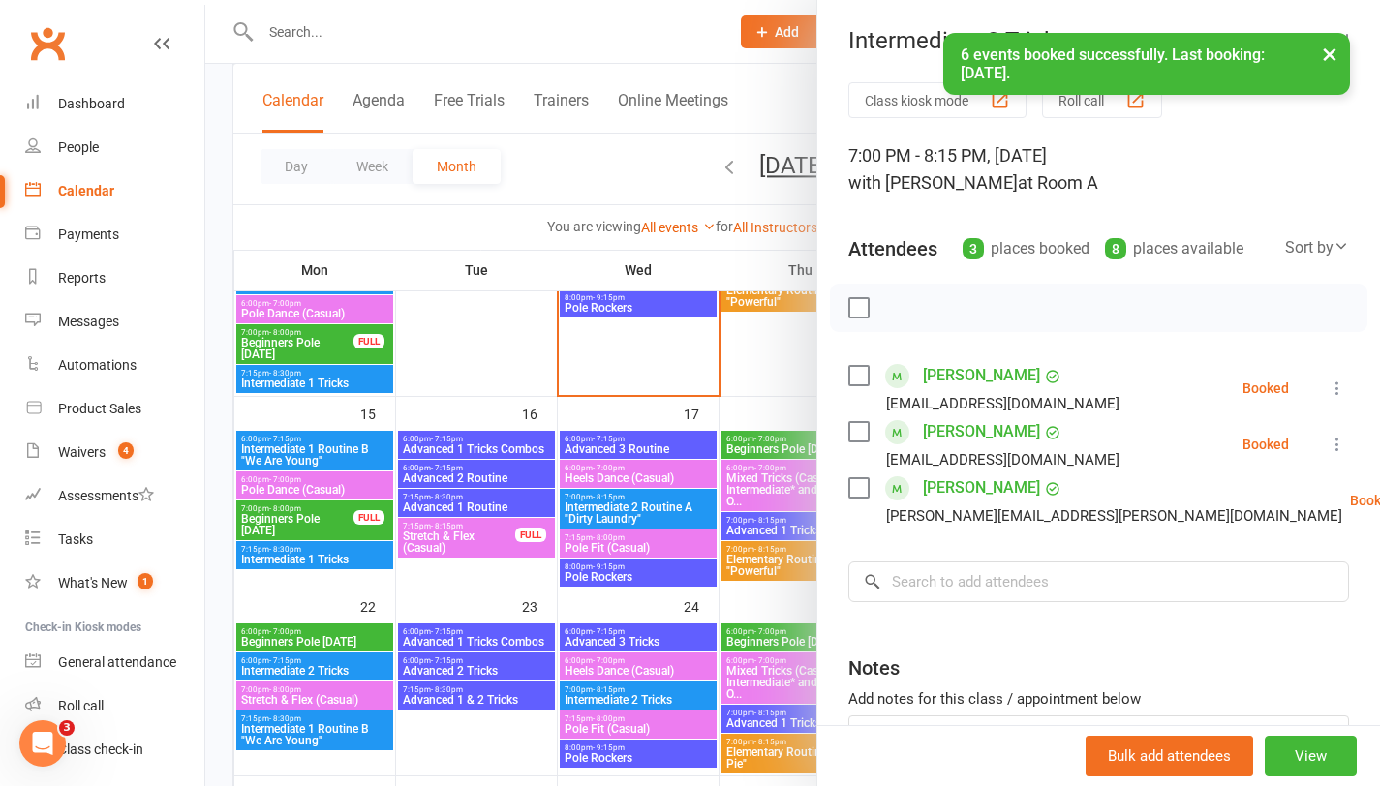
click at [988, 485] on link "[PERSON_NAME]" at bounding box center [981, 488] width 117 height 31
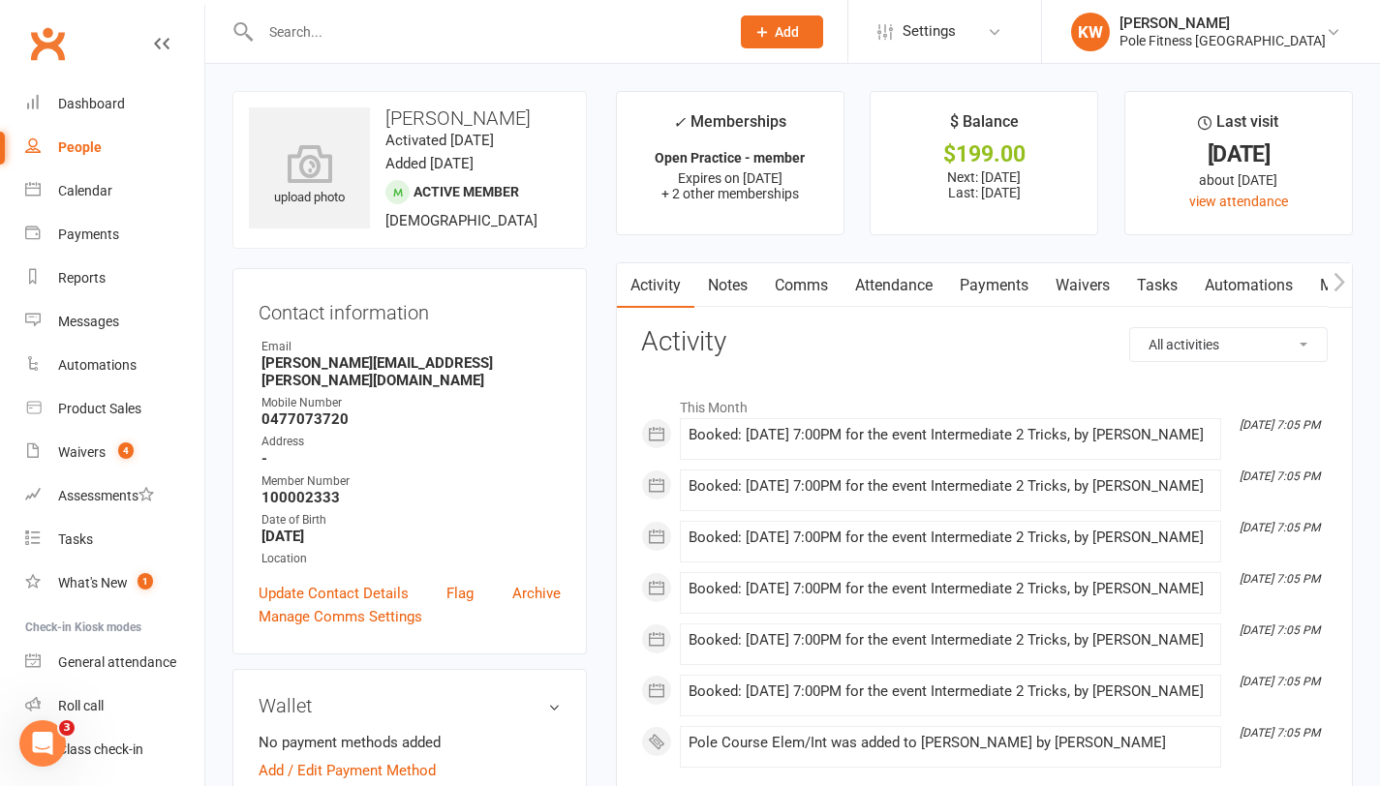
click at [1003, 282] on link "Payments" at bounding box center [994, 285] width 96 height 45
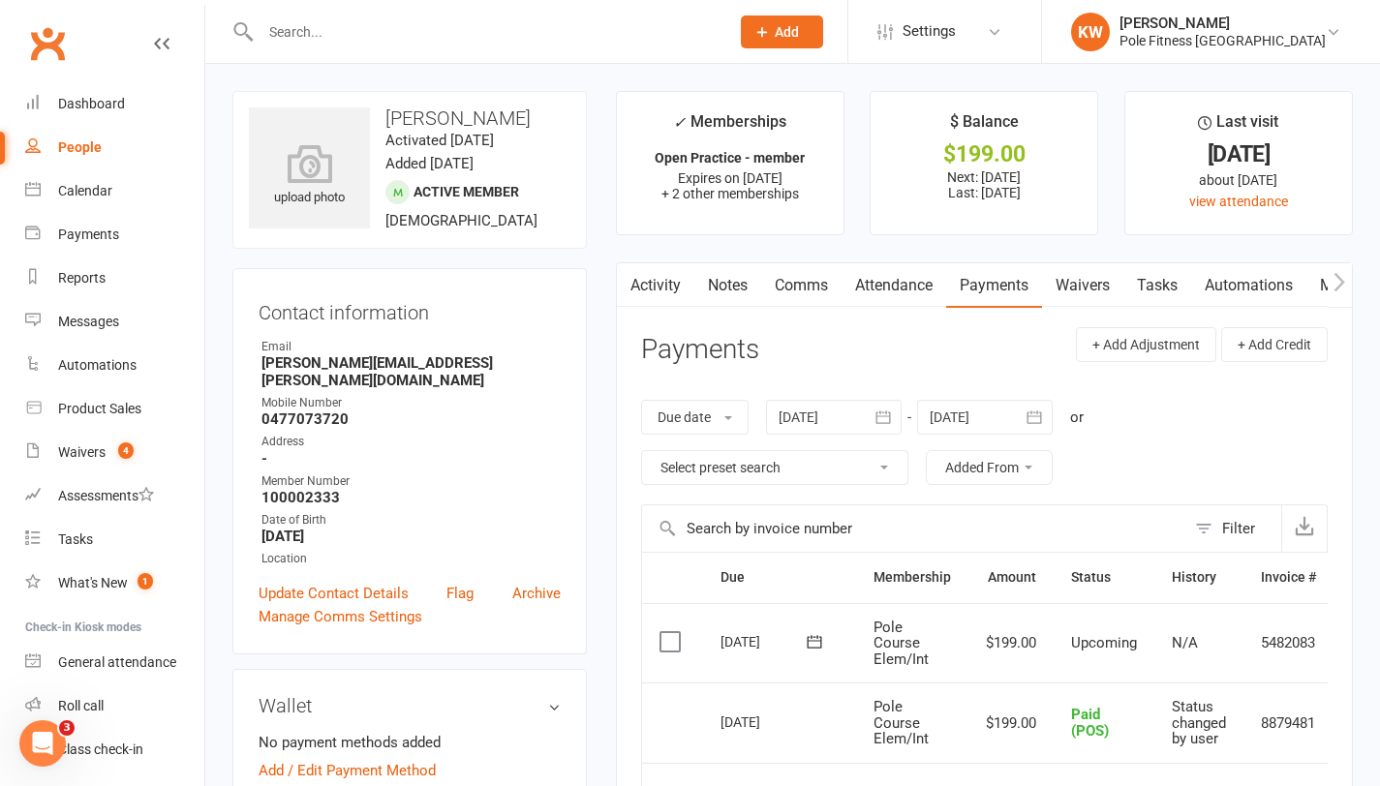
click at [664, 637] on label at bounding box center [673, 641] width 26 height 19
click at [664, 632] on input "checkbox" at bounding box center [666, 632] width 13 height 0
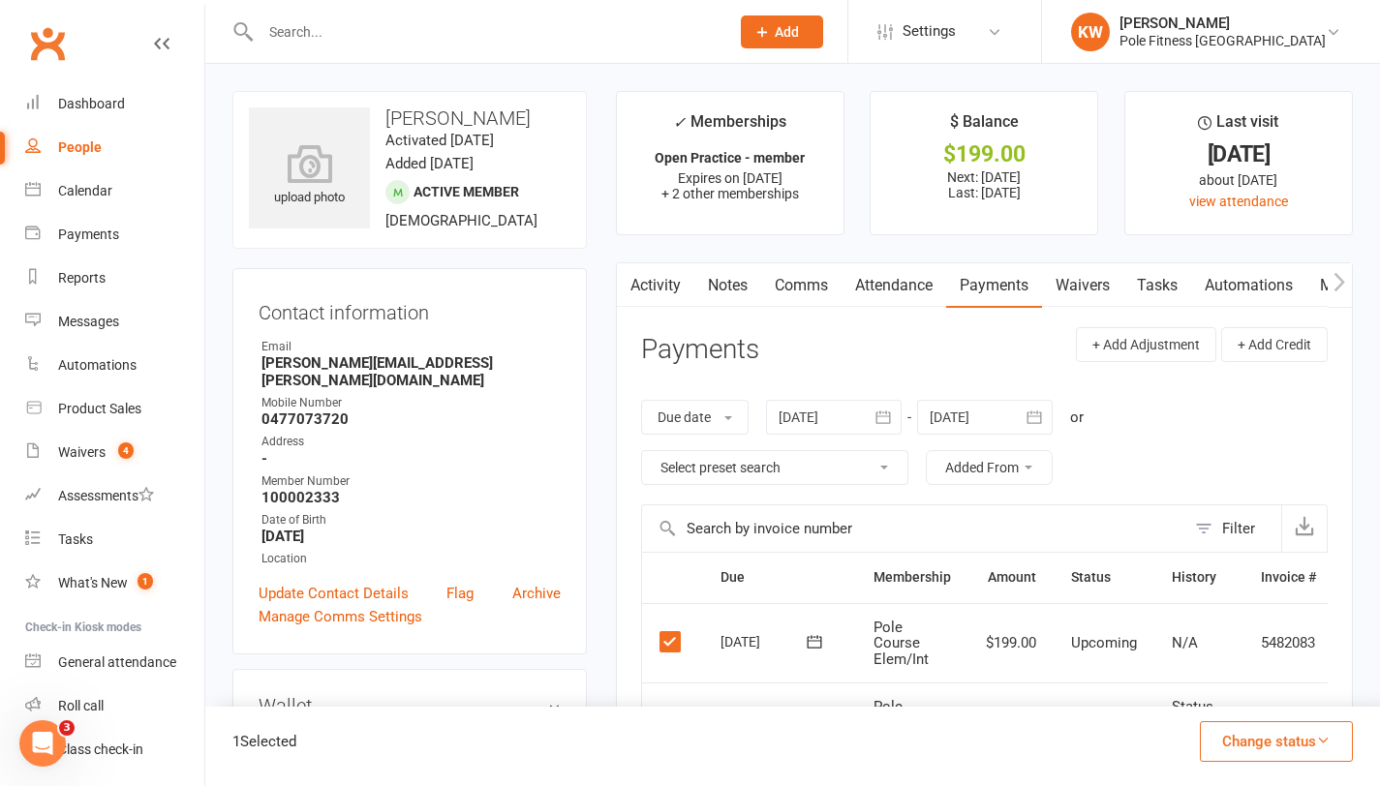
click at [1236, 748] on button "Change status" at bounding box center [1276, 742] width 153 height 41
click at [1197, 622] on link "Paid (POS)" at bounding box center [1256, 612] width 192 height 39
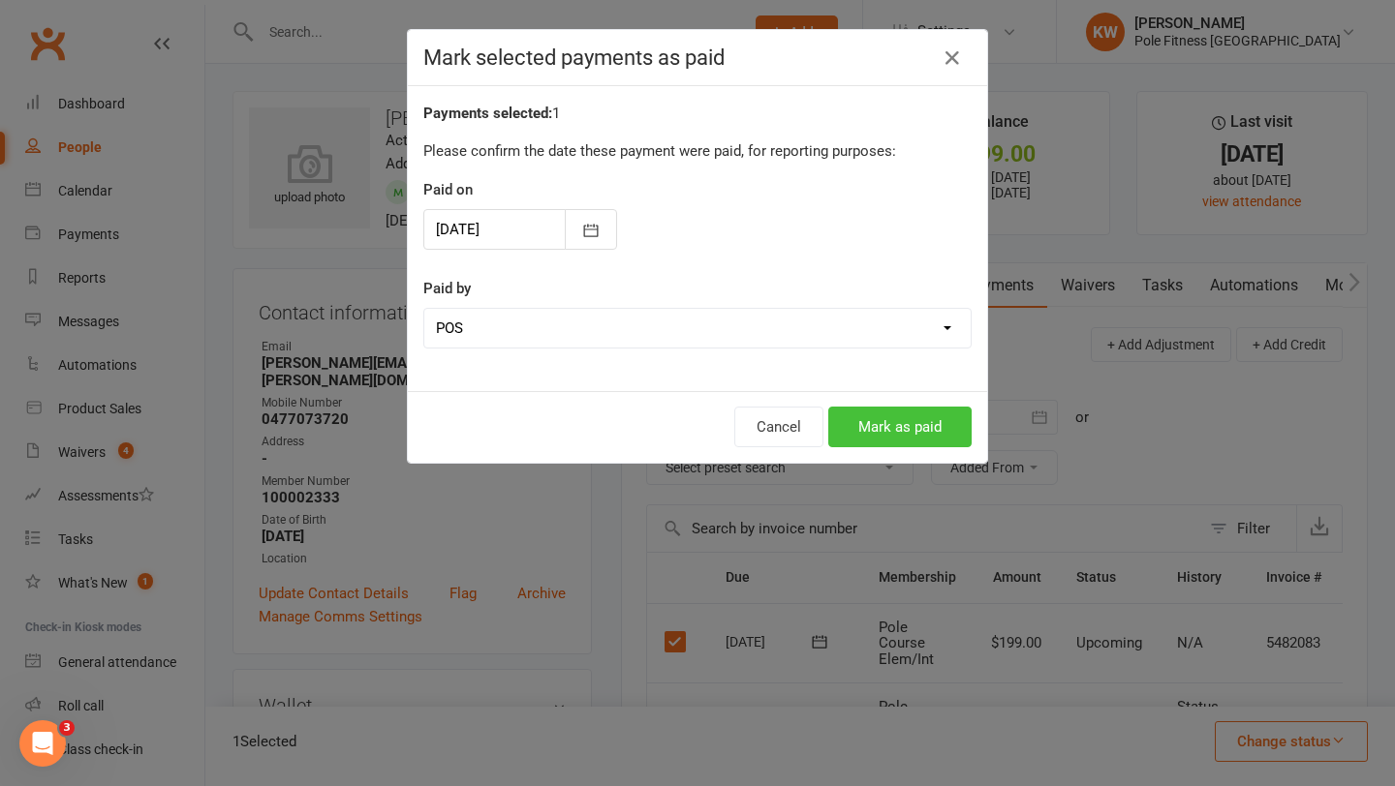
click at [868, 412] on button "Mark as paid" at bounding box center [899, 427] width 143 height 41
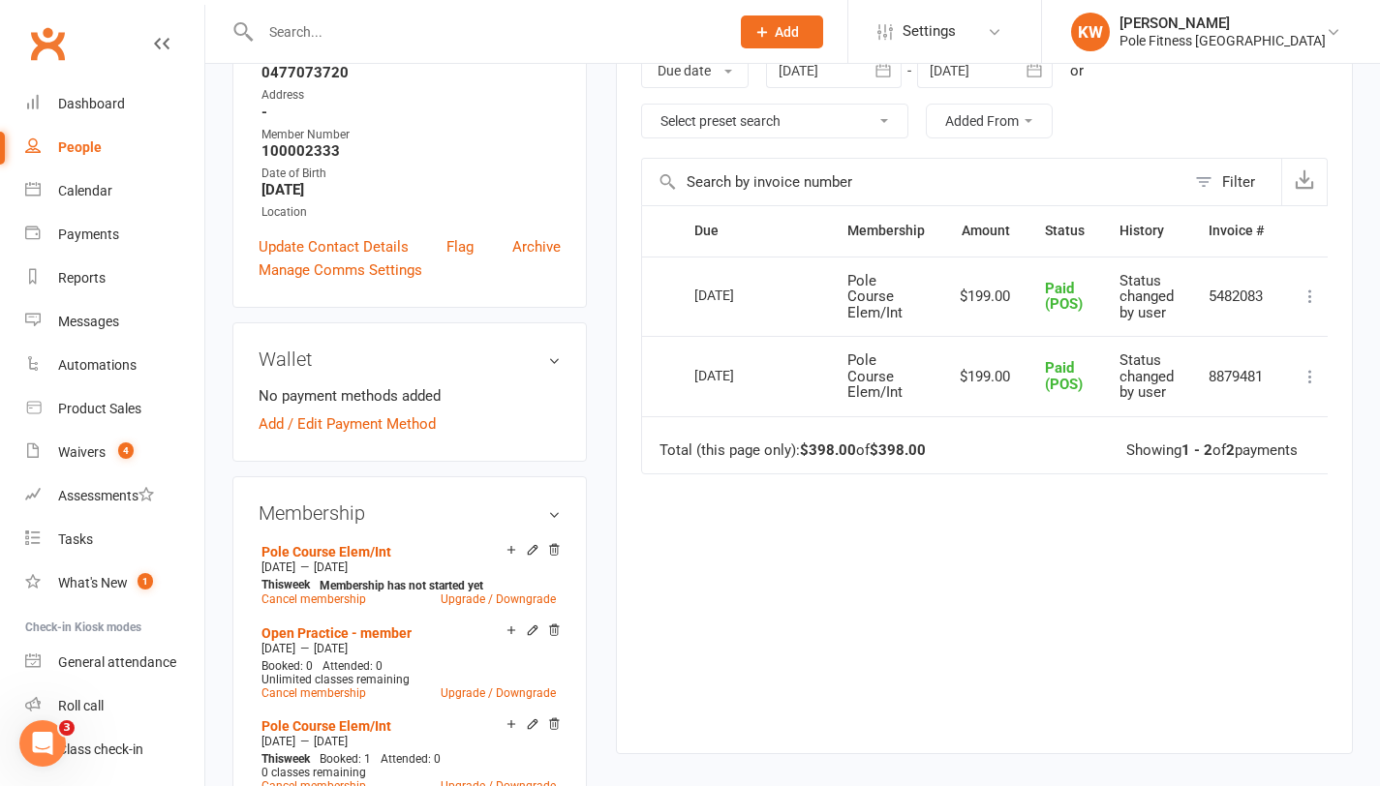
scroll to position [1304, 0]
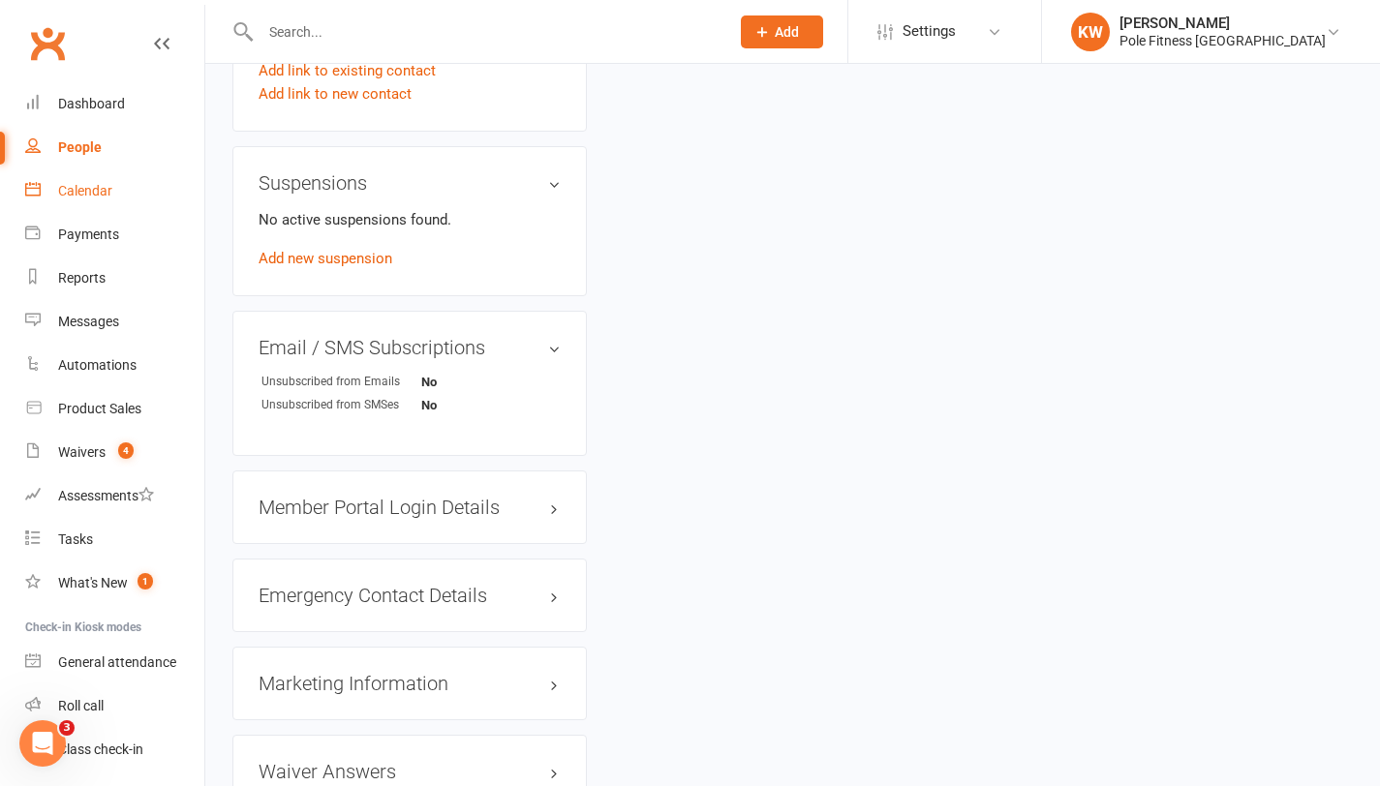
click at [62, 198] on div "Calendar" at bounding box center [85, 190] width 54 height 15
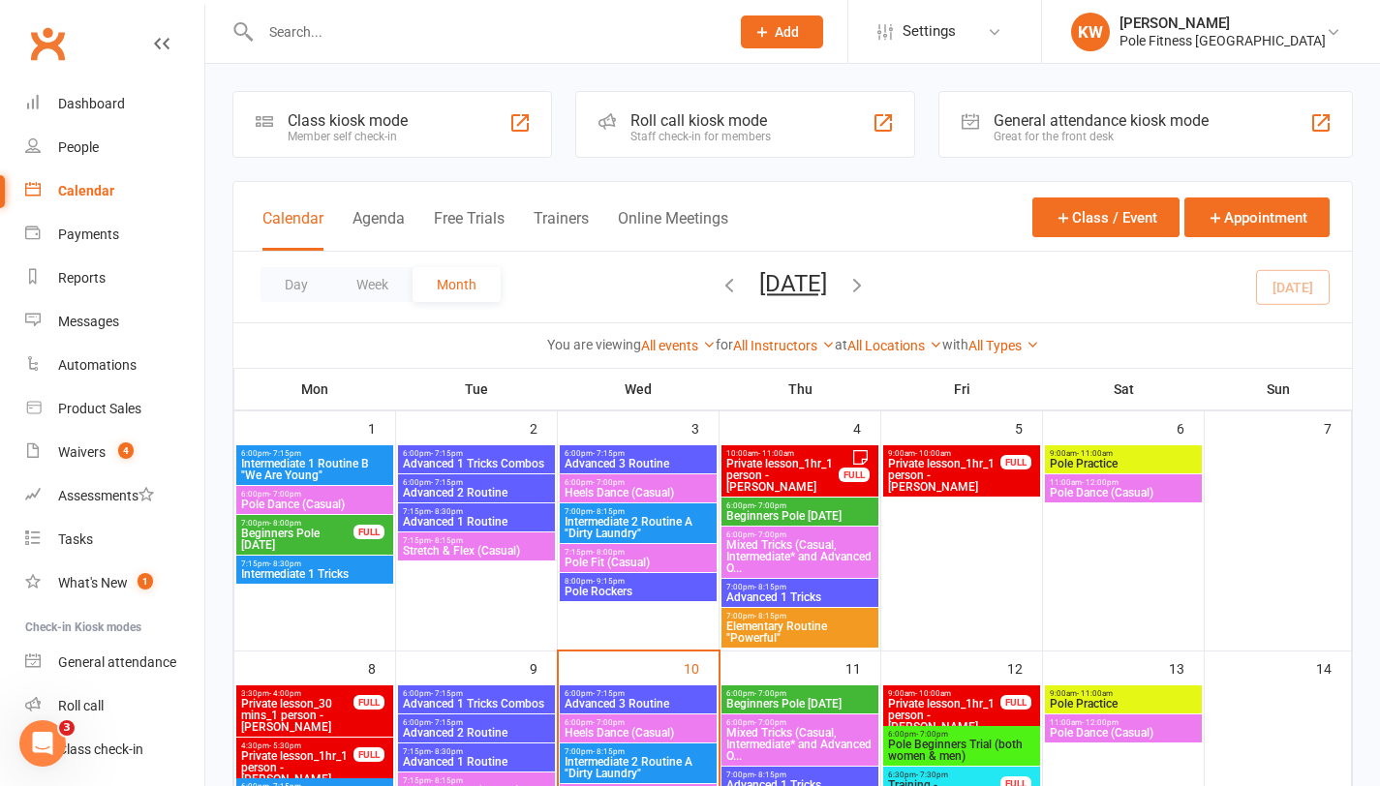
click at [98, 189] on div "Calendar" at bounding box center [86, 190] width 56 height 15
click at [80, 227] on div "Payments" at bounding box center [88, 234] width 61 height 15
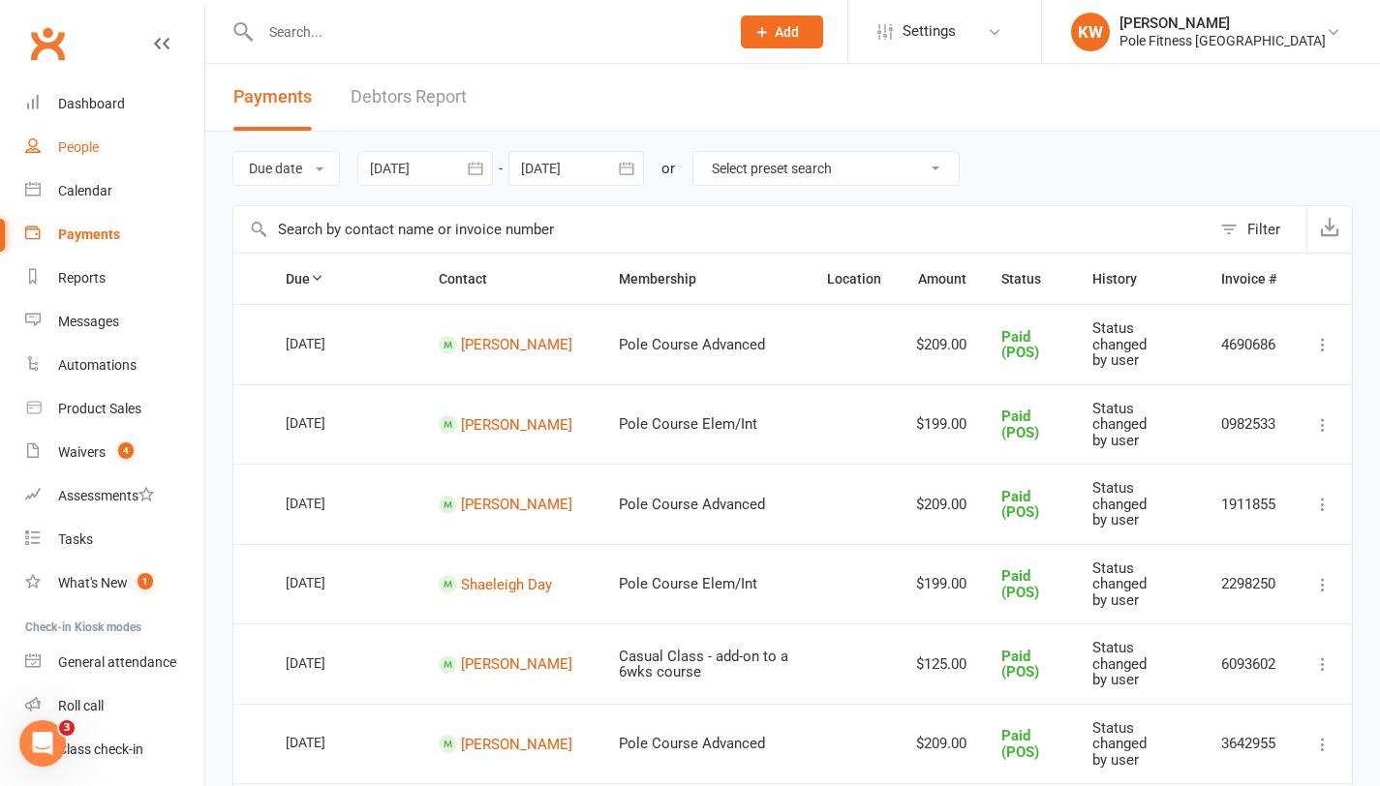
click at [91, 140] on div "People" at bounding box center [78, 146] width 41 height 15
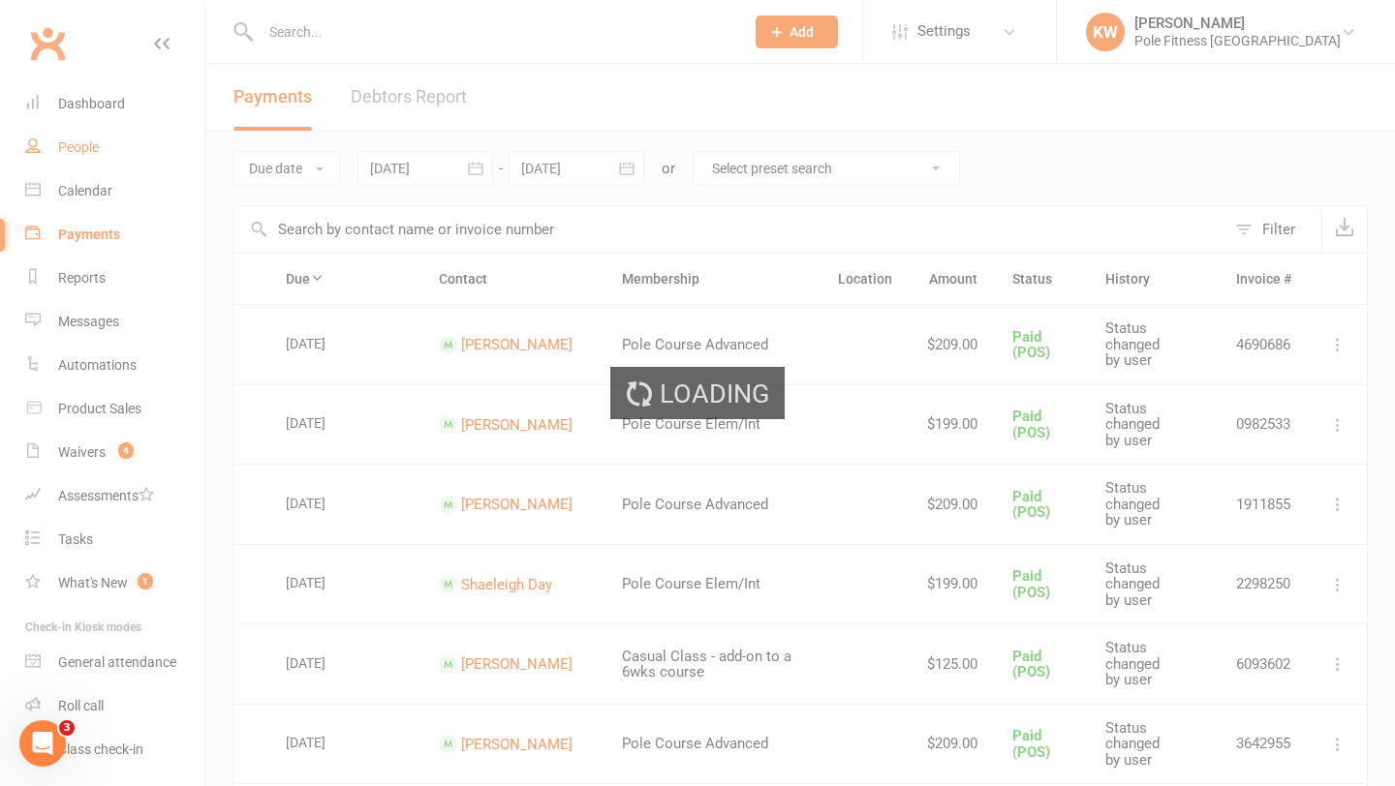
select select "100"
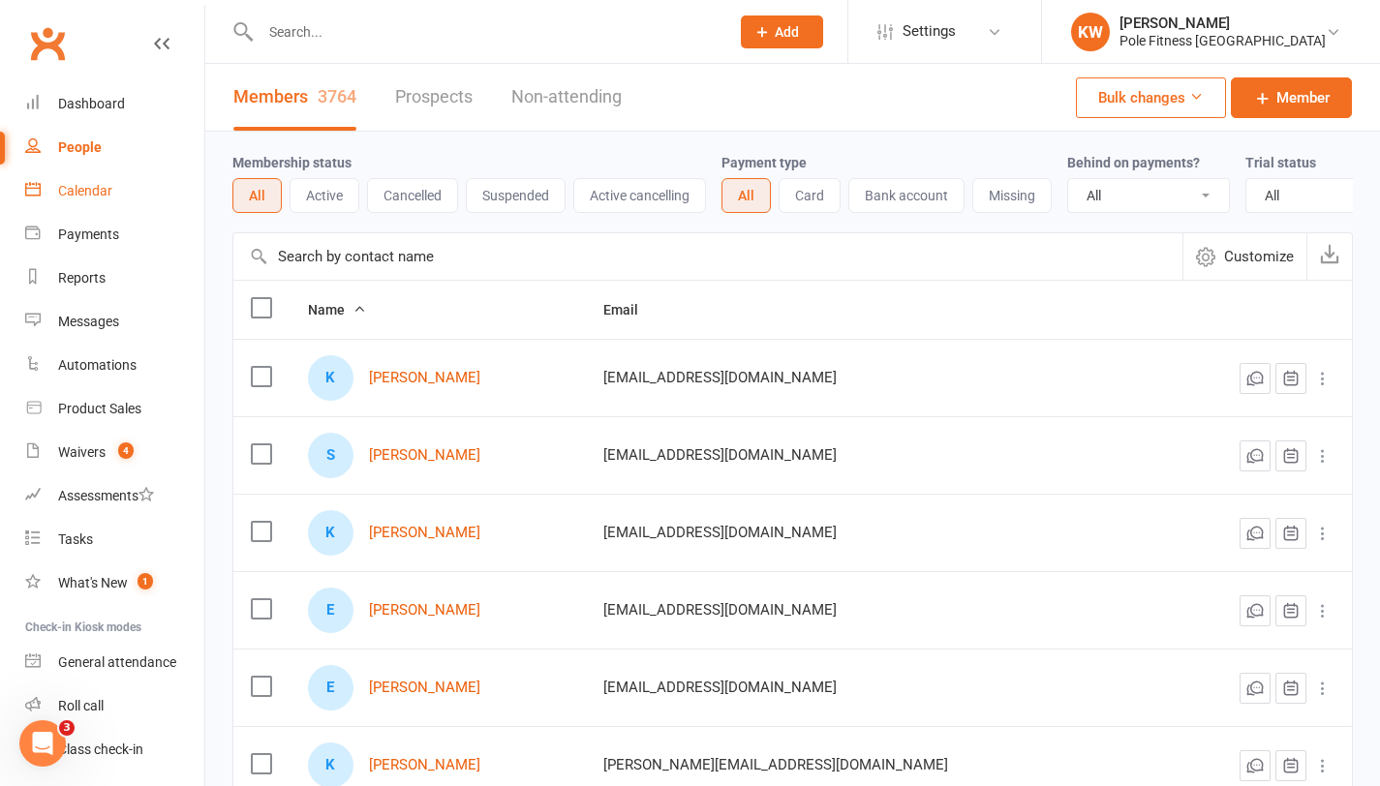
click at [105, 183] on div "Calendar" at bounding box center [85, 190] width 54 height 15
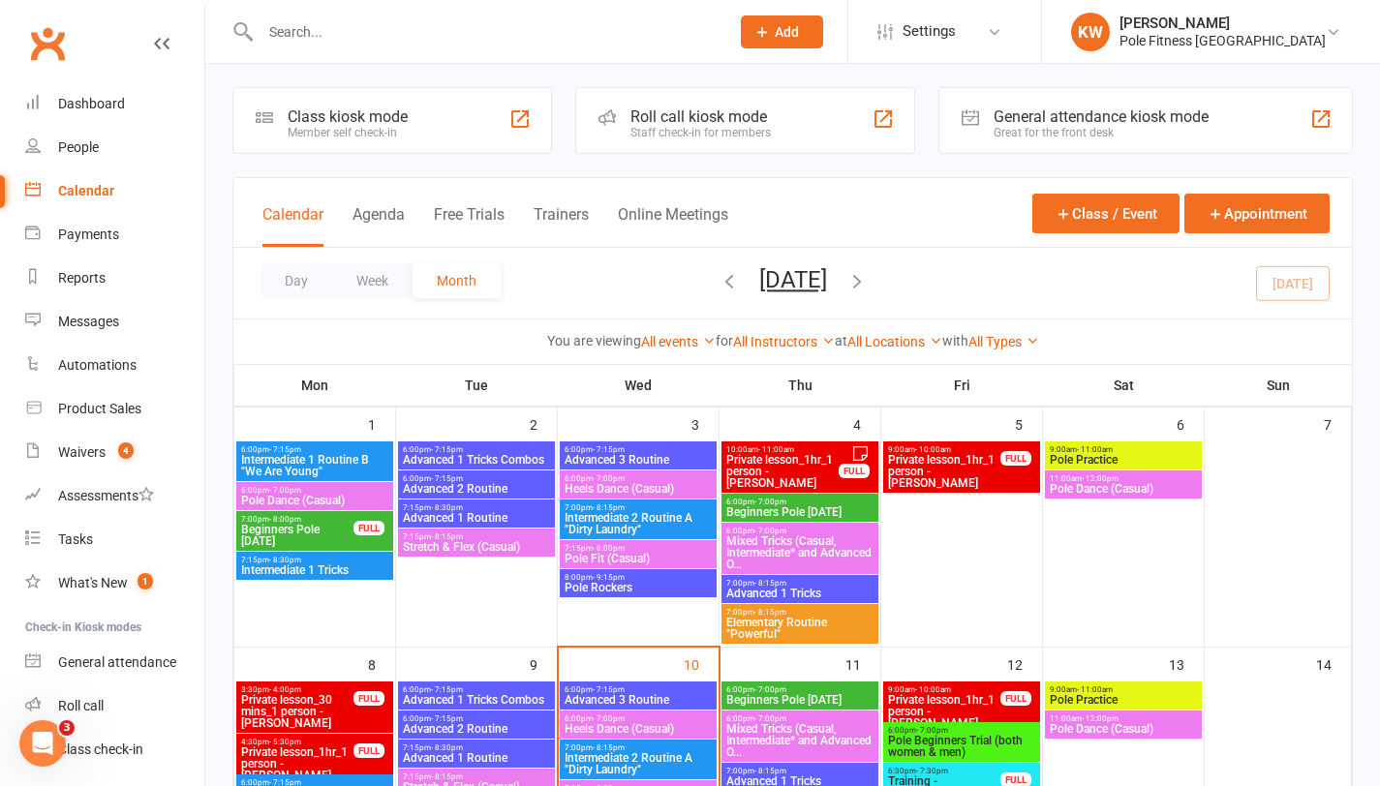
scroll to position [40, 0]
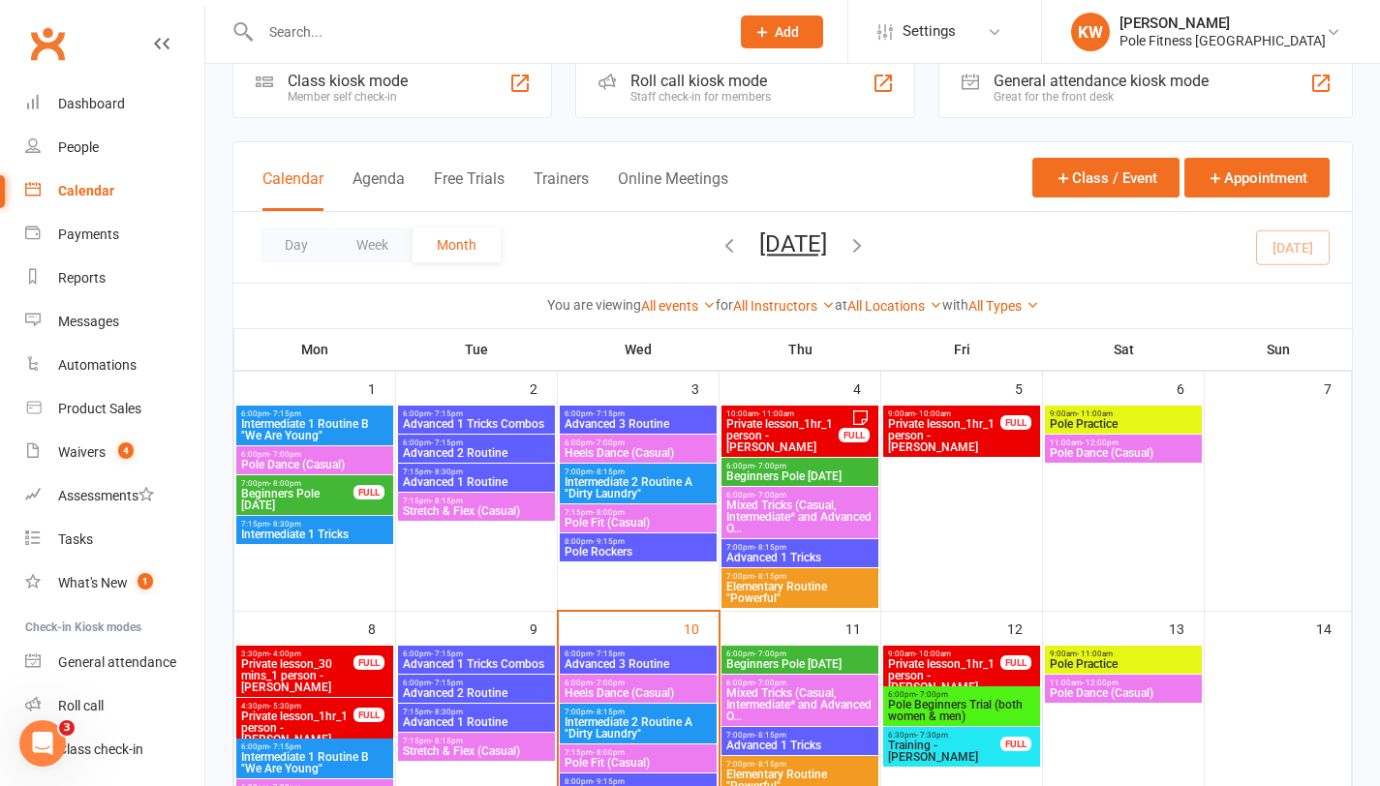
click at [634, 757] on span "Pole Fit (Casual)" at bounding box center [638, 763] width 149 height 12
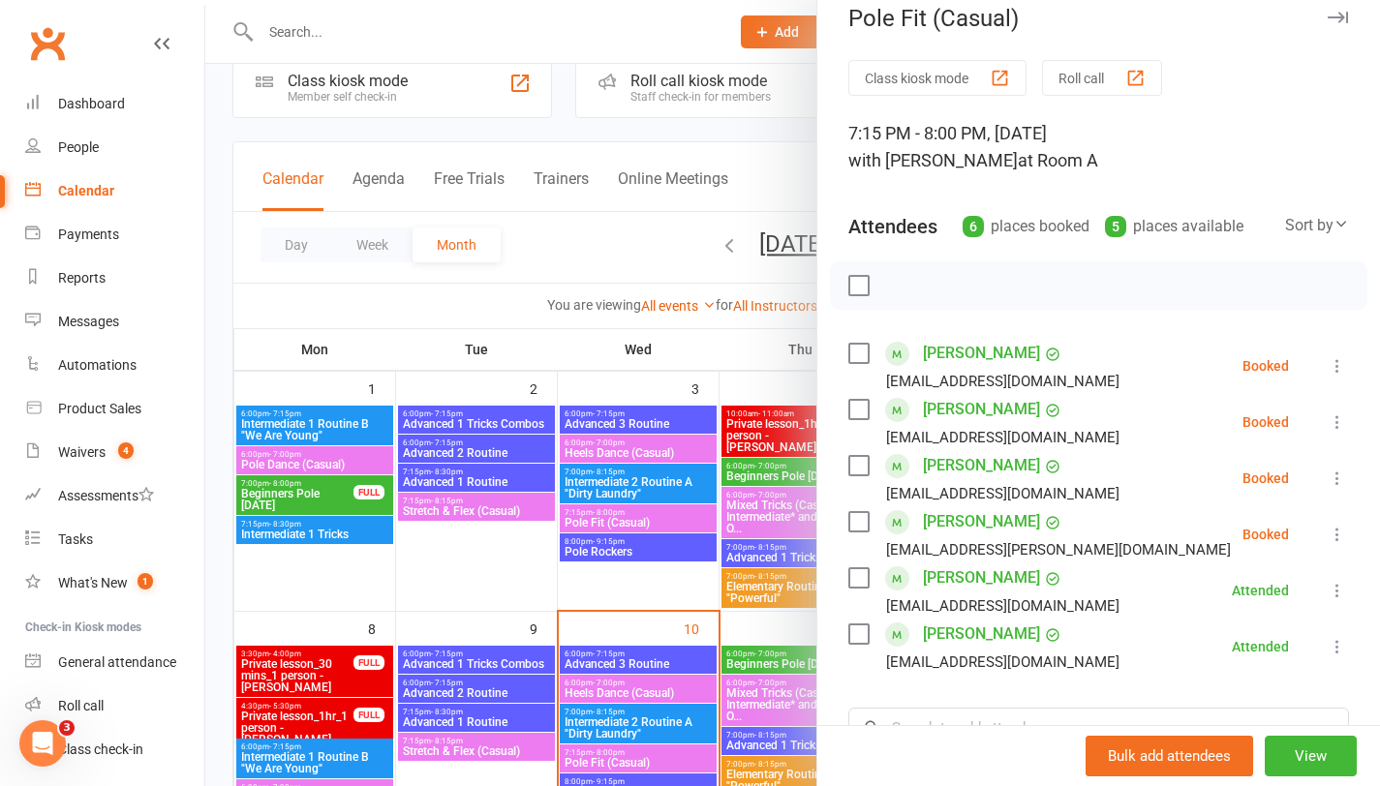
scroll to position [62, 0]
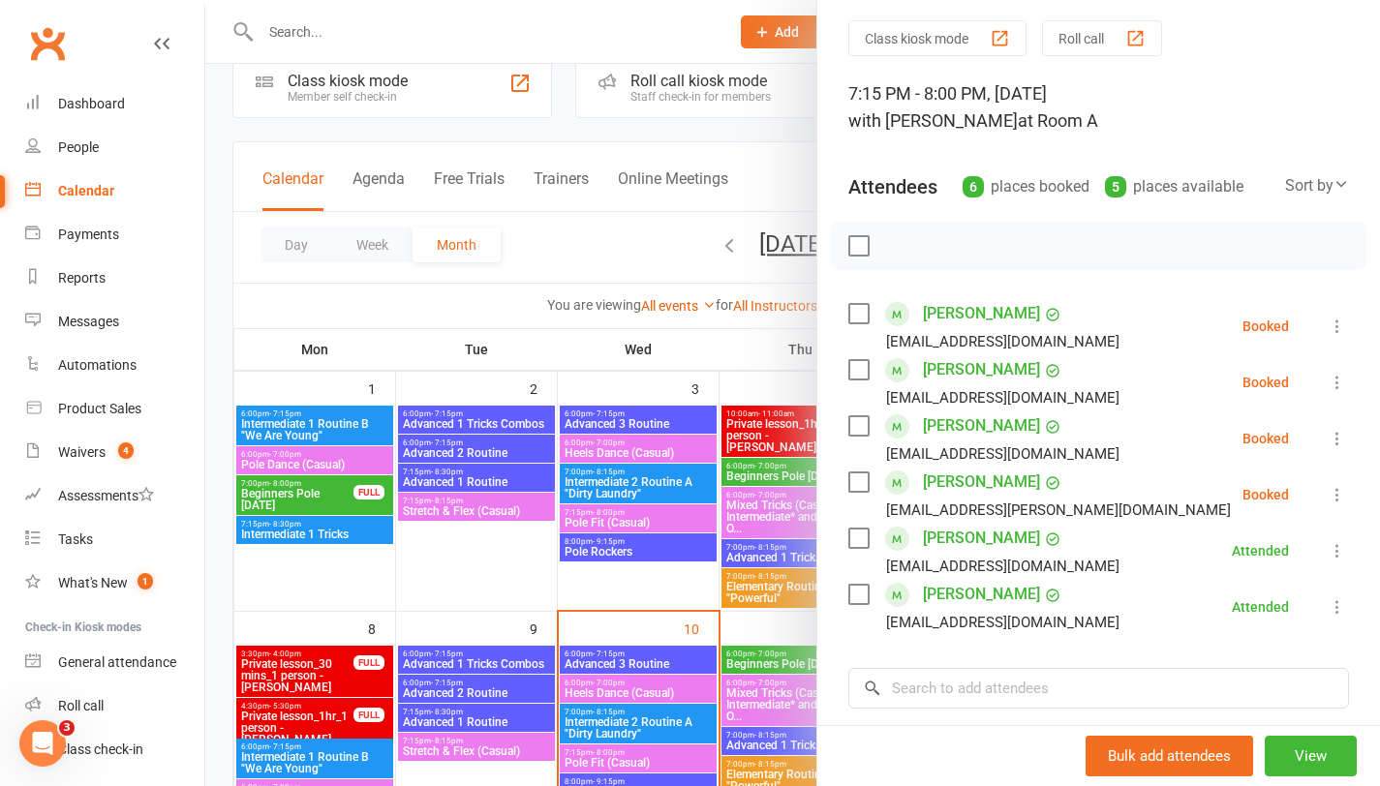
click at [618, 256] on div at bounding box center [792, 393] width 1175 height 786
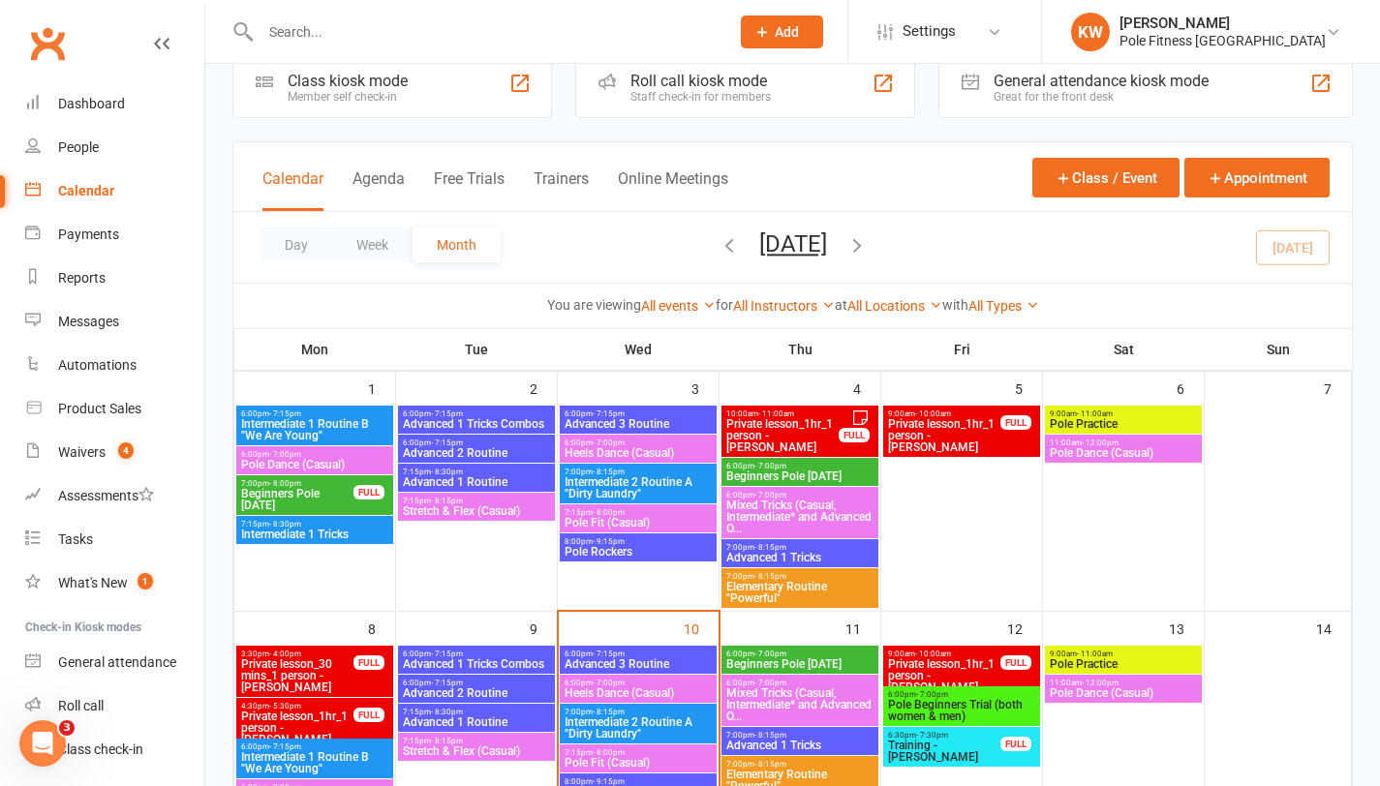
scroll to position [44, 0]
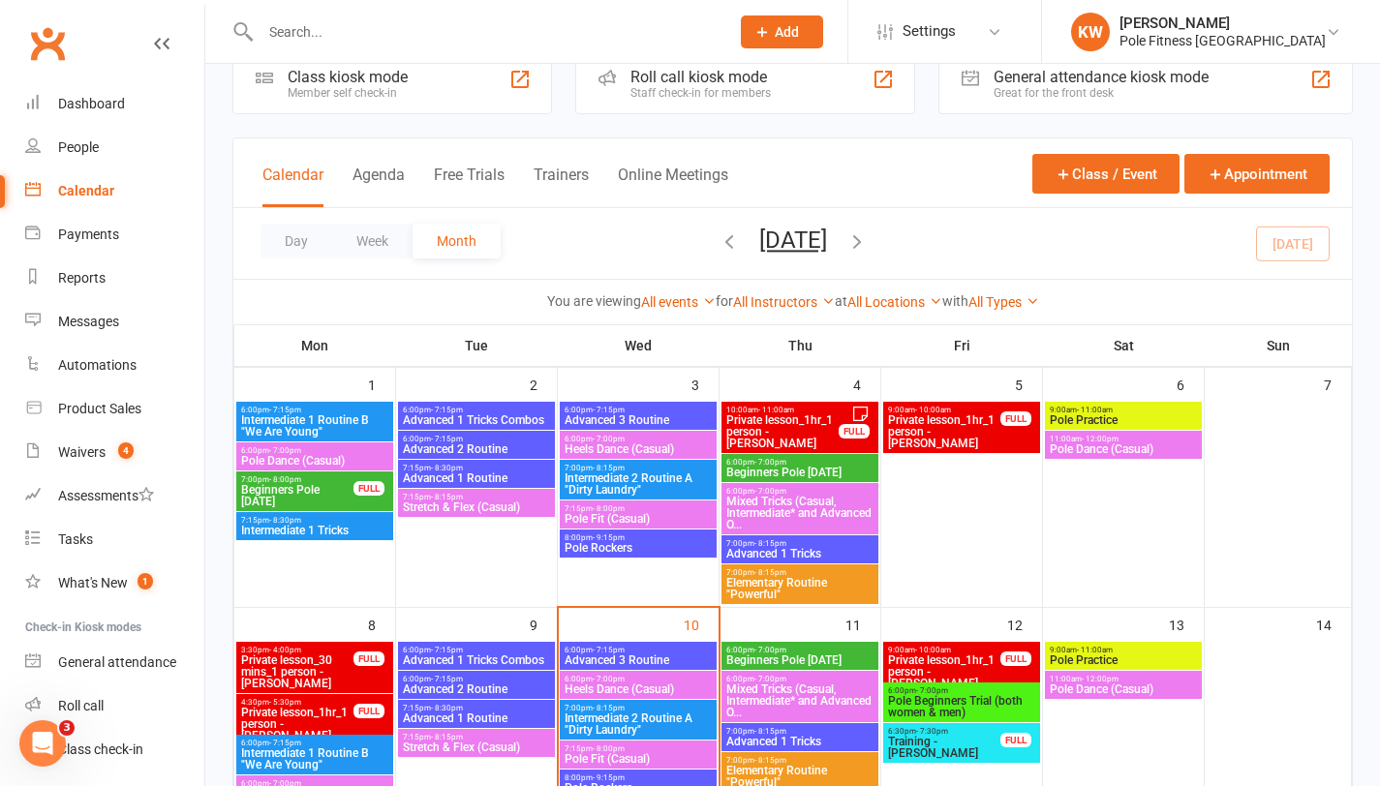
click at [568, 237] on div "Day Week Month [DATE] [DATE] Sun Mon Tue Wed Thu Fri Sat 31 01 02 03 04 05 06 0…" at bounding box center [792, 243] width 1119 height 71
click at [107, 421] on link "Product Sales" at bounding box center [114, 409] width 179 height 44
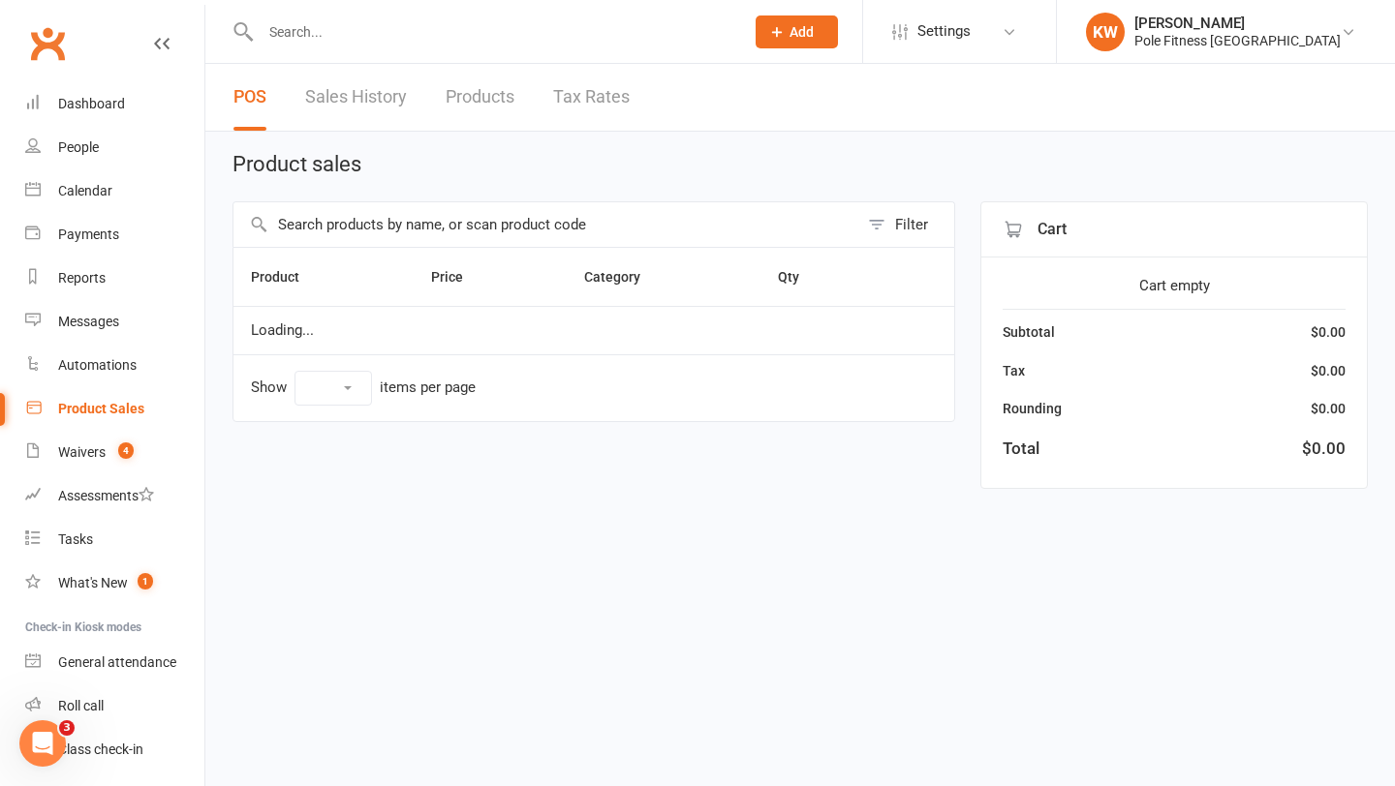
select select "100"
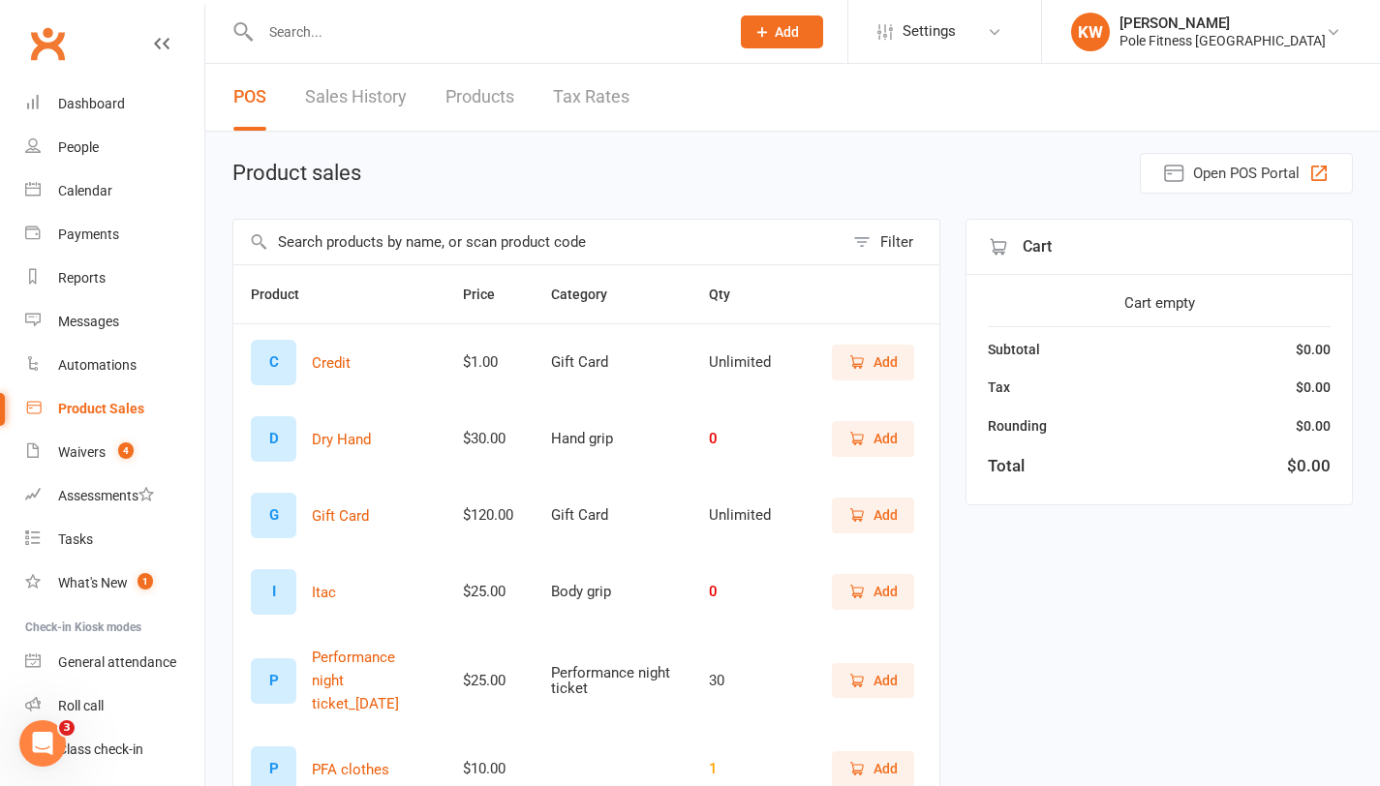
click at [107, 421] on link "Product Sales" at bounding box center [114, 409] width 179 height 44
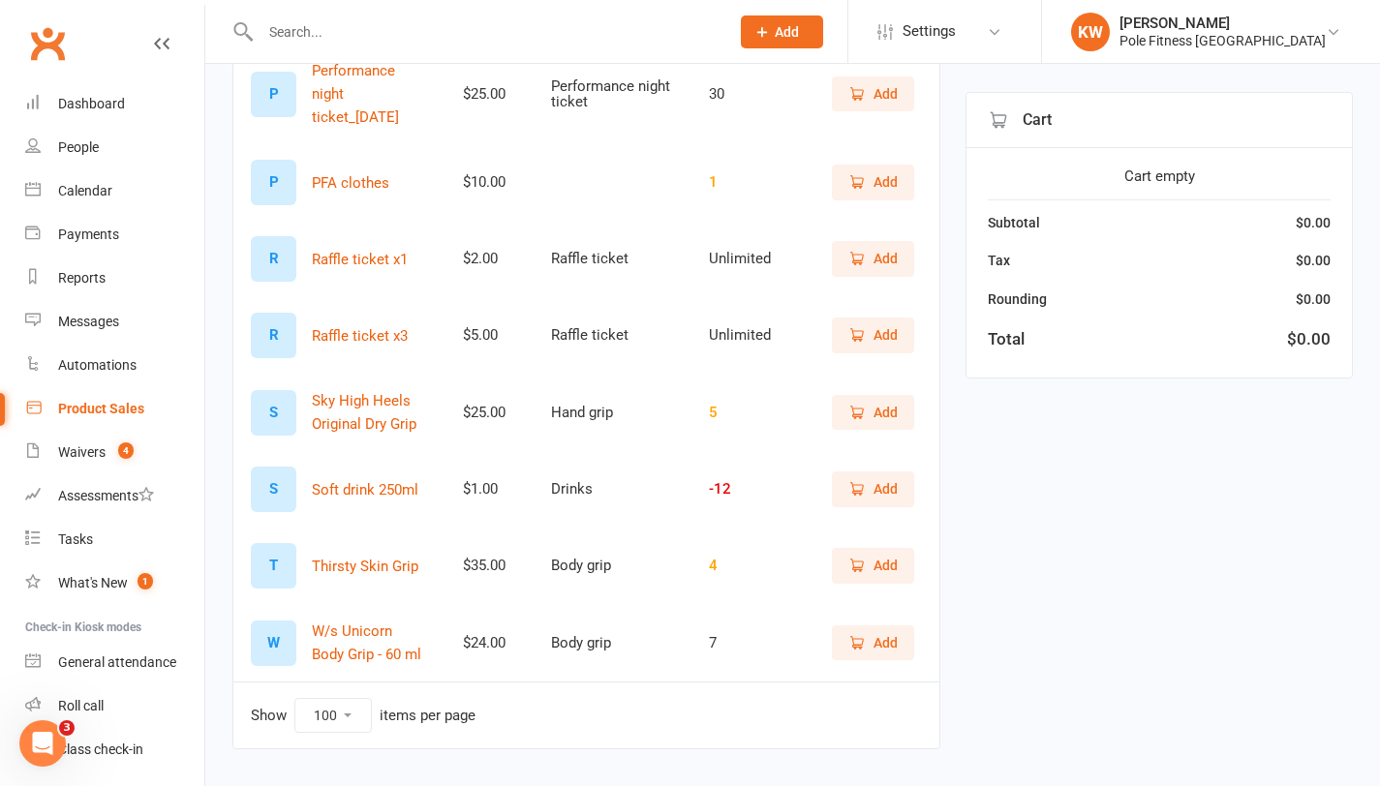
scroll to position [632, 0]
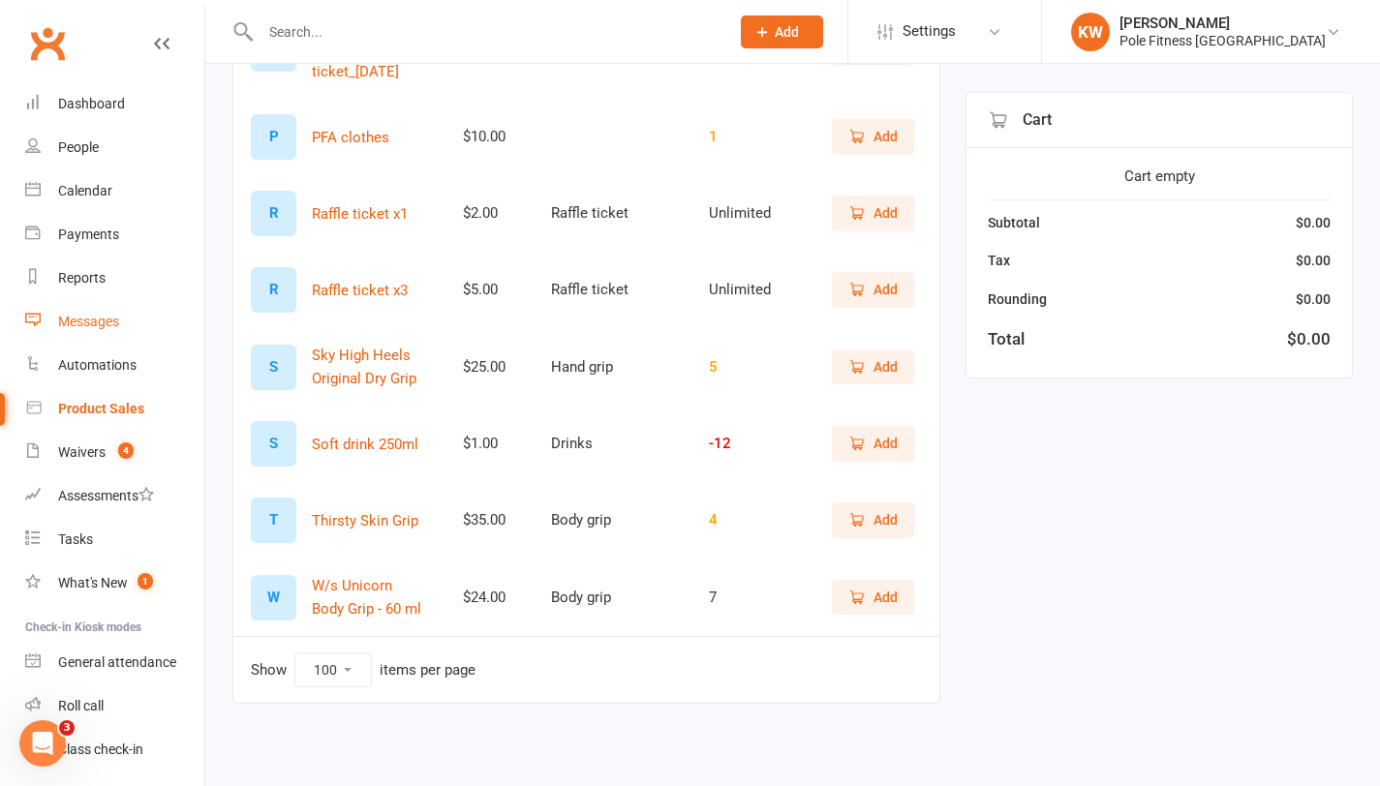
click at [115, 328] on div "Messages" at bounding box center [88, 321] width 61 height 15
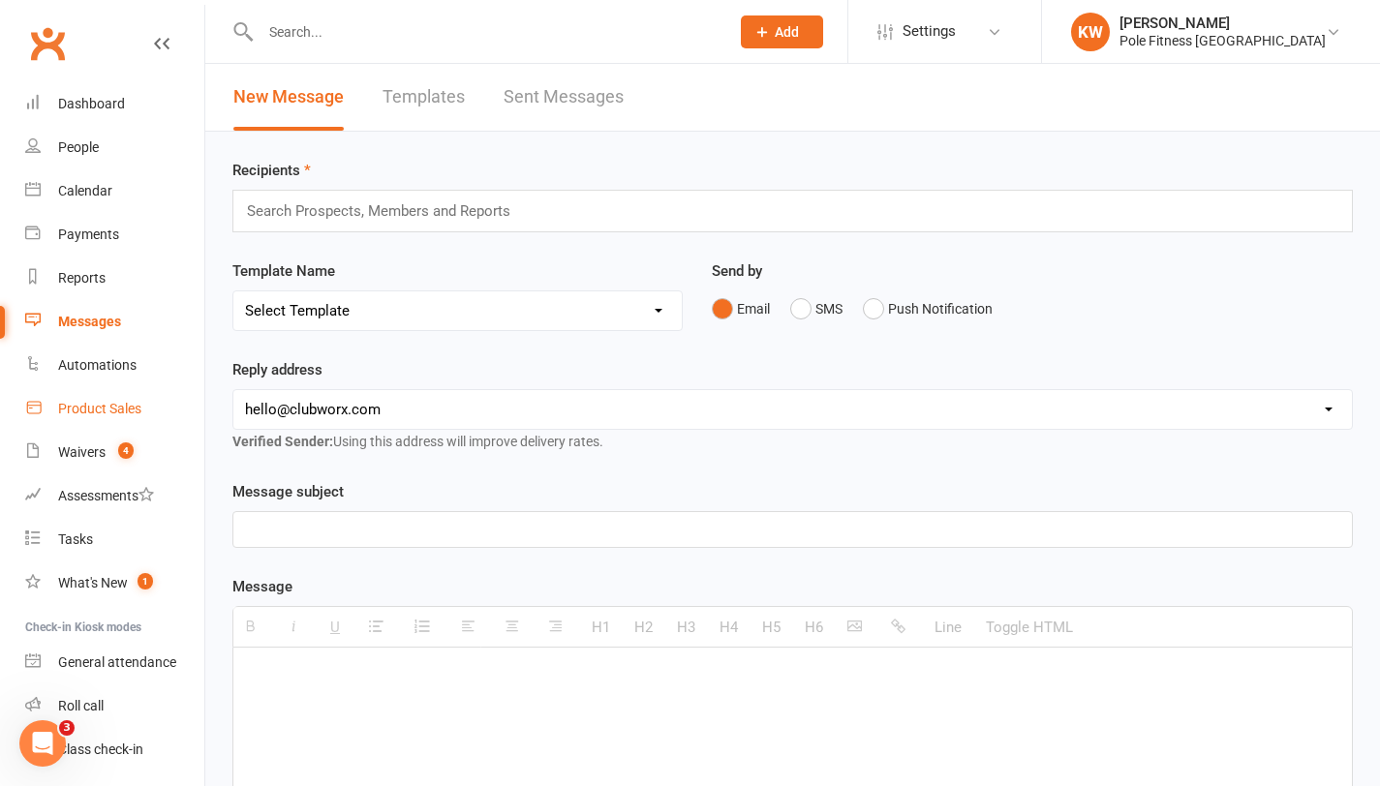
click at [81, 398] on link "Product Sales" at bounding box center [114, 409] width 179 height 44
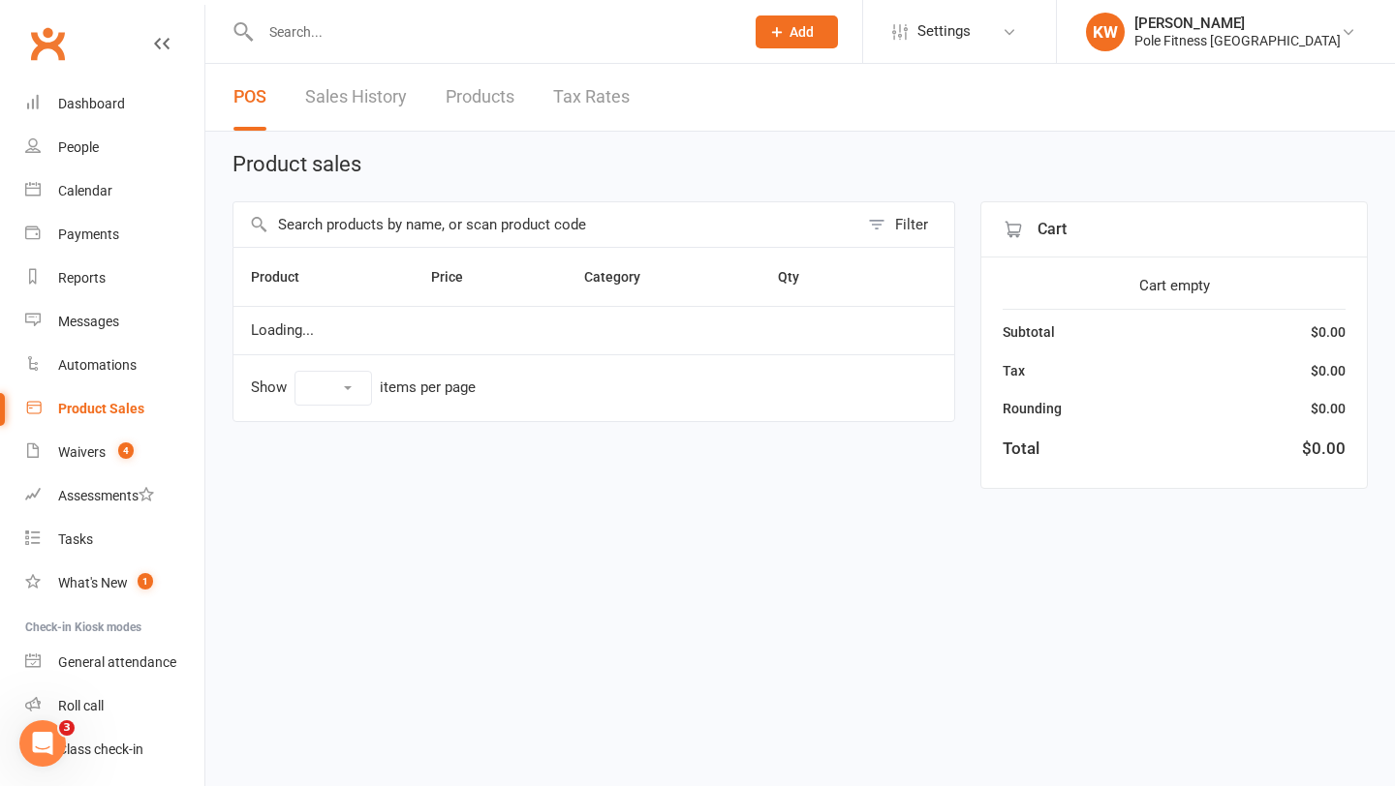
select select "100"
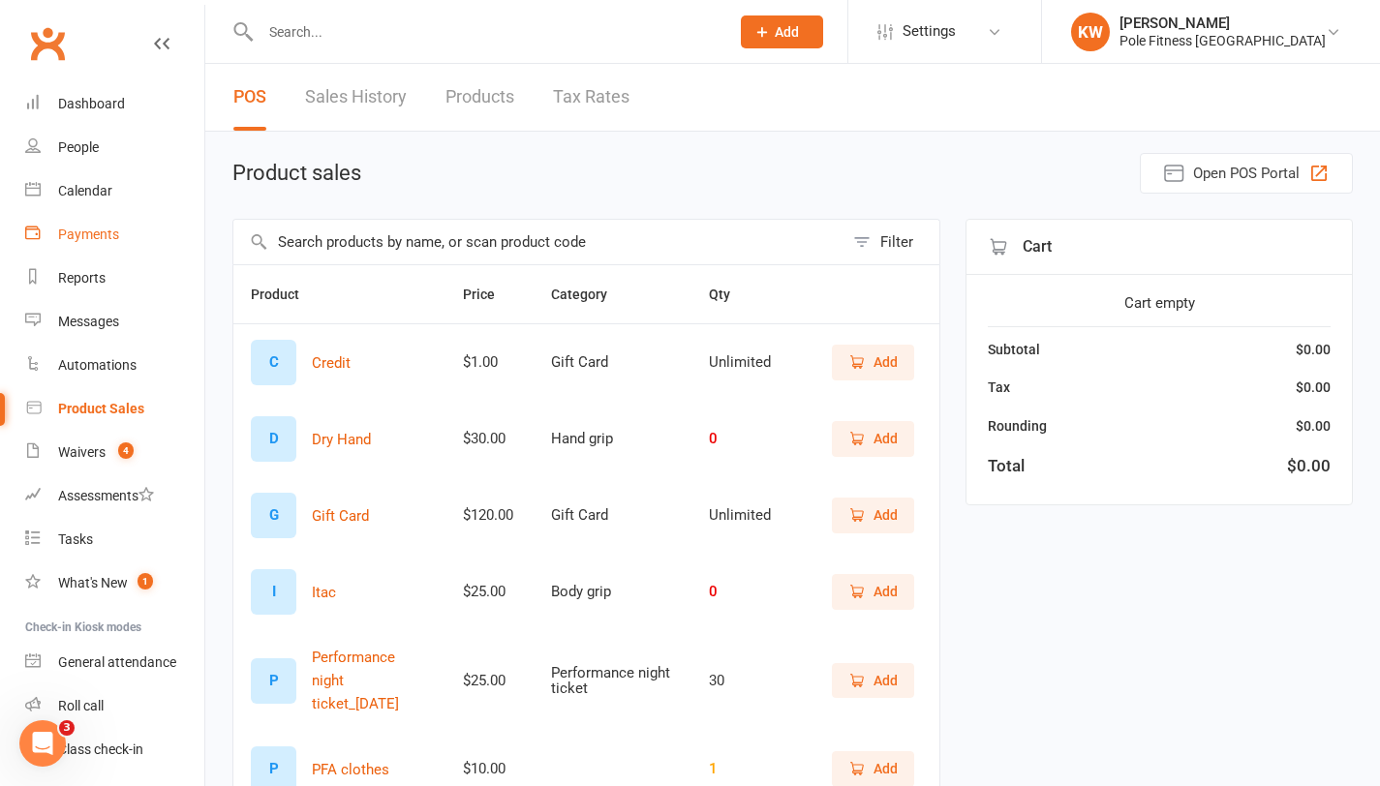
click at [93, 227] on div "Payments" at bounding box center [88, 234] width 61 height 15
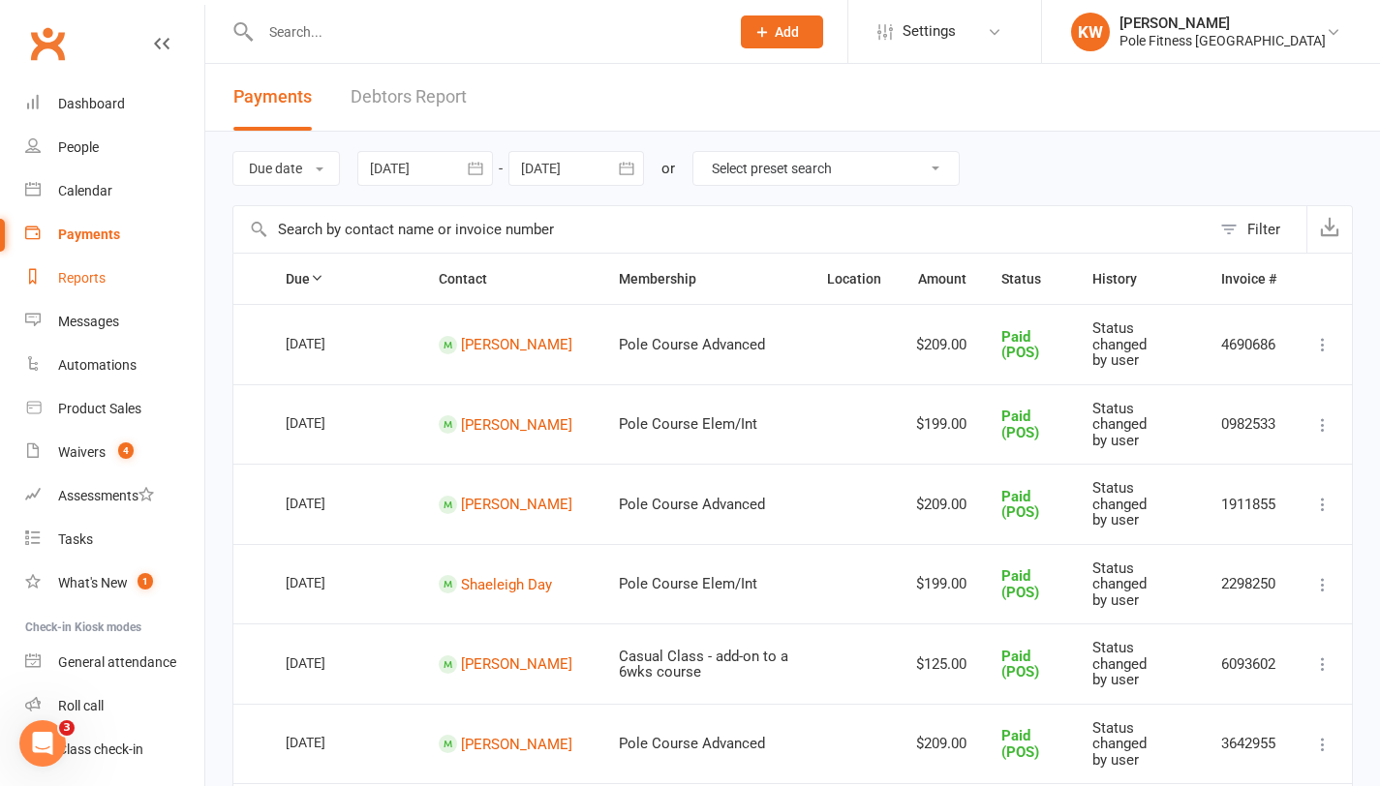
click at [111, 284] on link "Reports" at bounding box center [114, 279] width 179 height 44
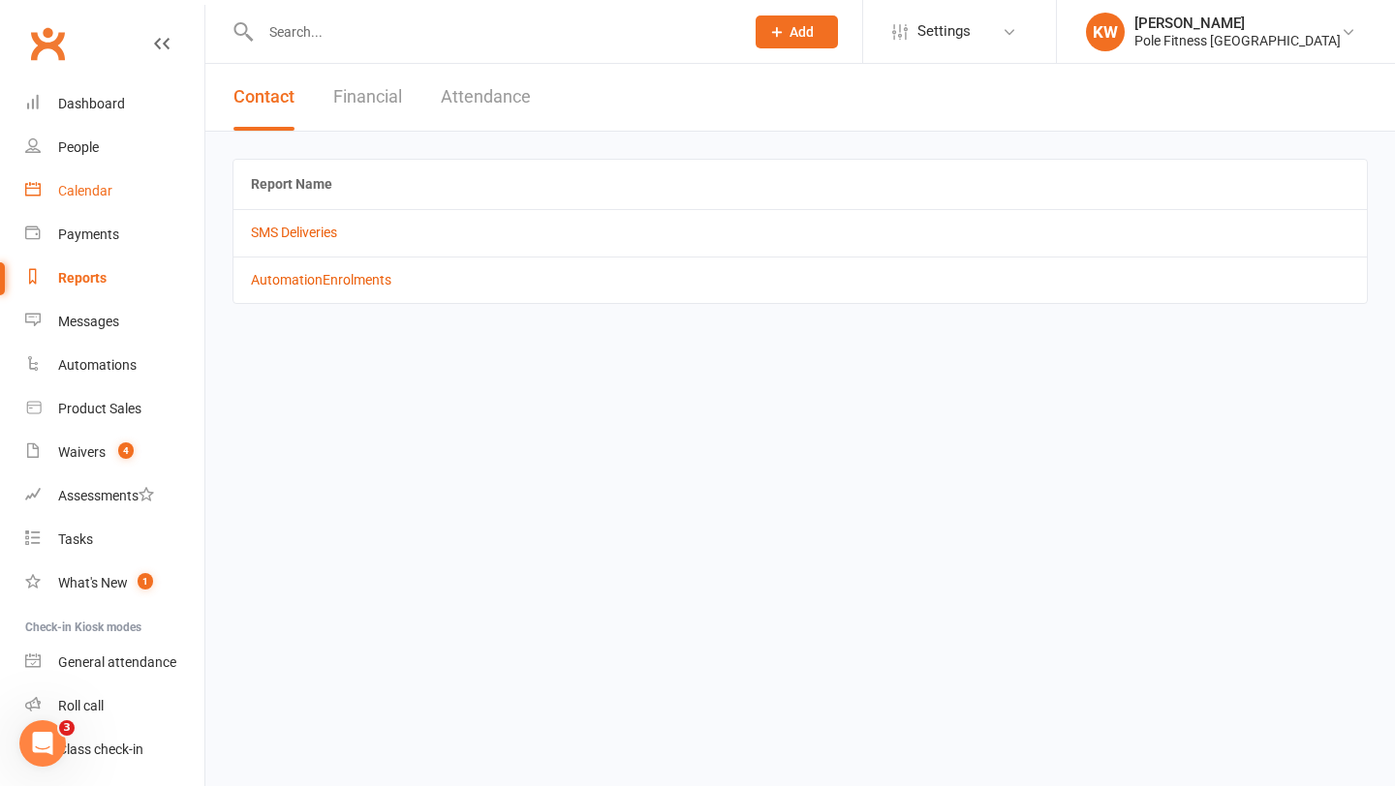
click at [133, 180] on link "Calendar" at bounding box center [114, 191] width 179 height 44
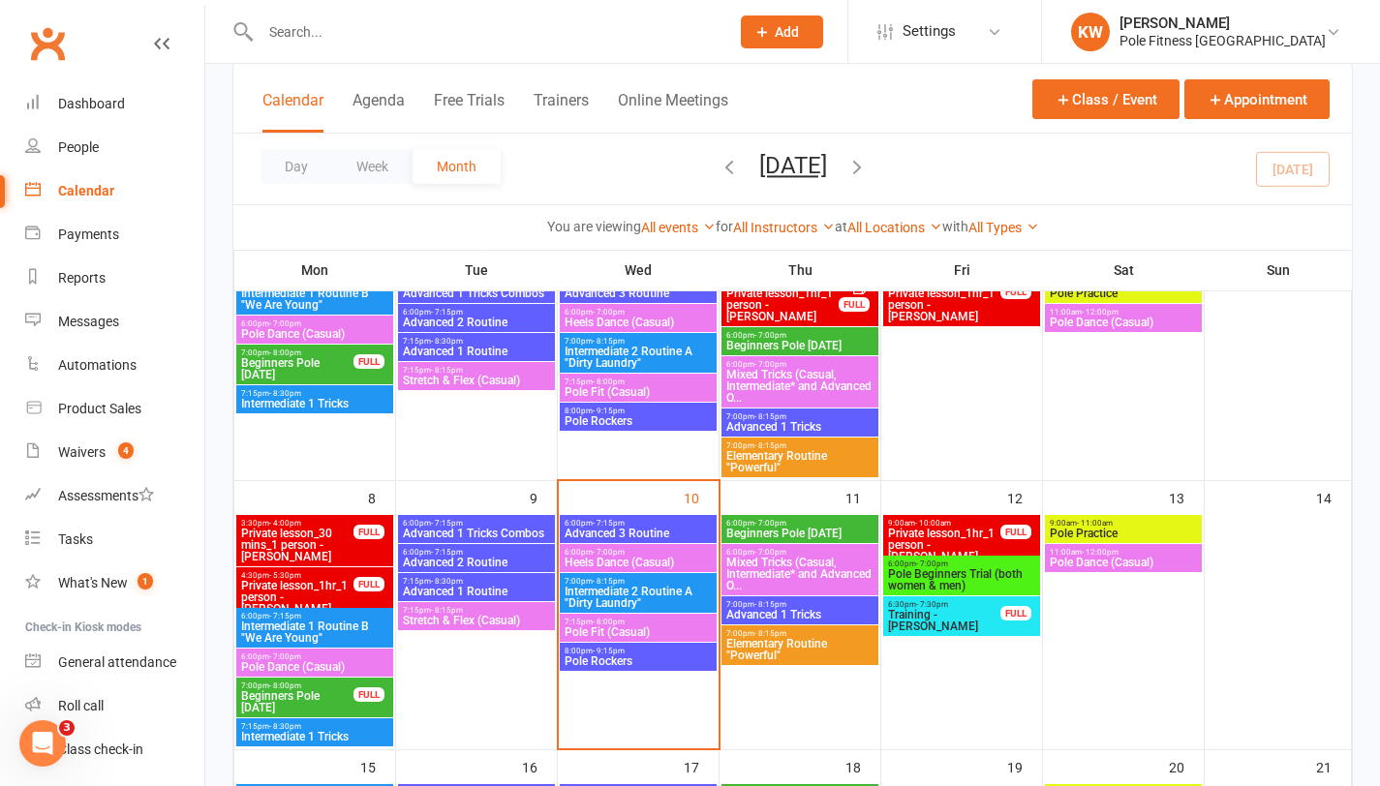
scroll to position [178, 0]
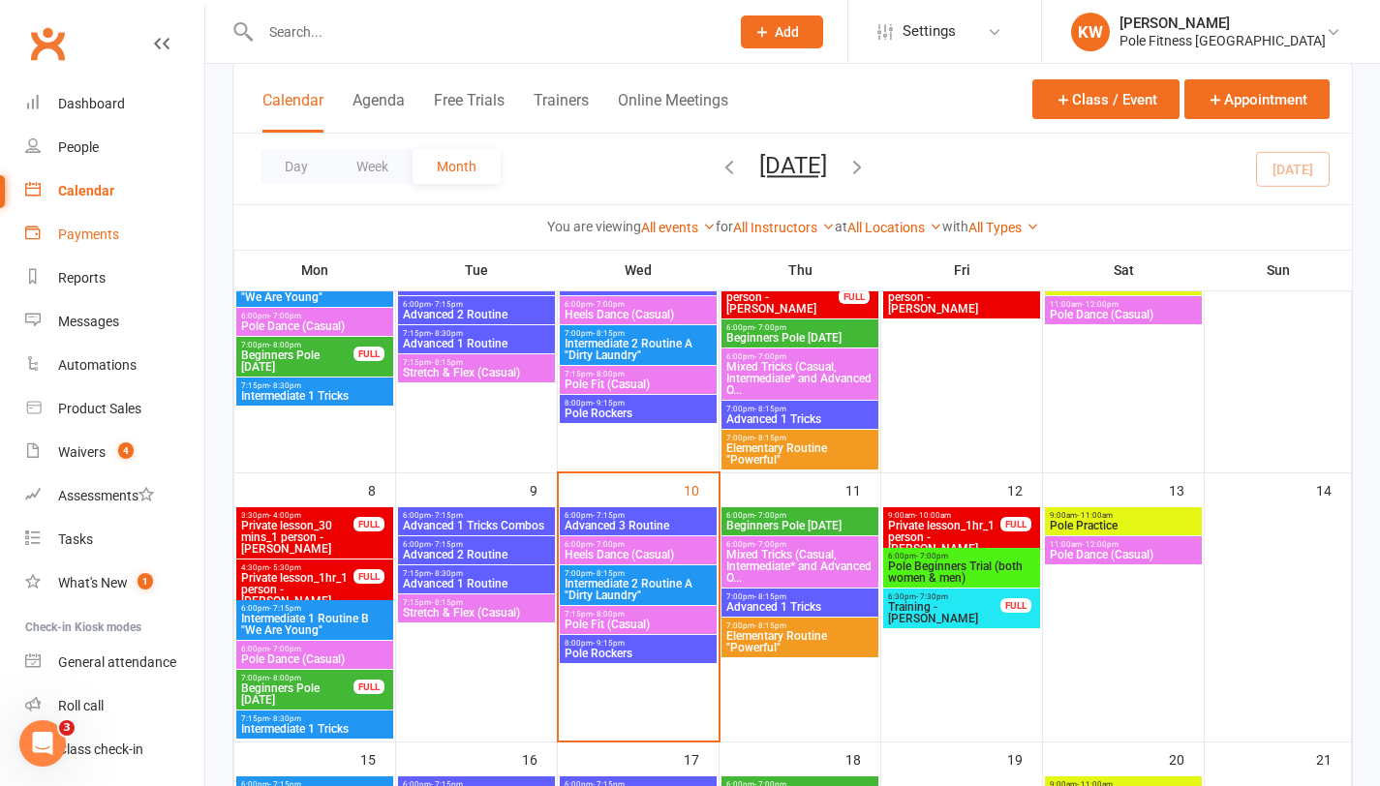
click at [109, 227] on div "Payments" at bounding box center [88, 234] width 61 height 15
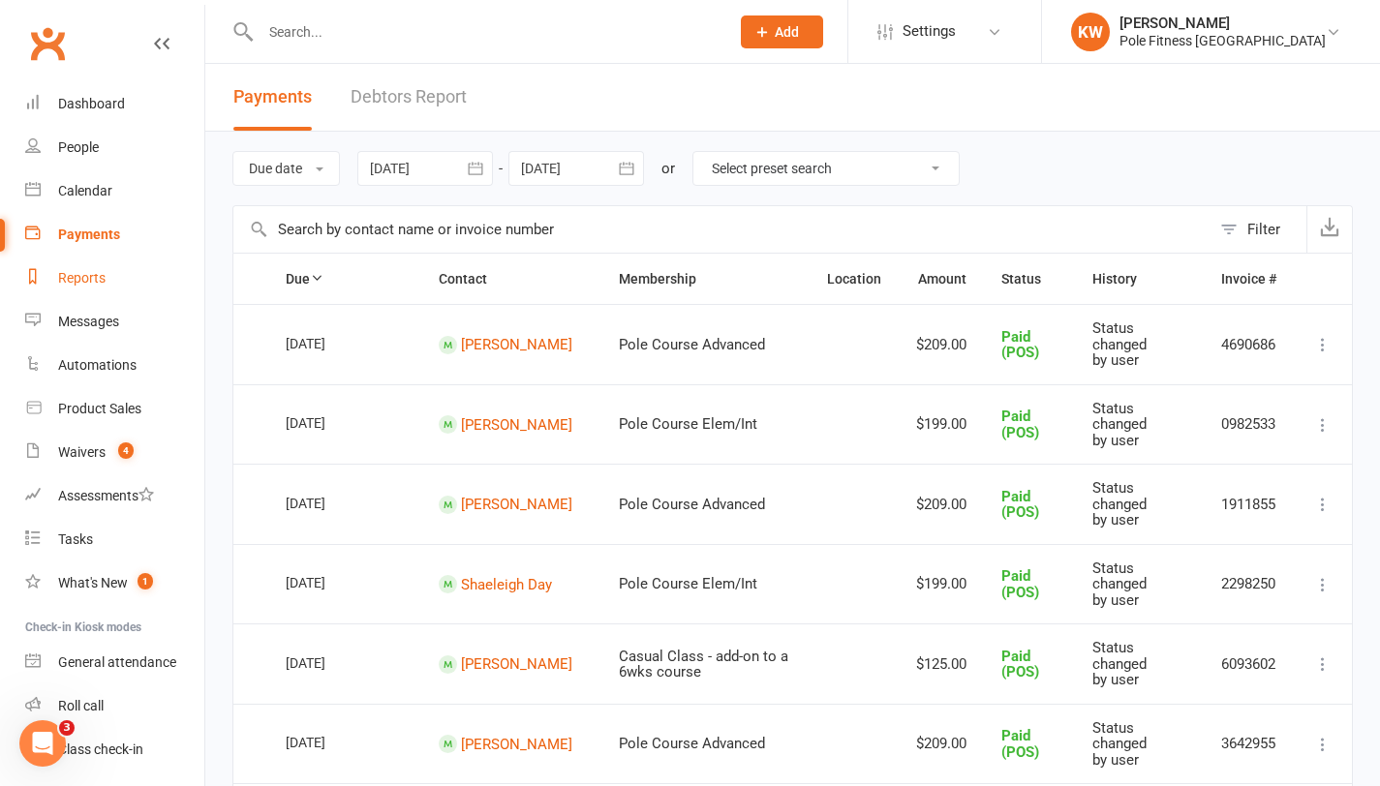
click at [109, 293] on link "Reports" at bounding box center [114, 279] width 179 height 44
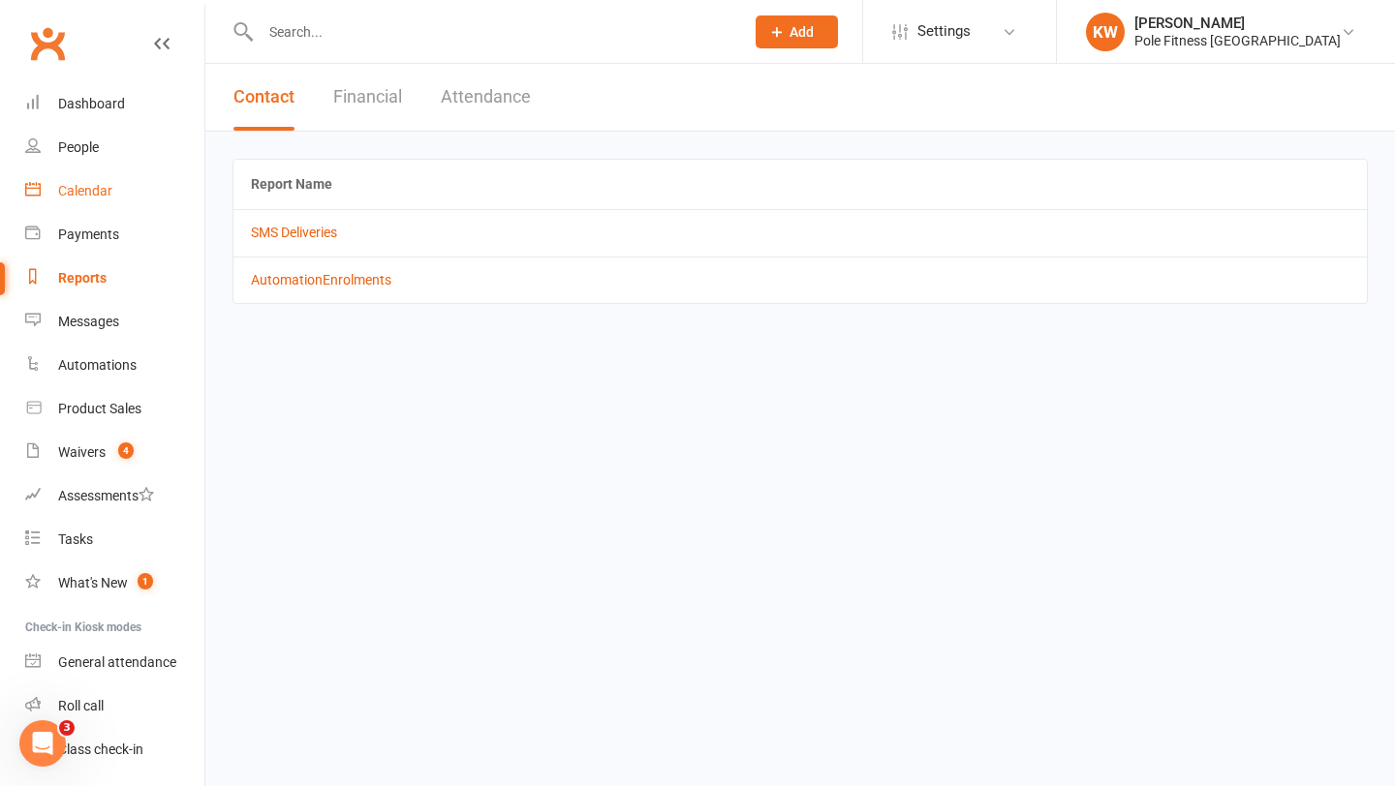
click at [105, 184] on div "Calendar" at bounding box center [85, 190] width 54 height 15
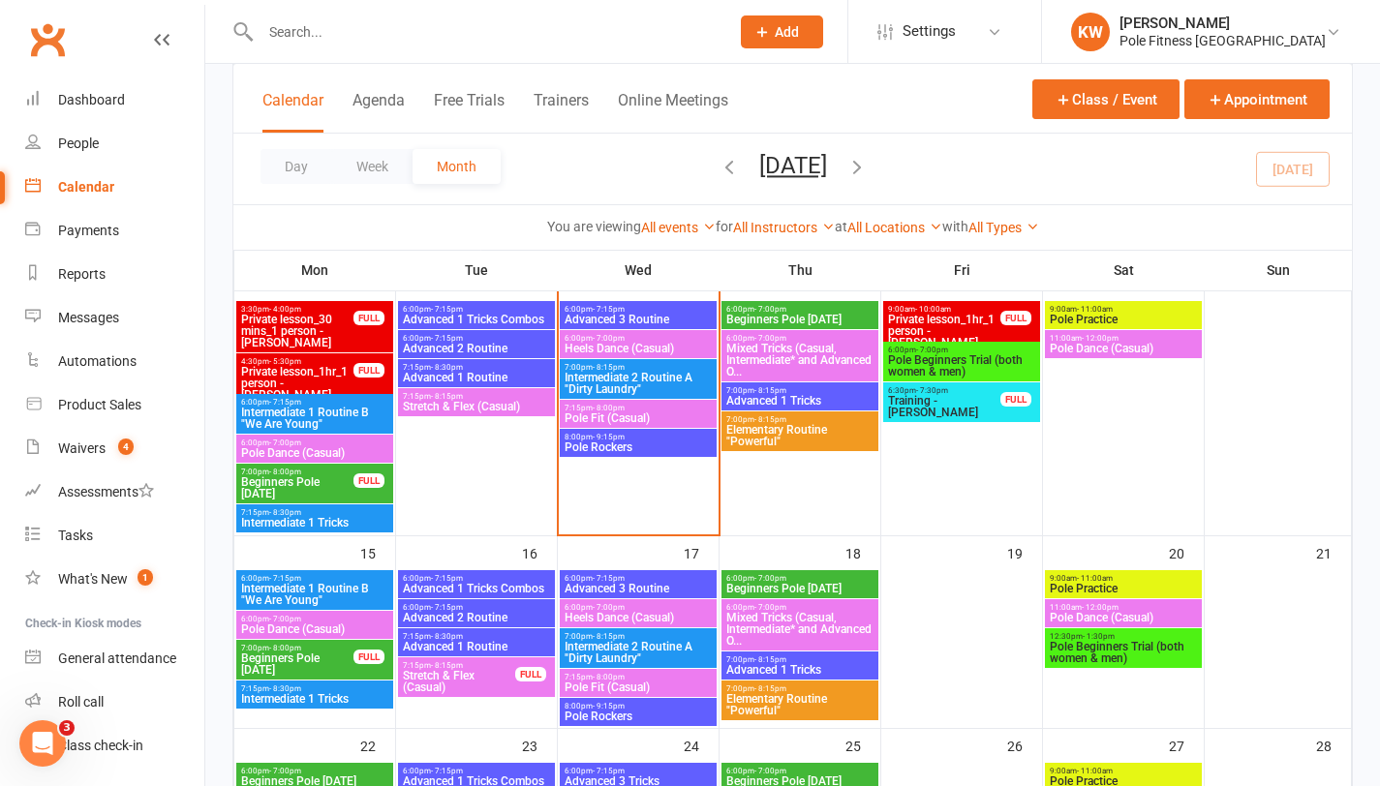
scroll to position [384, 0]
click at [60, 233] on div "Payments" at bounding box center [88, 230] width 61 height 15
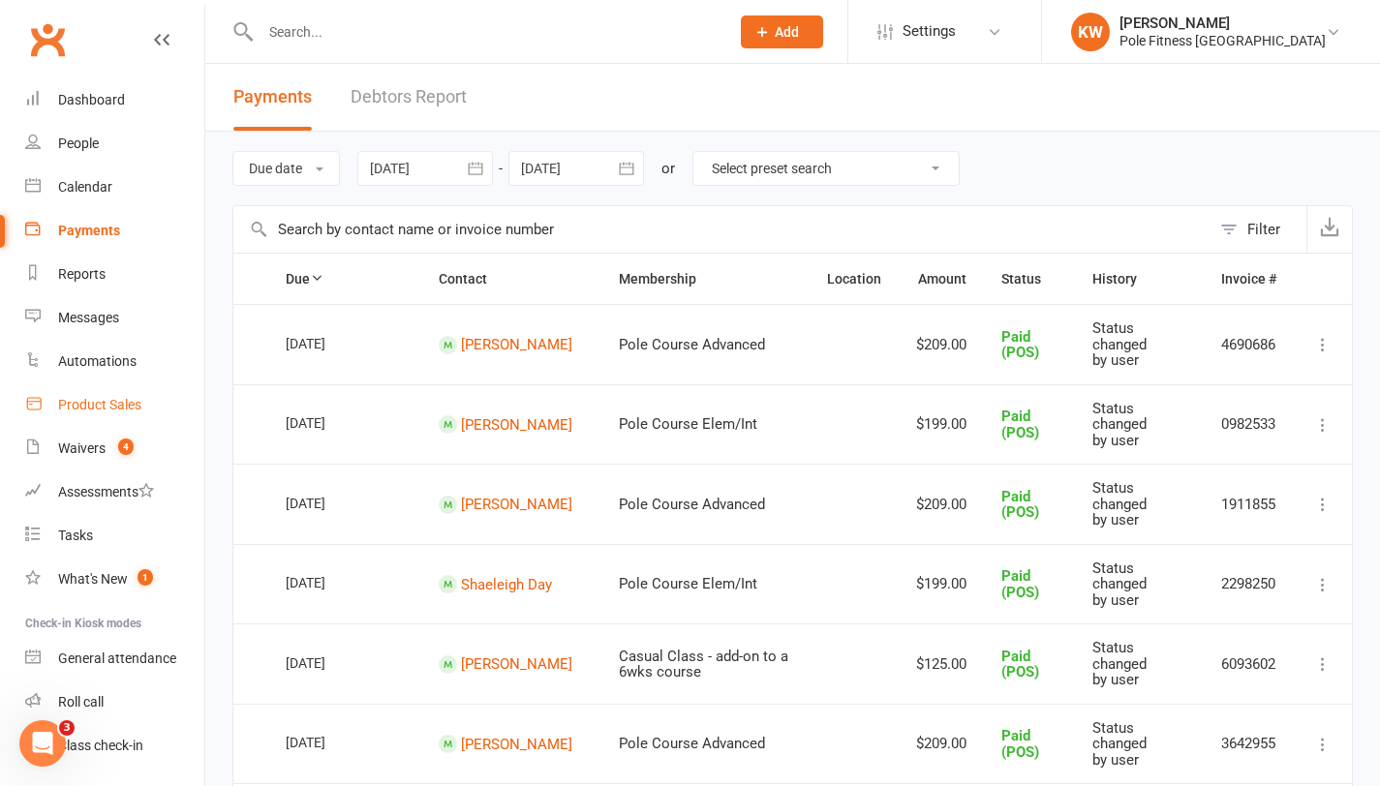
click at [87, 394] on link "Product Sales" at bounding box center [114, 406] width 179 height 44
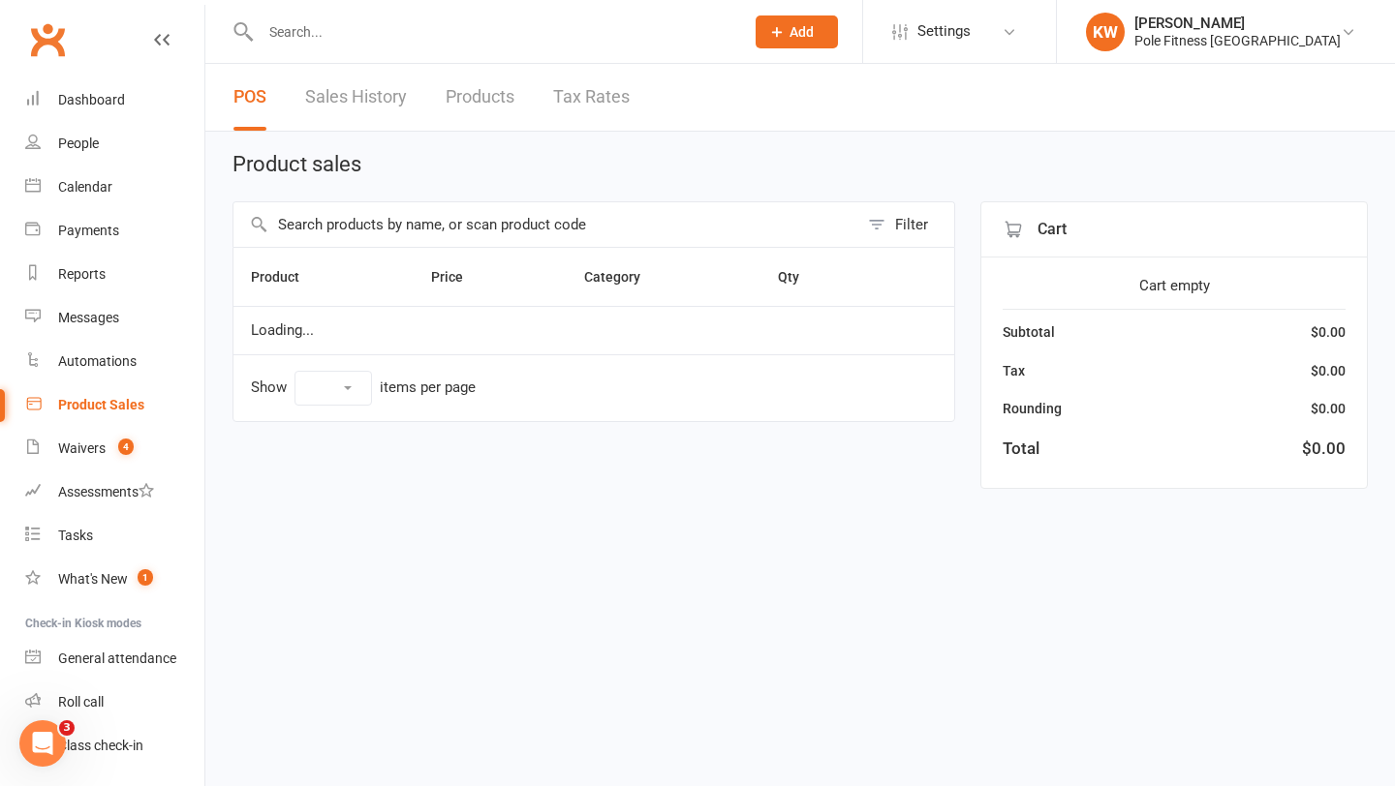
select select "100"
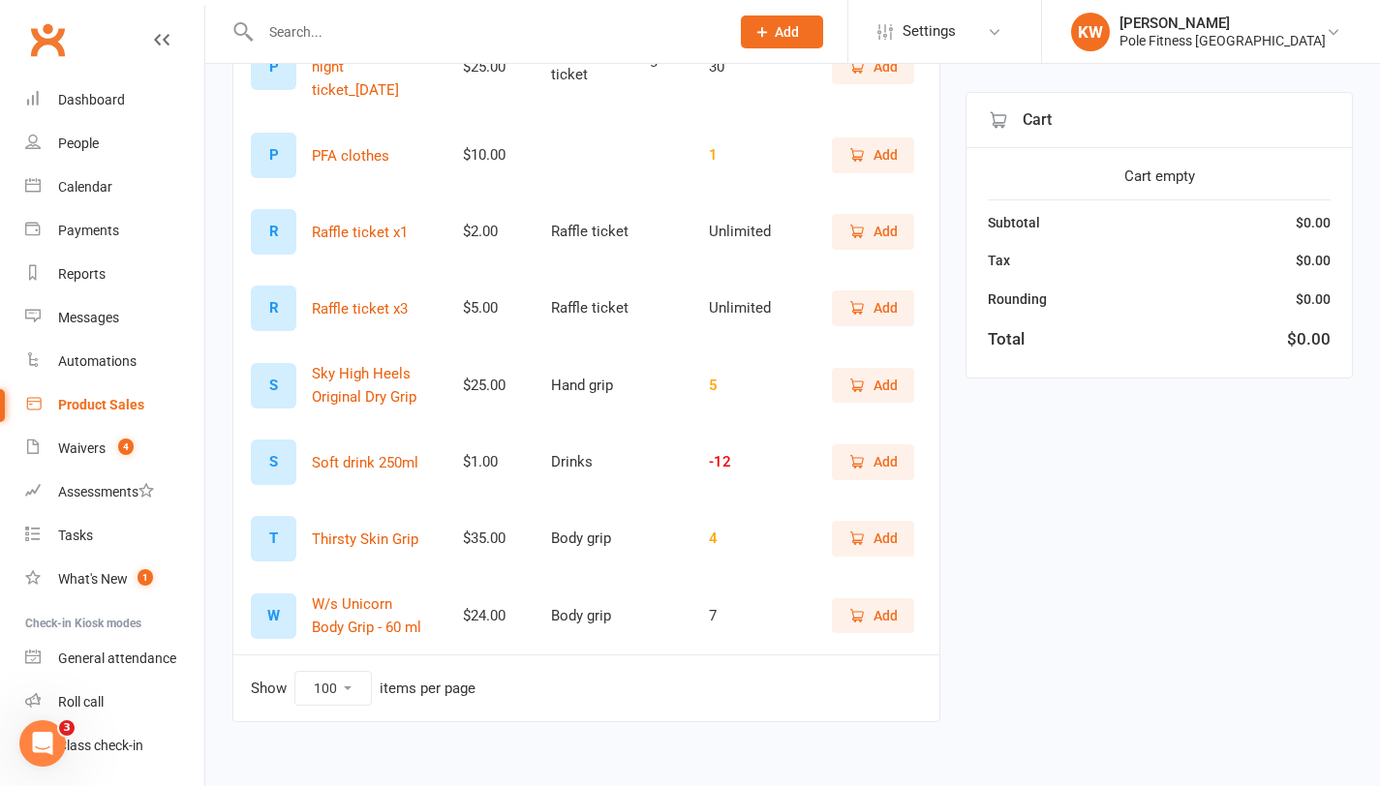
scroll to position [632, 0]
